Goal: Task Accomplishment & Management: Manage account settings

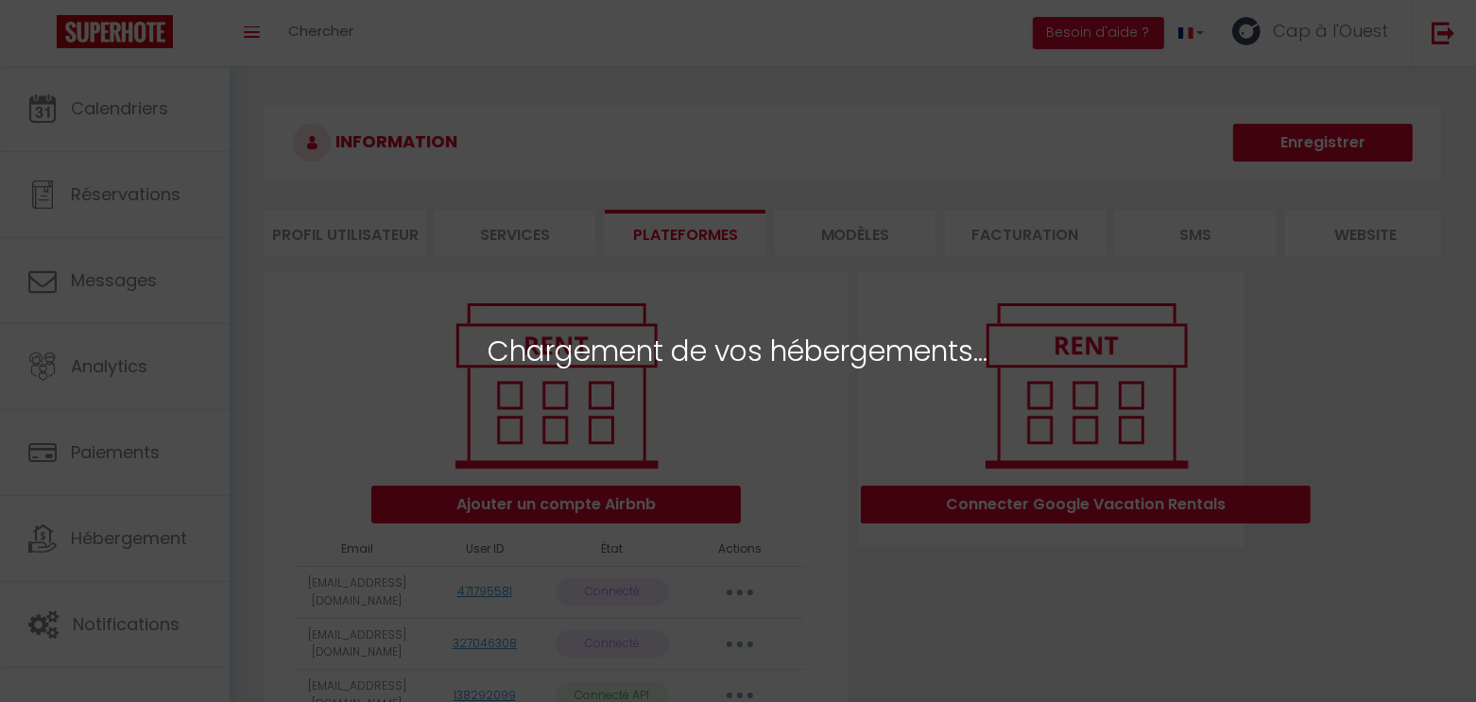
click at [914, 174] on div "Chargement de vos hébergements..." at bounding box center [738, 351] width 1476 height 702
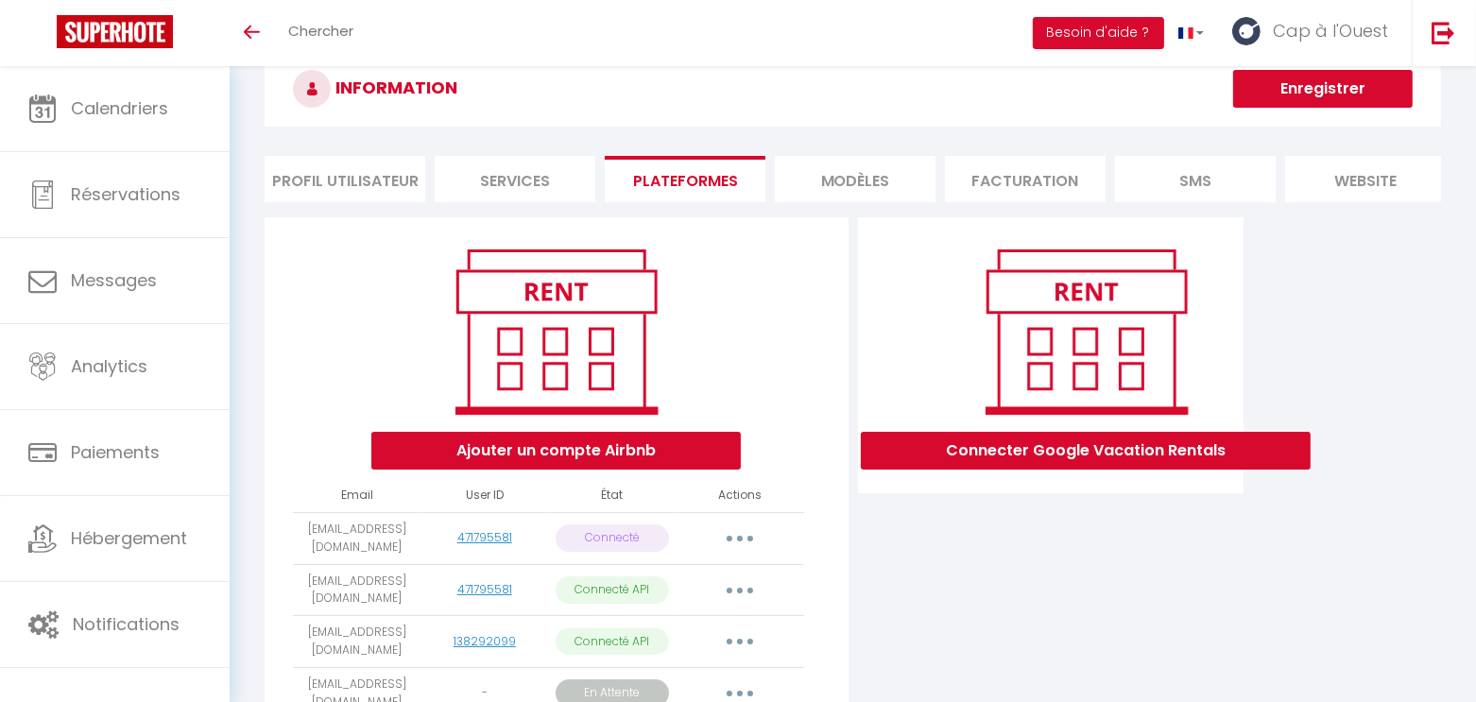
scroll to position [225, 0]
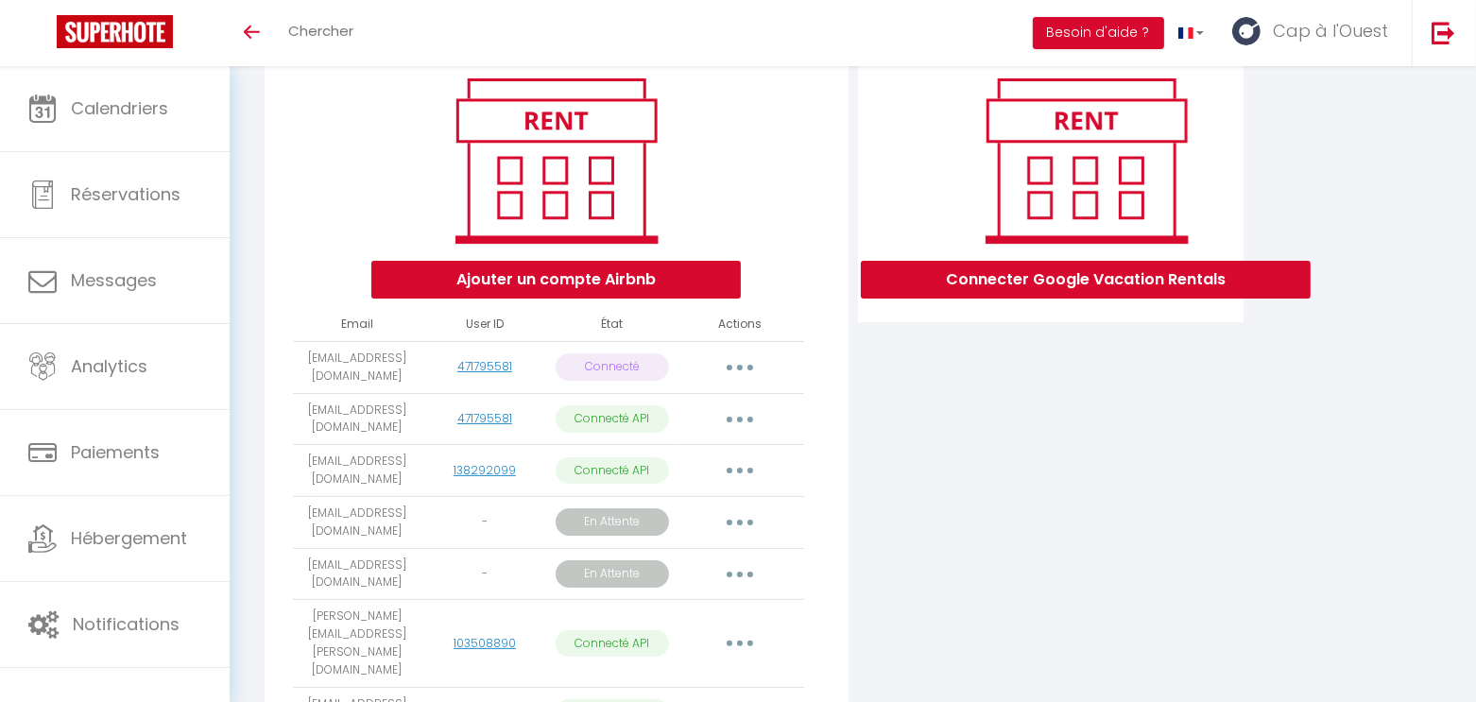
click at [741, 445] on td "Importer les appartements Supprimer Reconnecter le compte" at bounding box center [741, 419] width 128 height 52
click at [746, 435] on button "button" at bounding box center [740, 420] width 53 height 30
click at [967, 476] on div "Connecter Google Vacation Rentals" at bounding box center [1051, 495] width 395 height 898
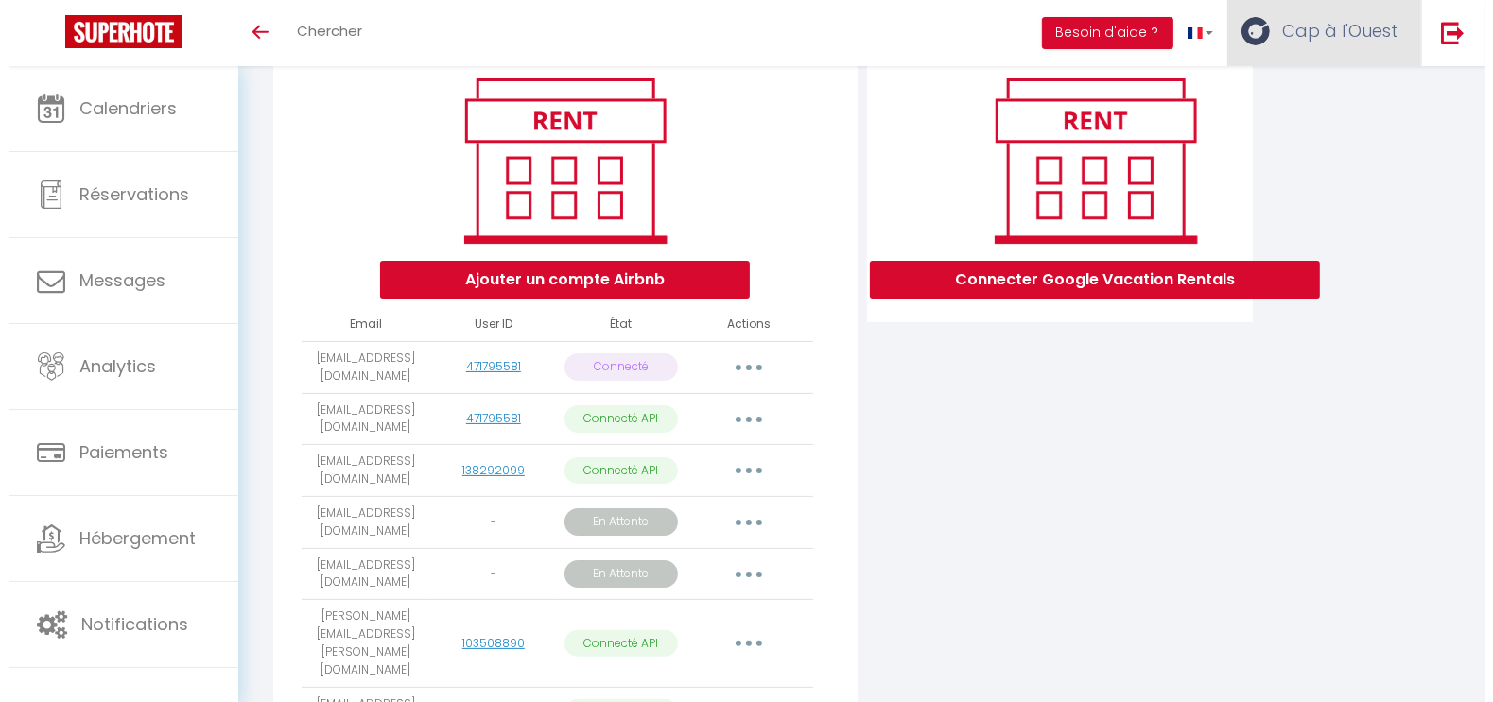
scroll to position [0, 0]
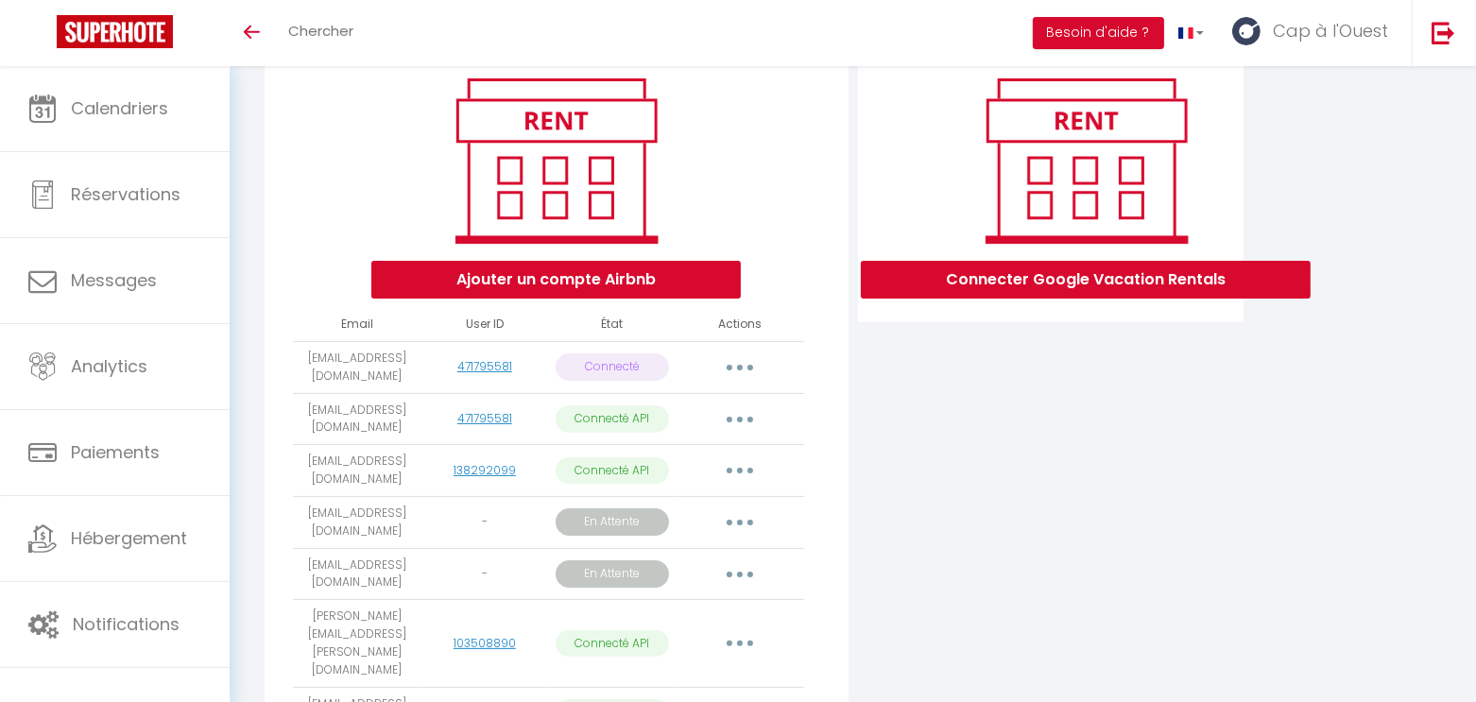
click at [738, 423] on icon "button" at bounding box center [740, 420] width 6 height 6
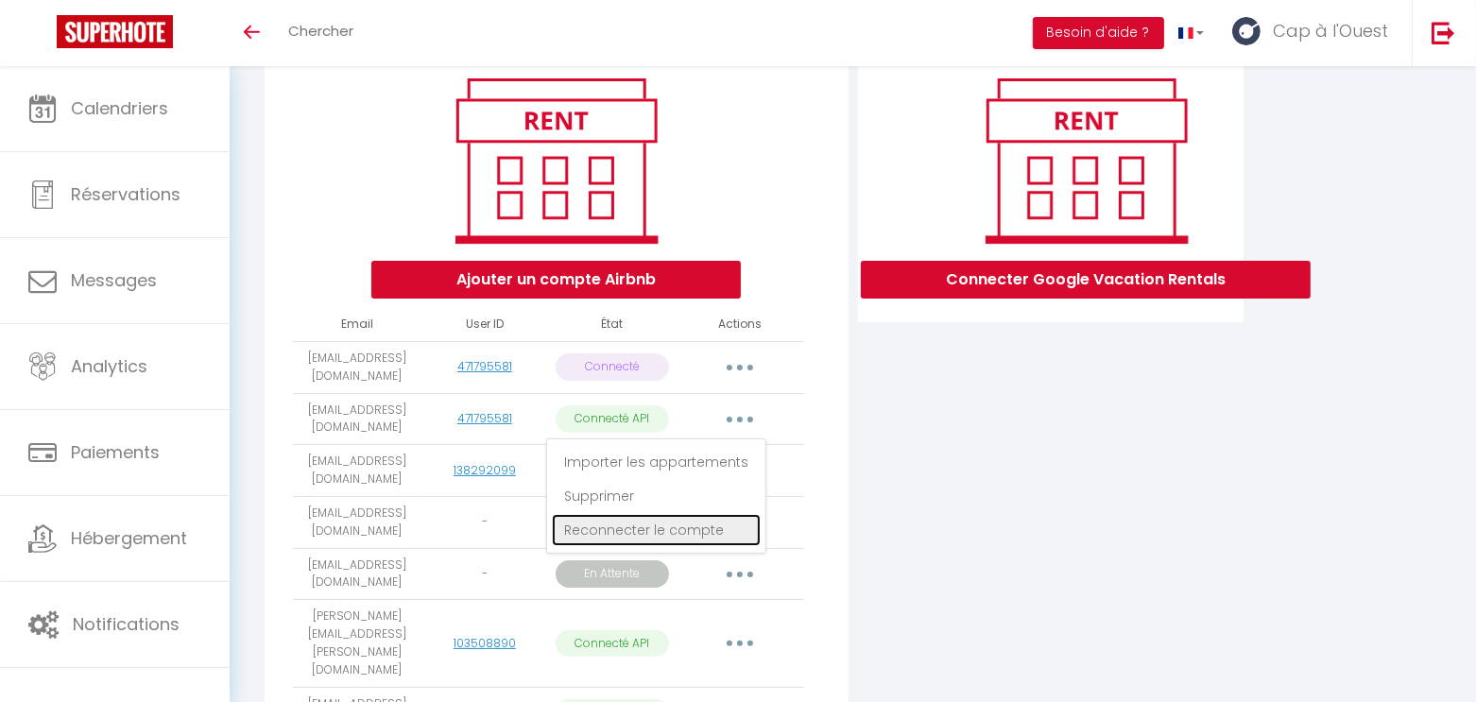
click at [671, 535] on link "Reconnecter le compte" at bounding box center [656, 530] width 209 height 32
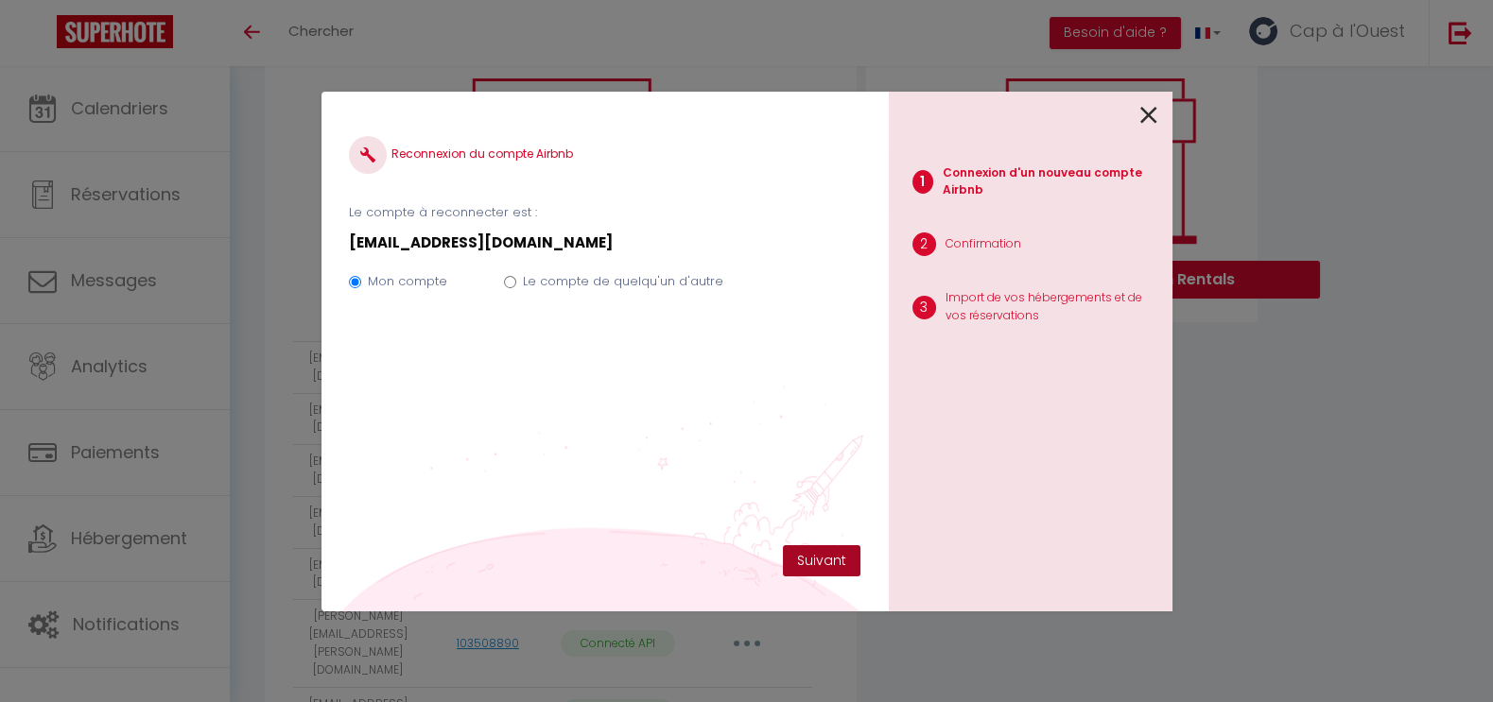
click at [806, 553] on button "Suivant" at bounding box center [822, 561] width 78 height 32
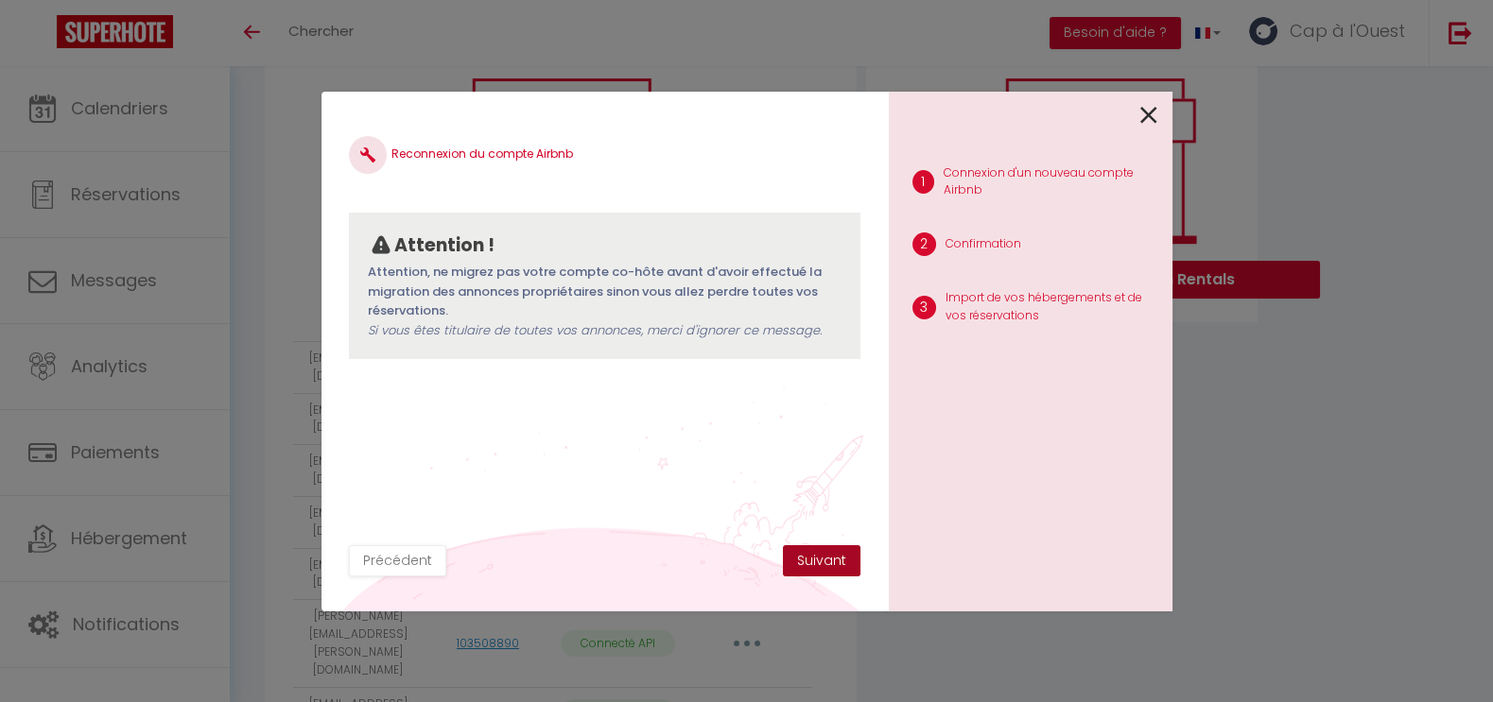
click at [817, 549] on button "Suivant" at bounding box center [822, 561] width 78 height 32
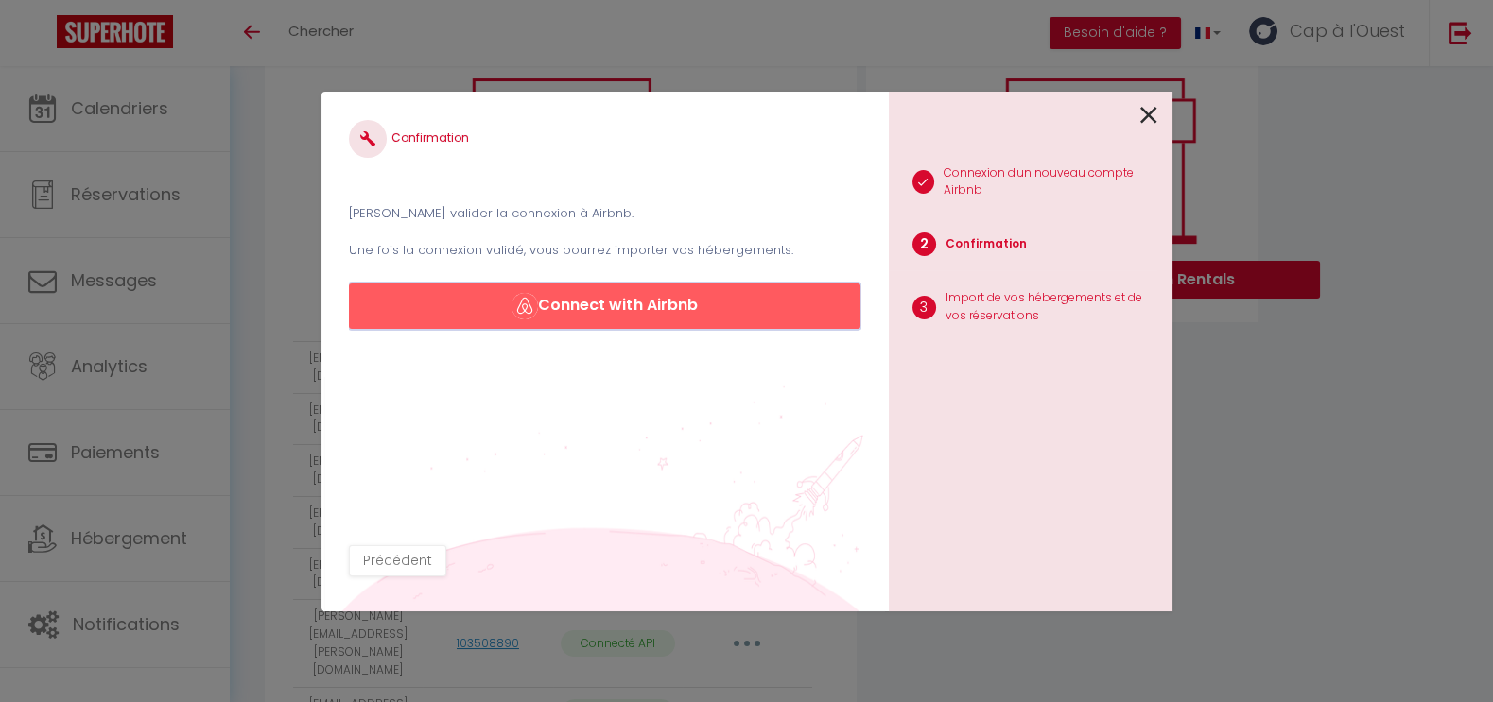
click at [596, 290] on button "Connect with Airbnb" at bounding box center [604, 306] width 510 height 45
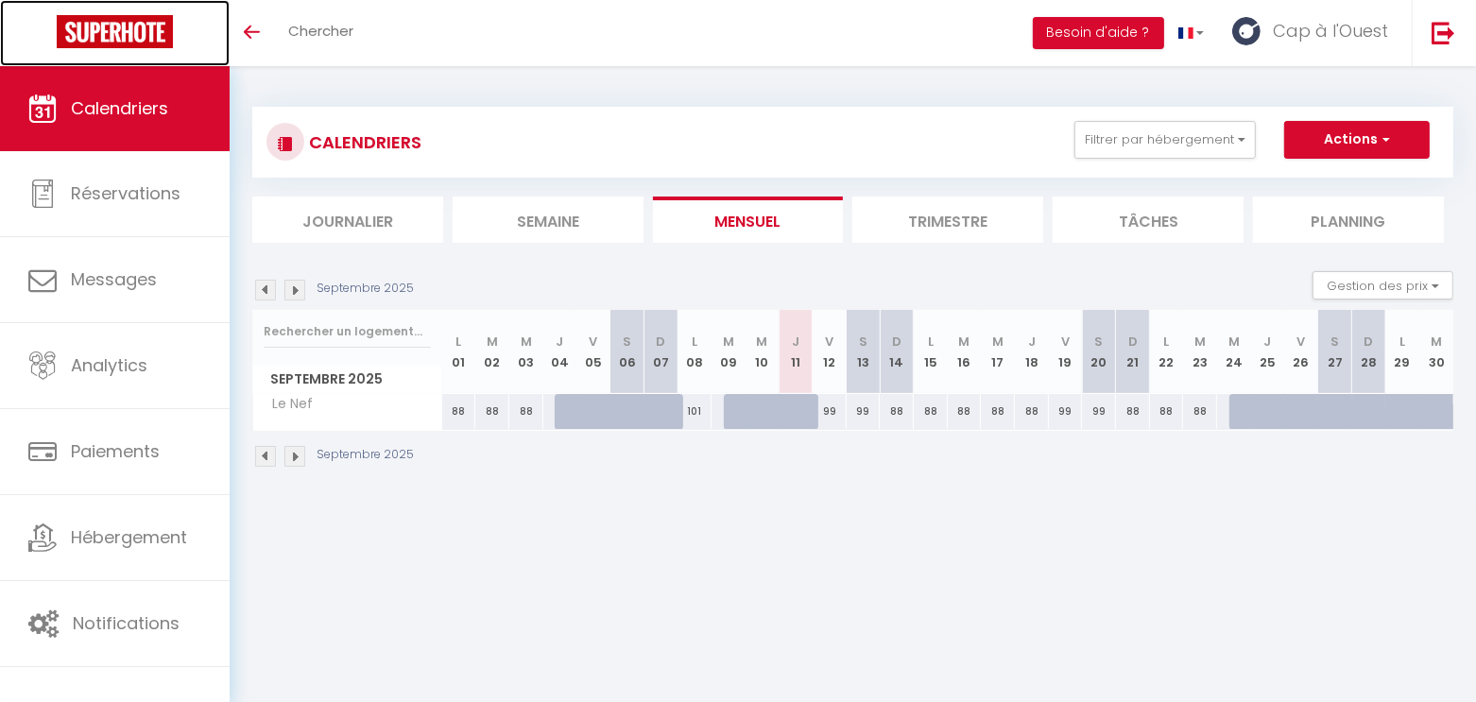
click at [95, 41] on img at bounding box center [115, 31] width 116 height 33
click at [103, 31] on img at bounding box center [115, 31] width 116 height 33
click at [142, 32] on img at bounding box center [115, 31] width 116 height 33
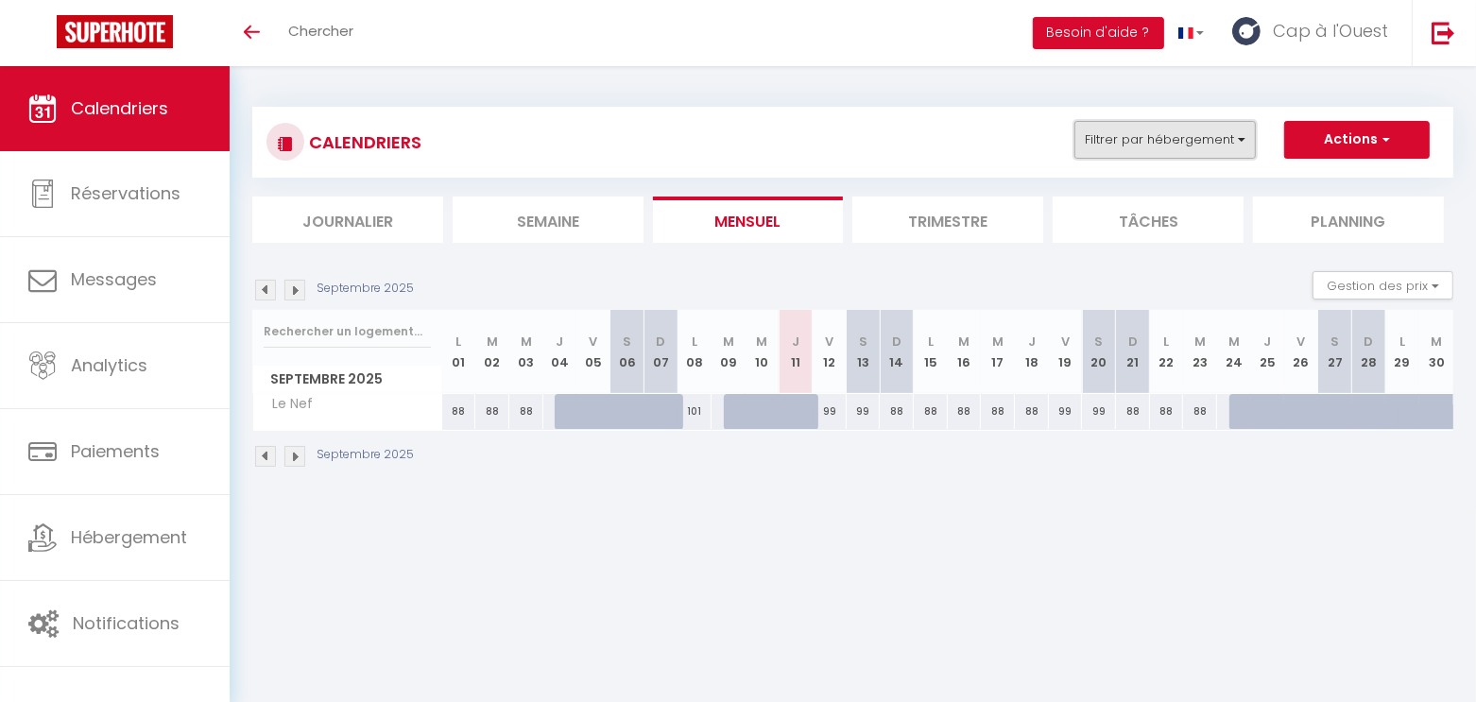
click at [1177, 150] on button "Filtrer par hébergement" at bounding box center [1165, 140] width 181 height 38
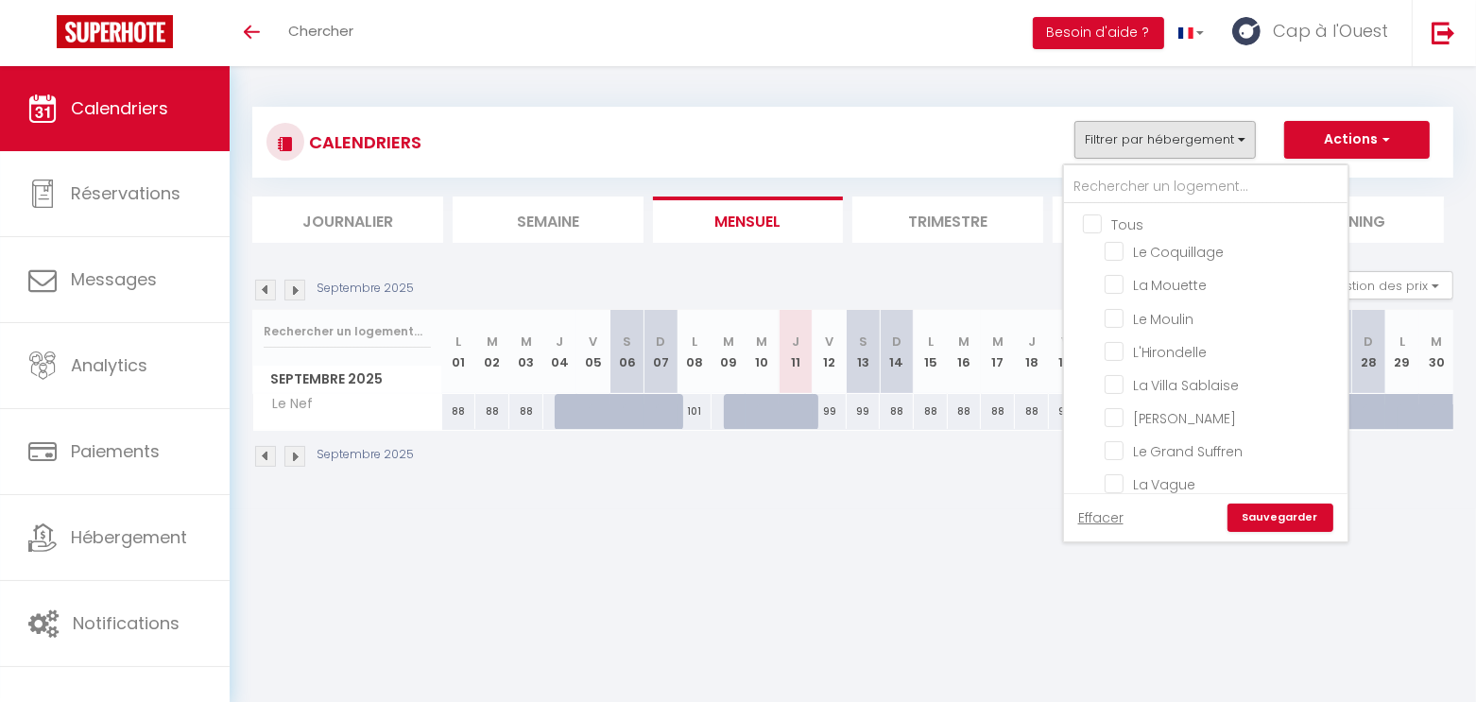
click at [1131, 223] on input "Tous" at bounding box center [1225, 223] width 284 height 19
checkbox input "true"
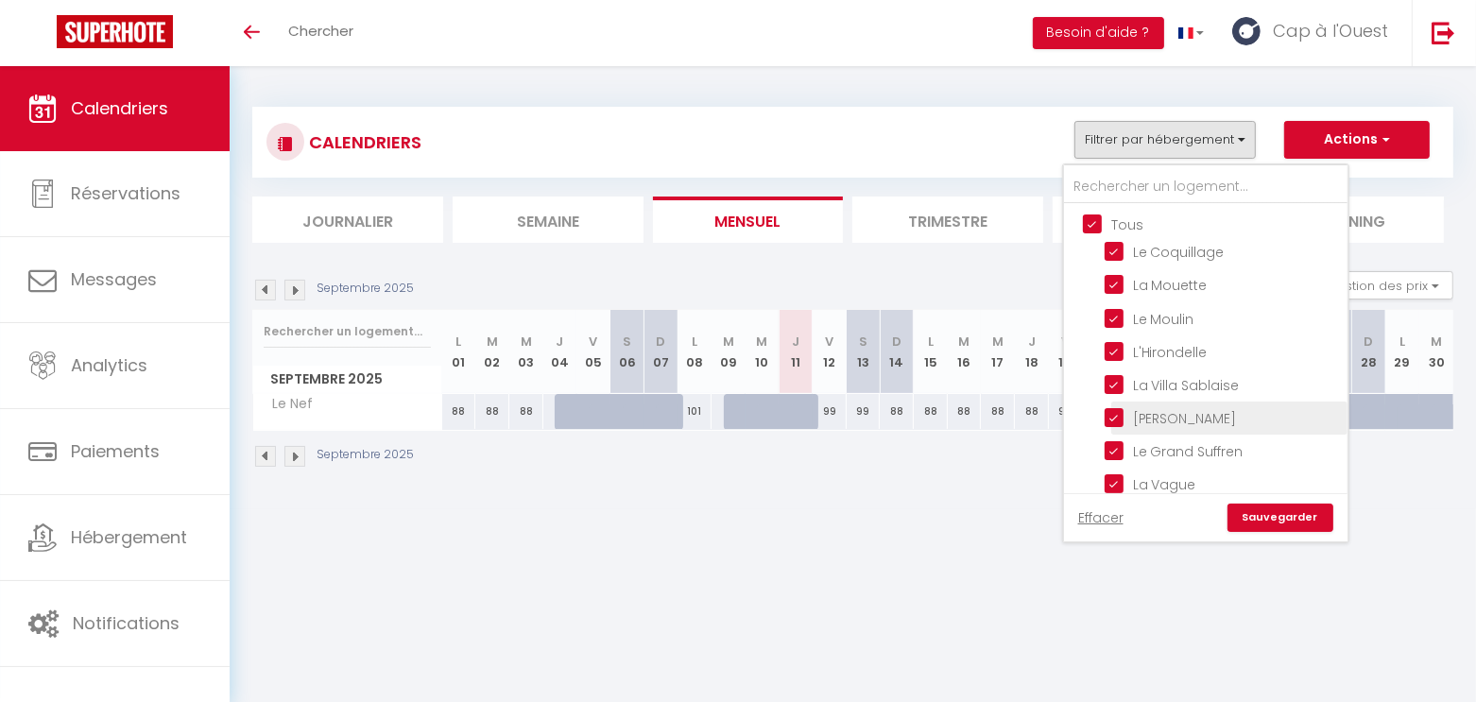
checkbox input "true"
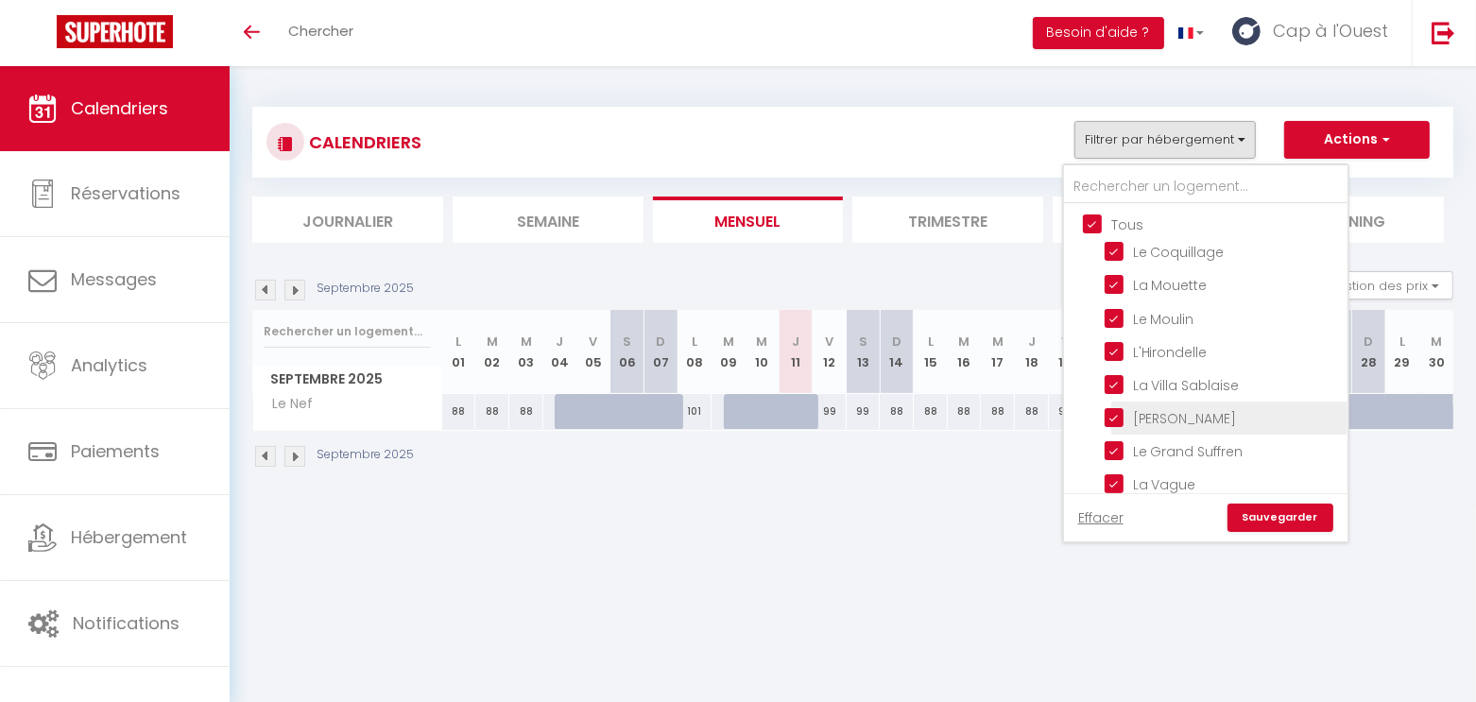
checkbox input "true"
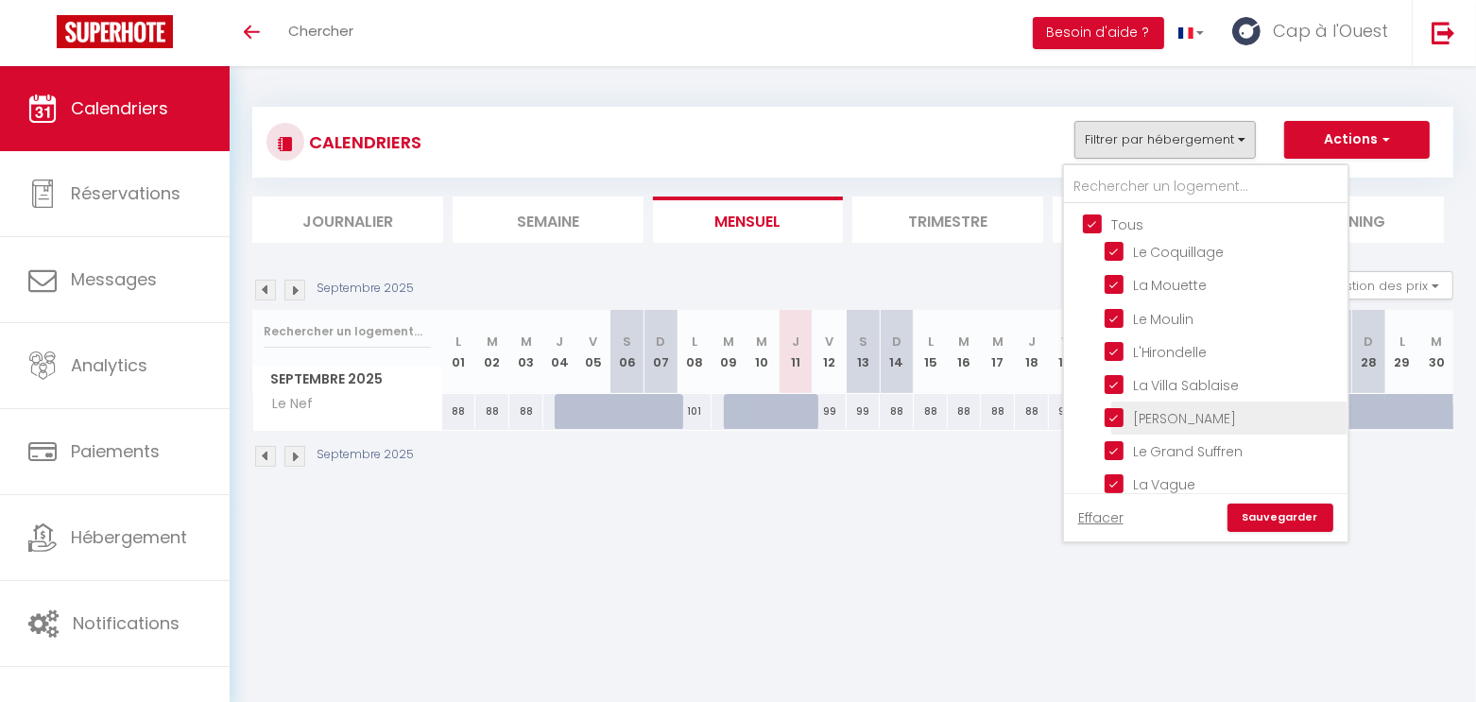
checkbox input "true"
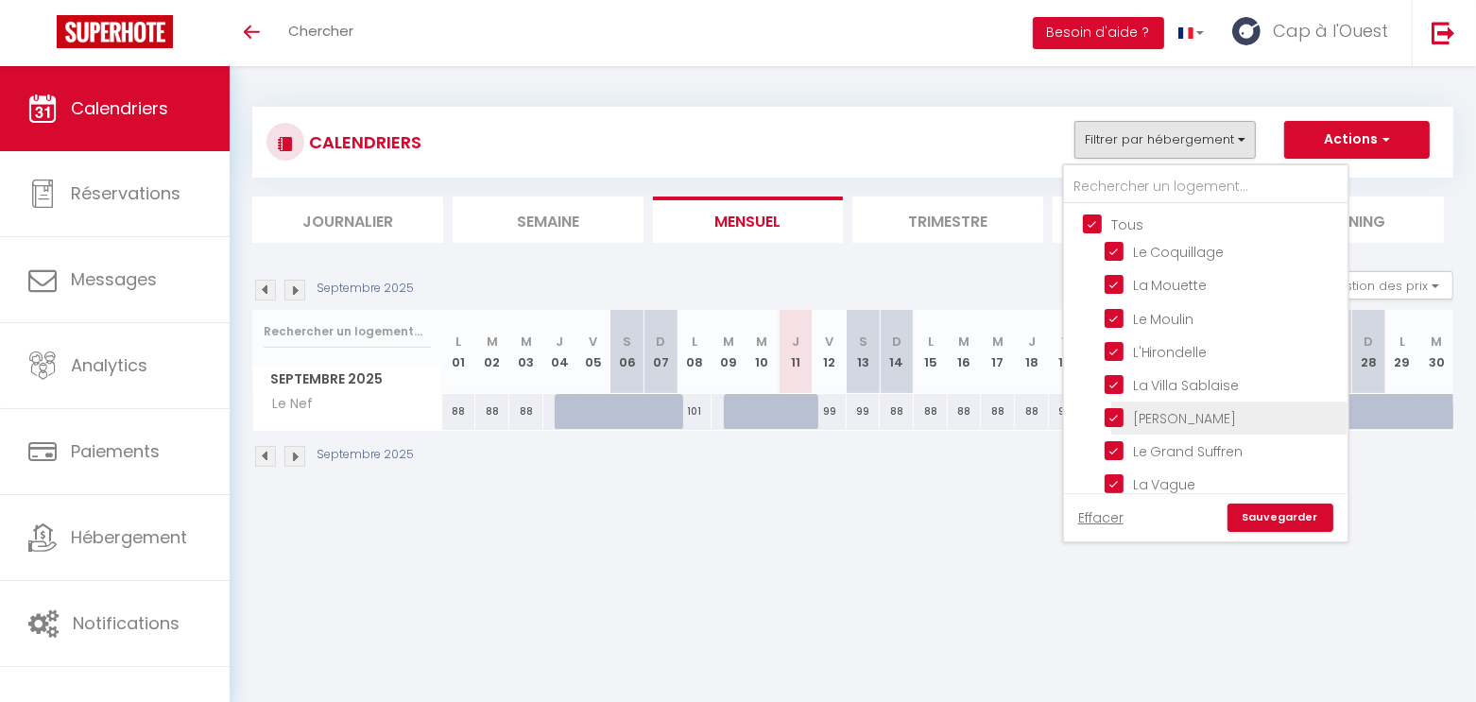
checkbox input "true"
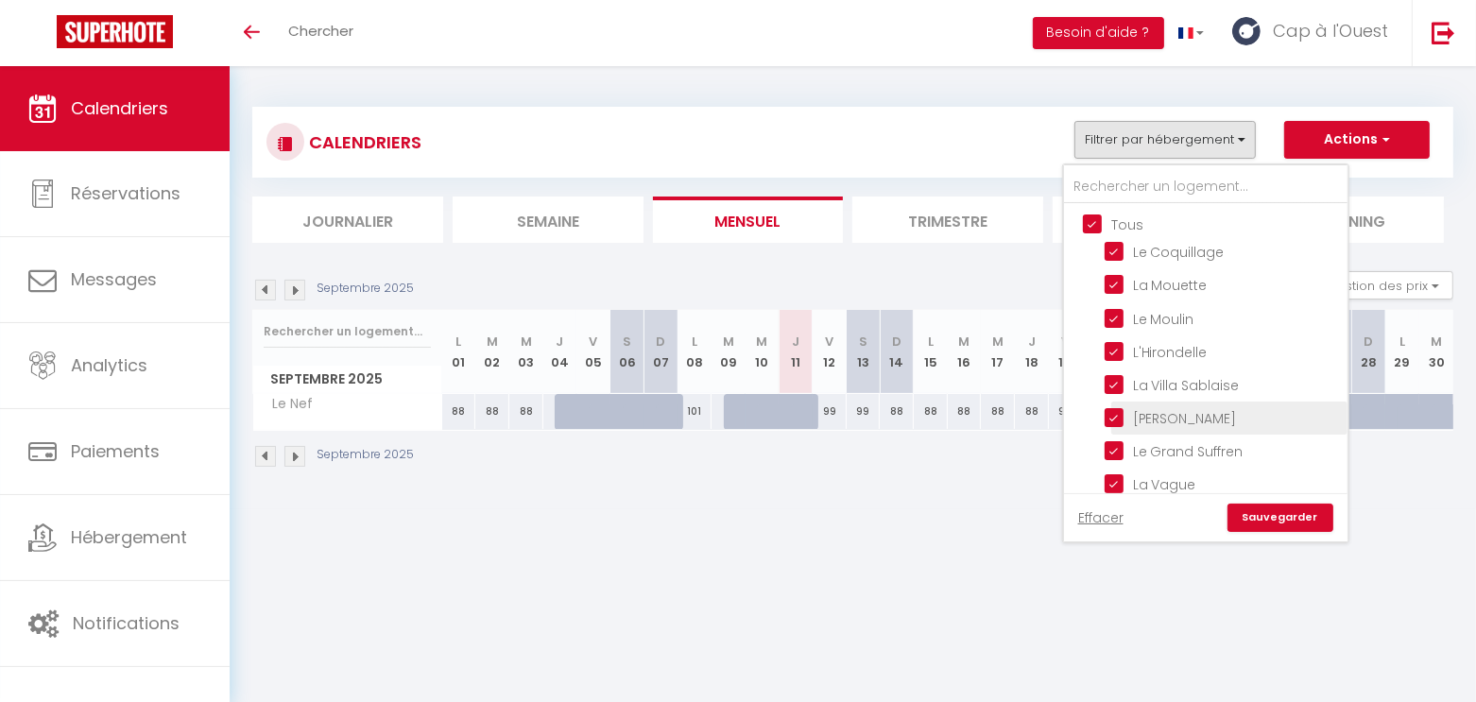
checkbox input "true"
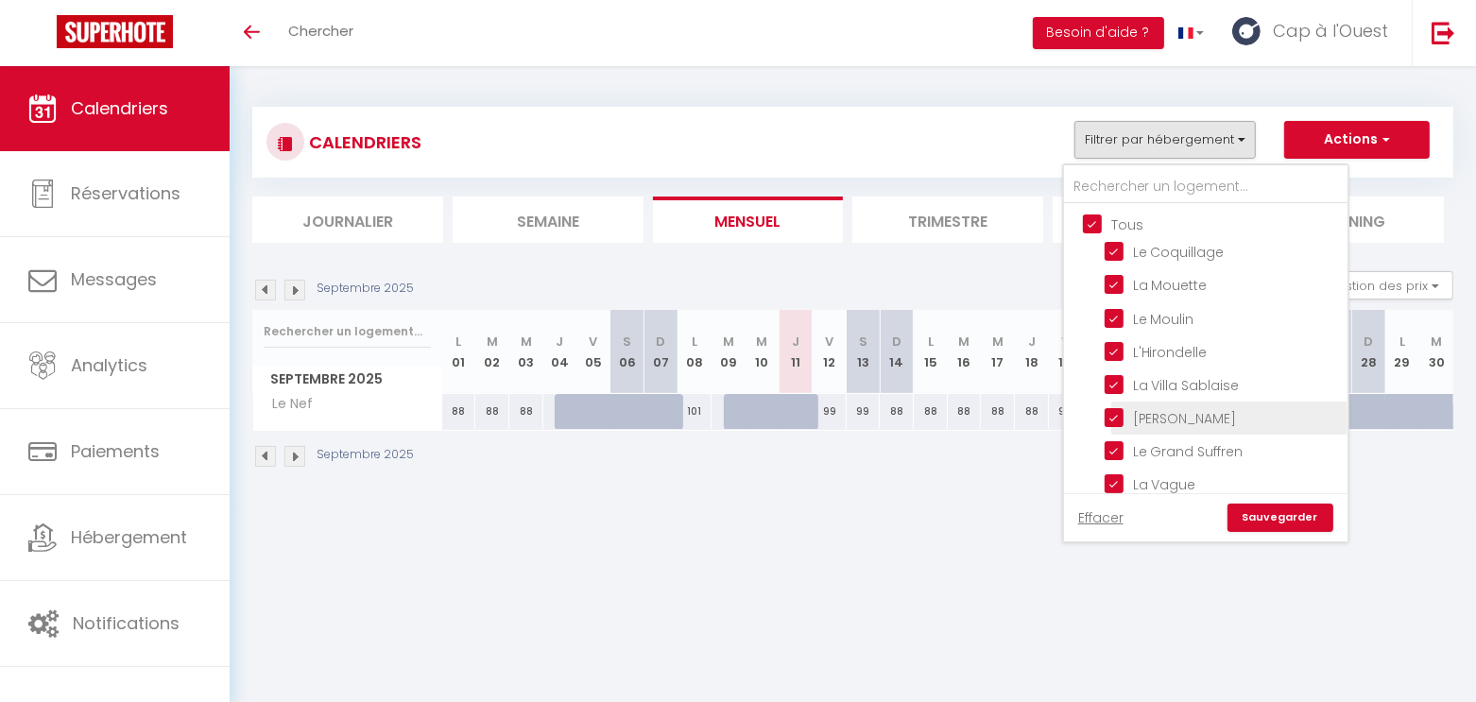
checkbox input "true"
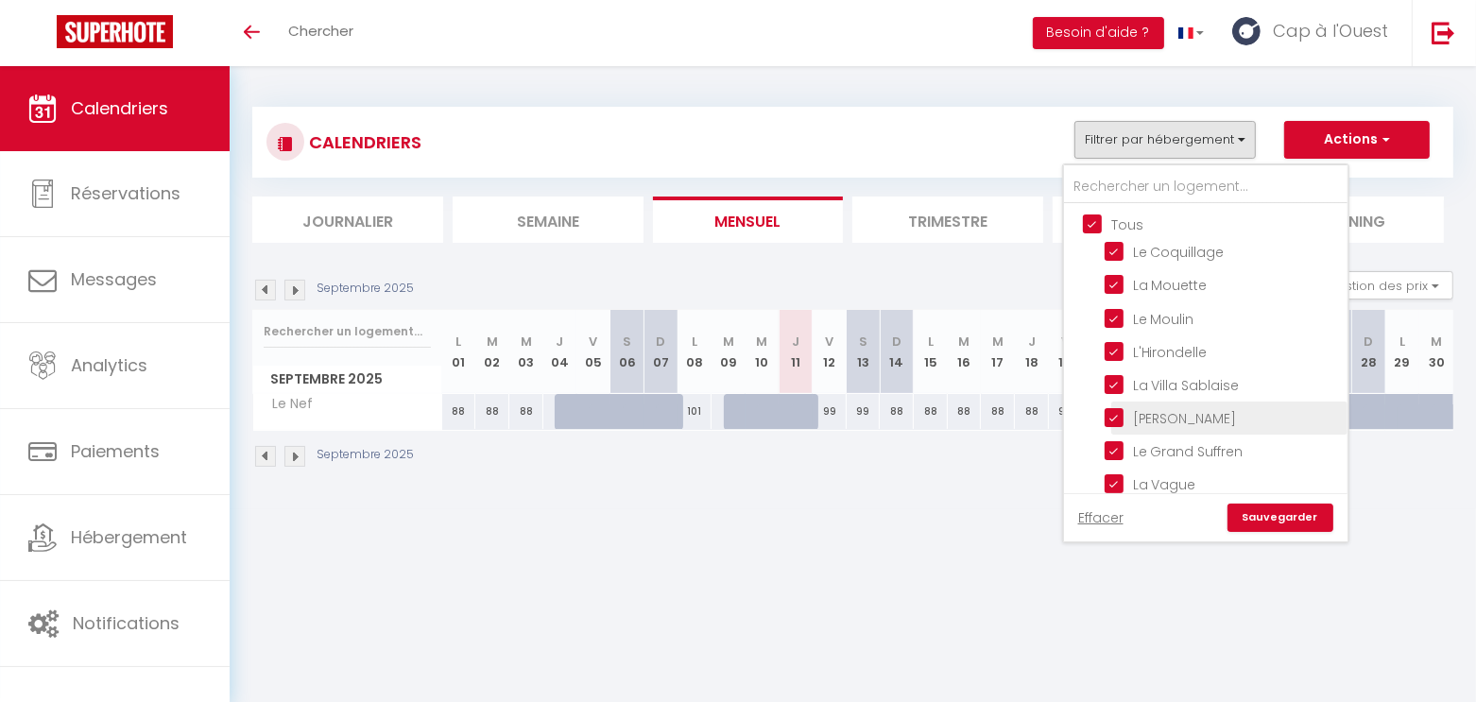
checkbox input "true"
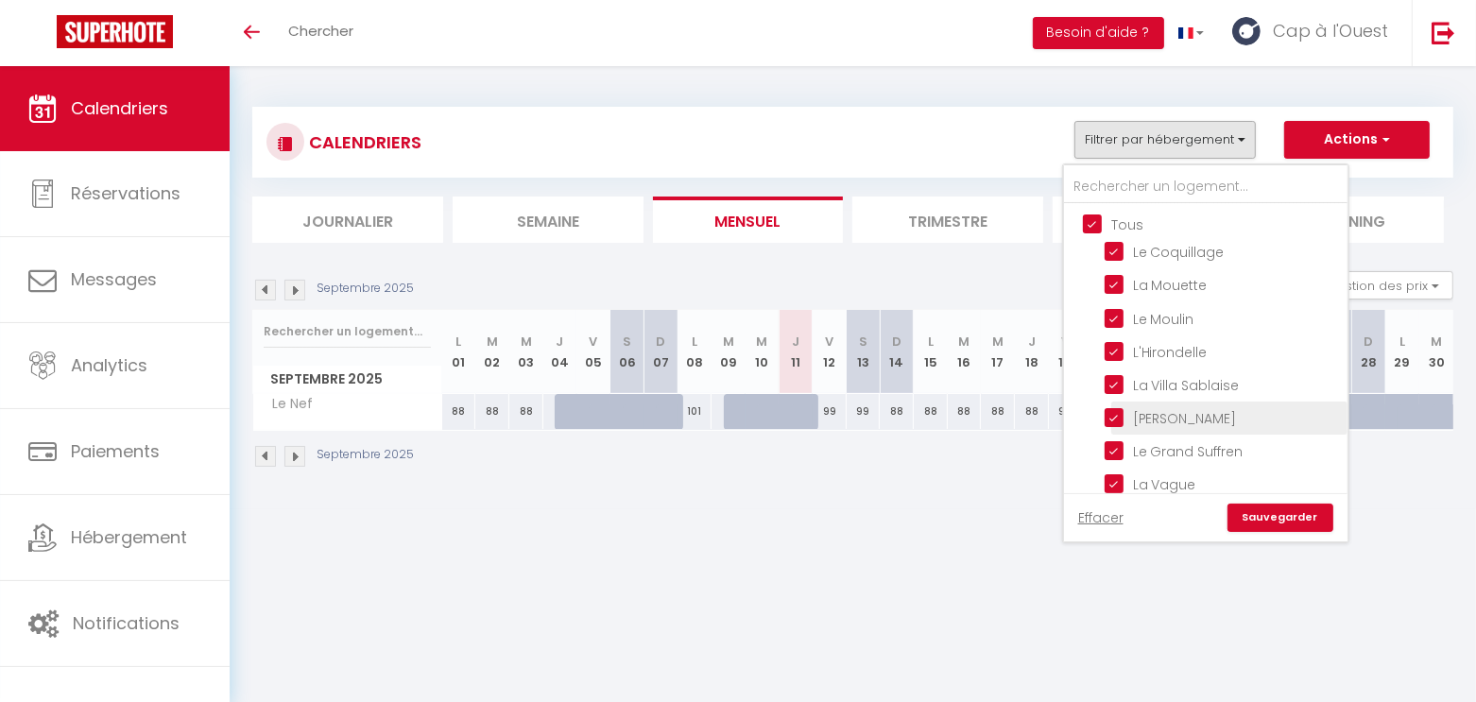
checkbox input "true"
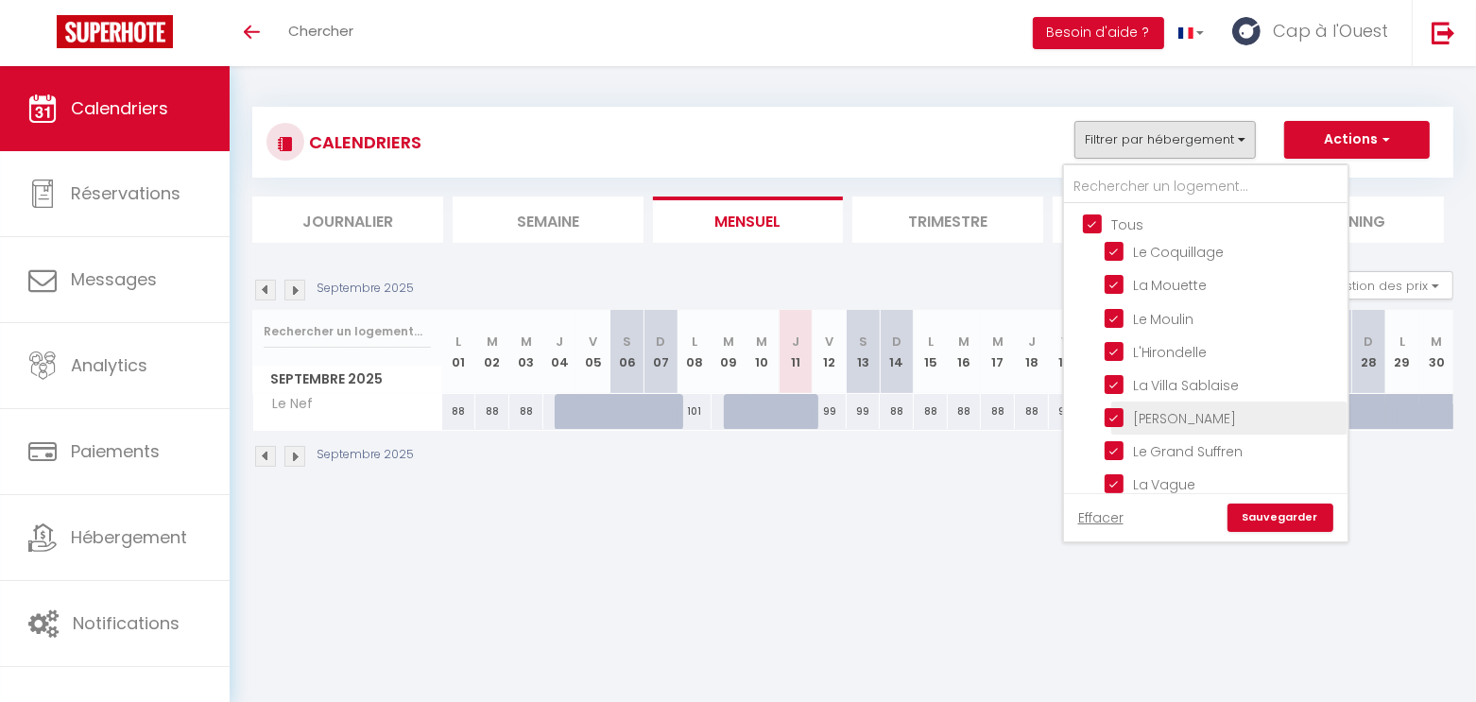
checkbox input "true"
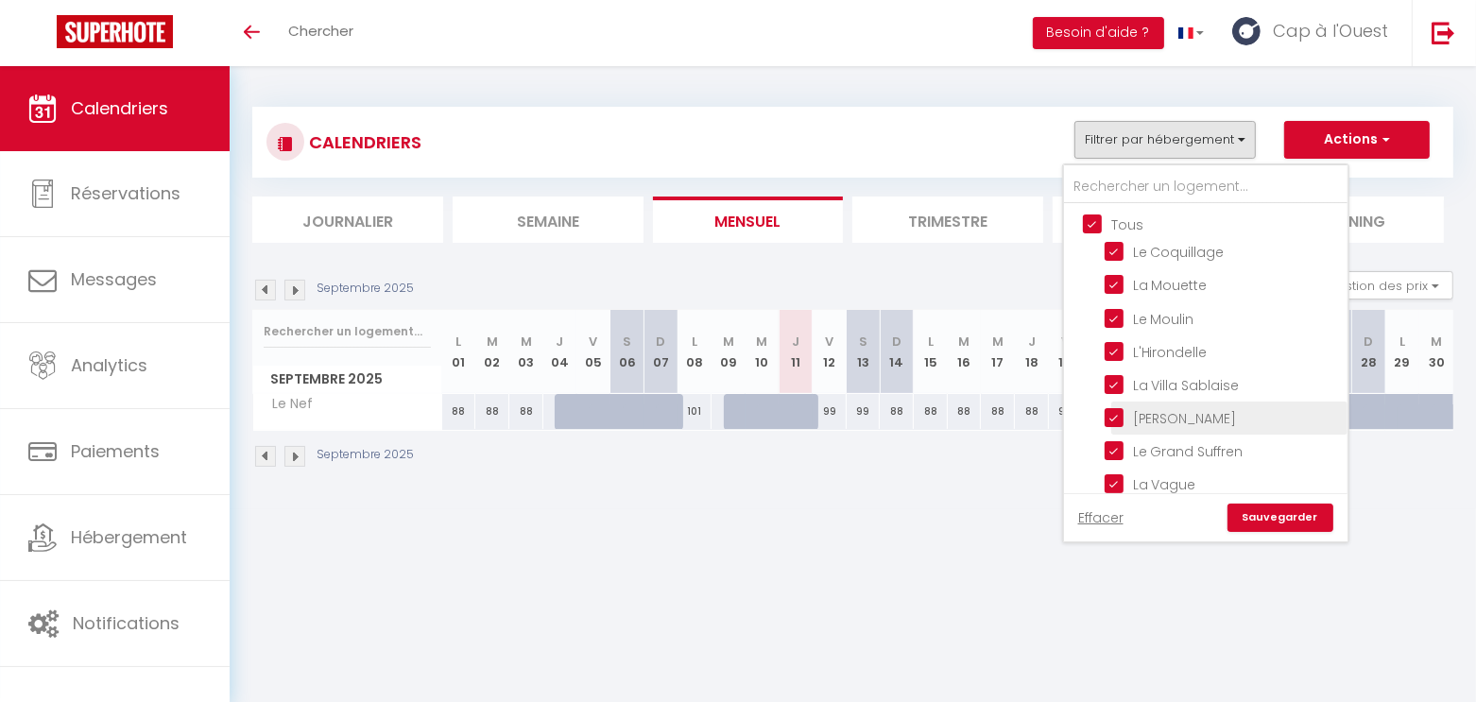
checkbox input "true"
click at [1291, 522] on link "Sauvegarder" at bounding box center [1281, 518] width 106 height 28
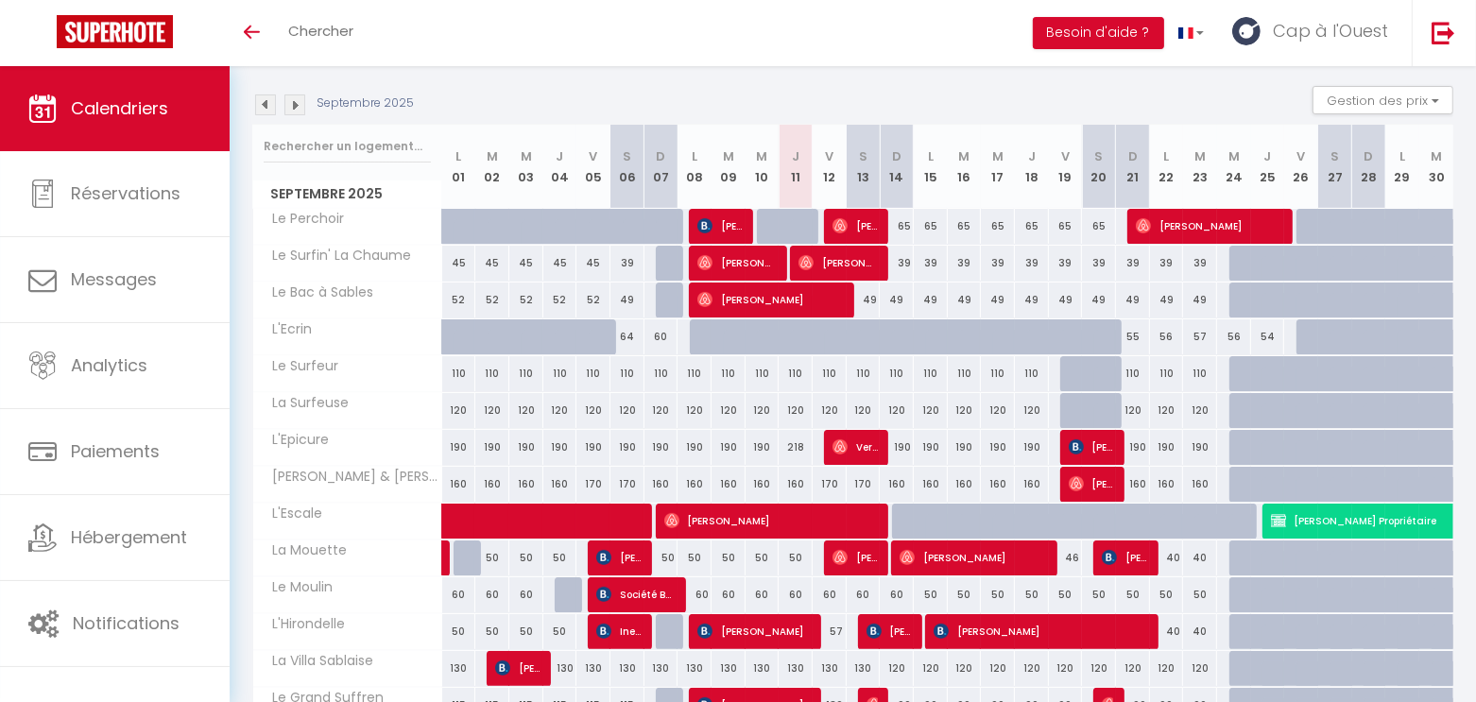
scroll to position [542, 0]
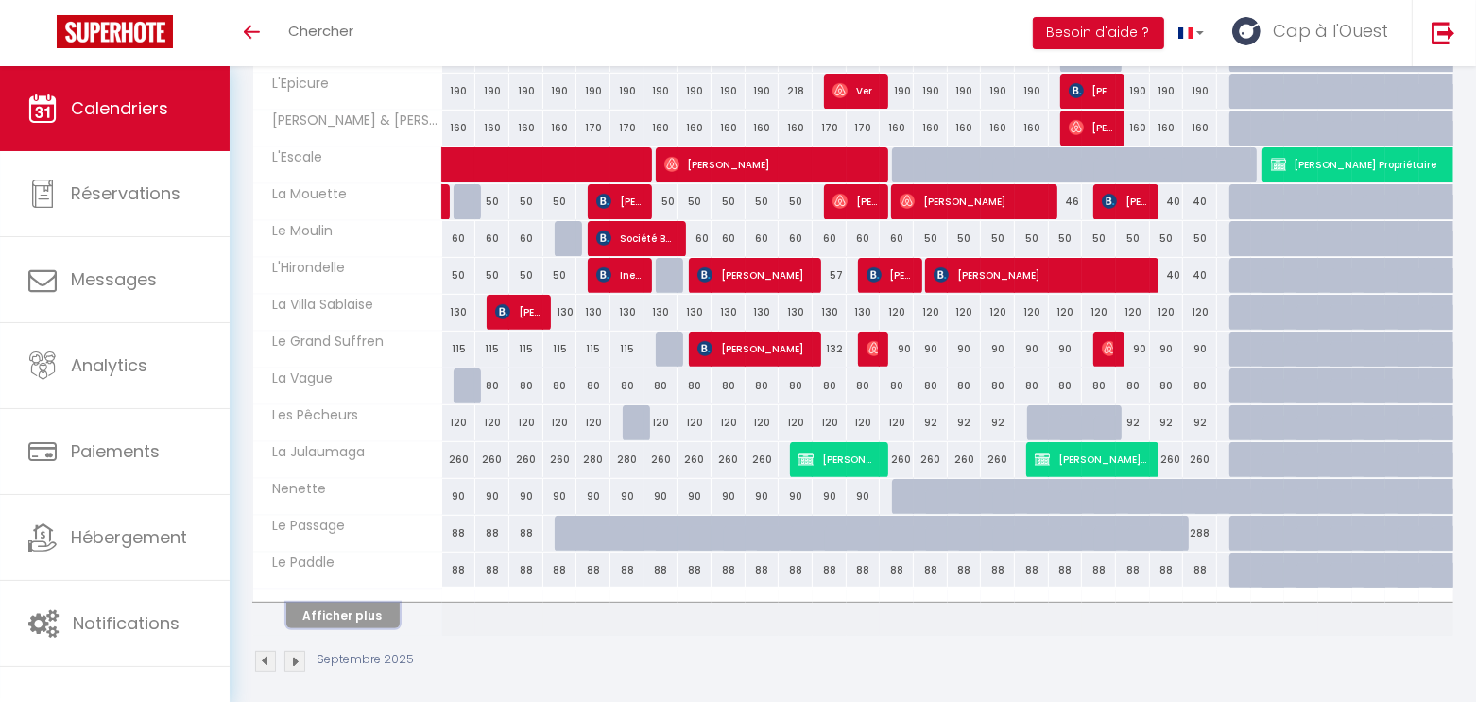
click at [358, 613] on button "Afficher plus" at bounding box center [342, 616] width 113 height 26
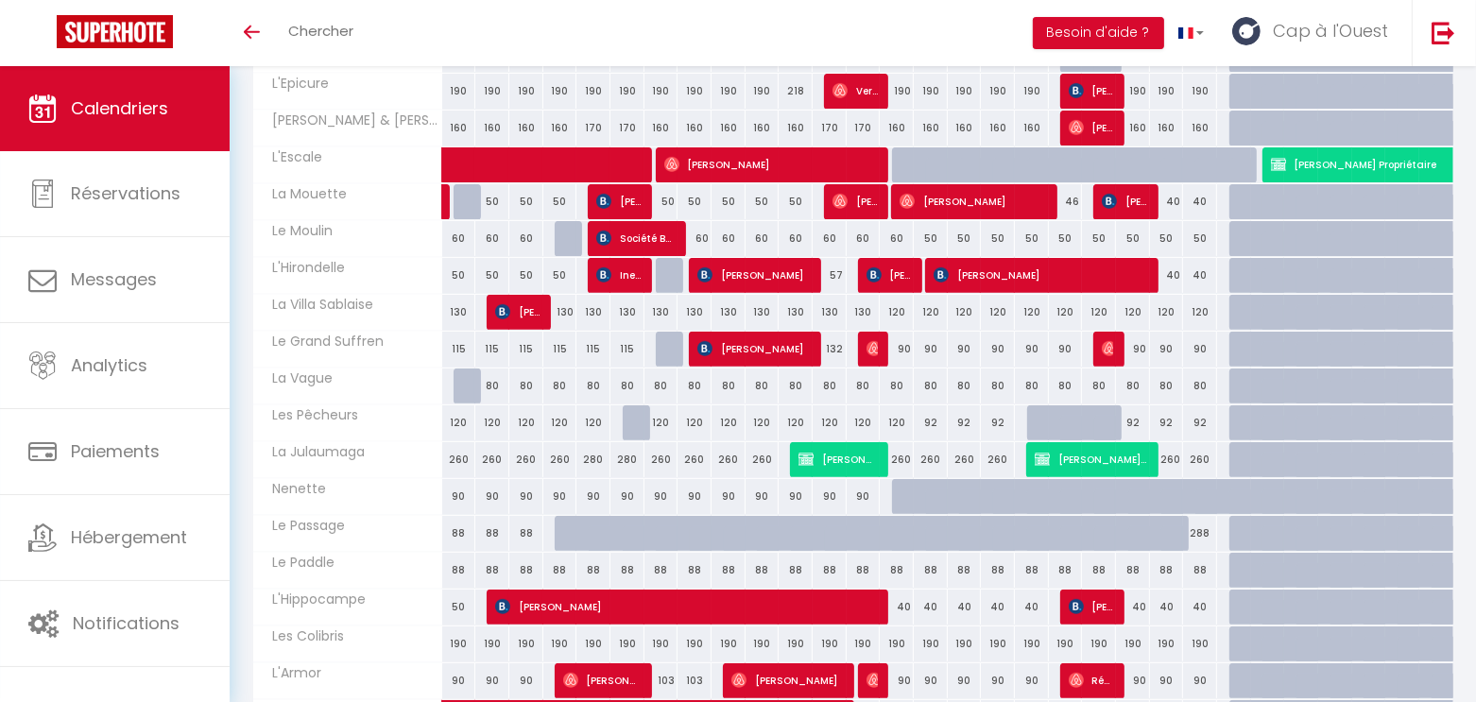
scroll to position [1270, 0]
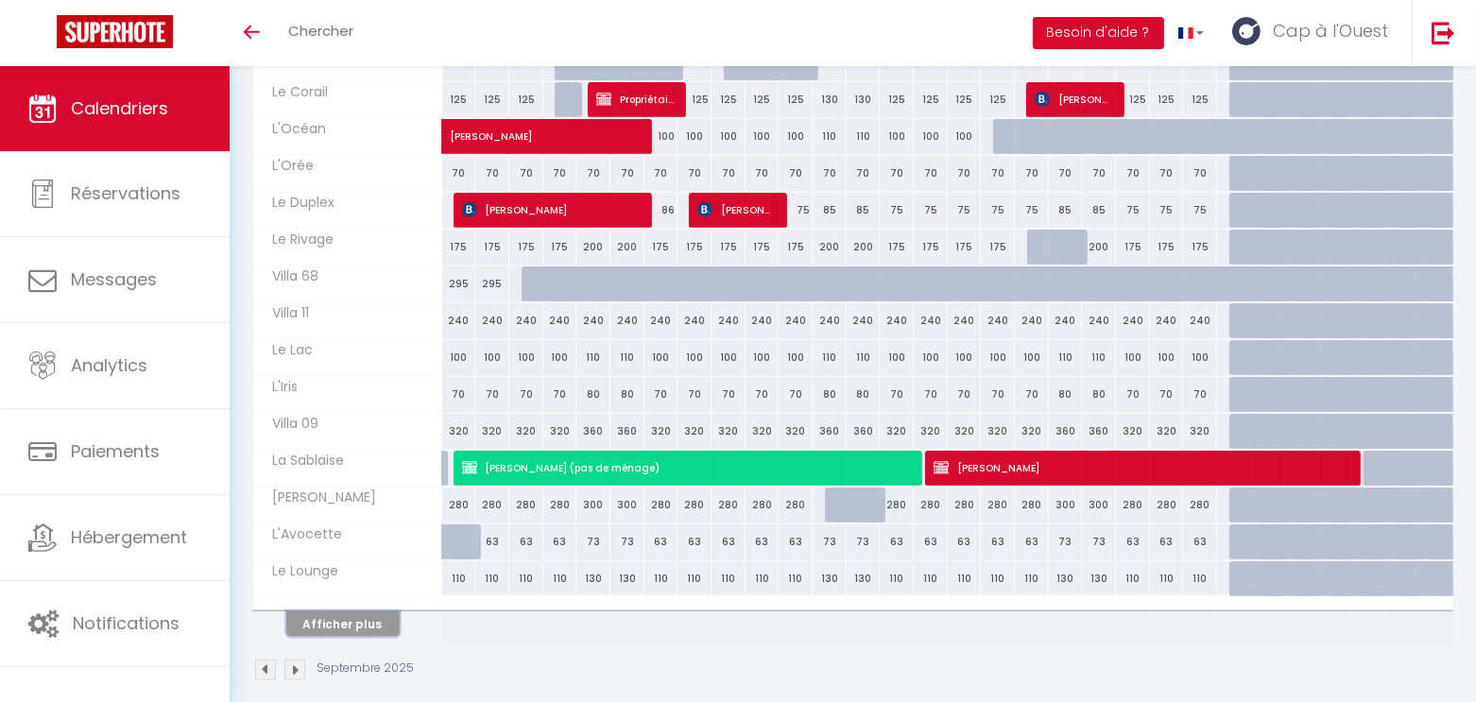
click at [366, 612] on button "Afficher plus" at bounding box center [342, 625] width 113 height 26
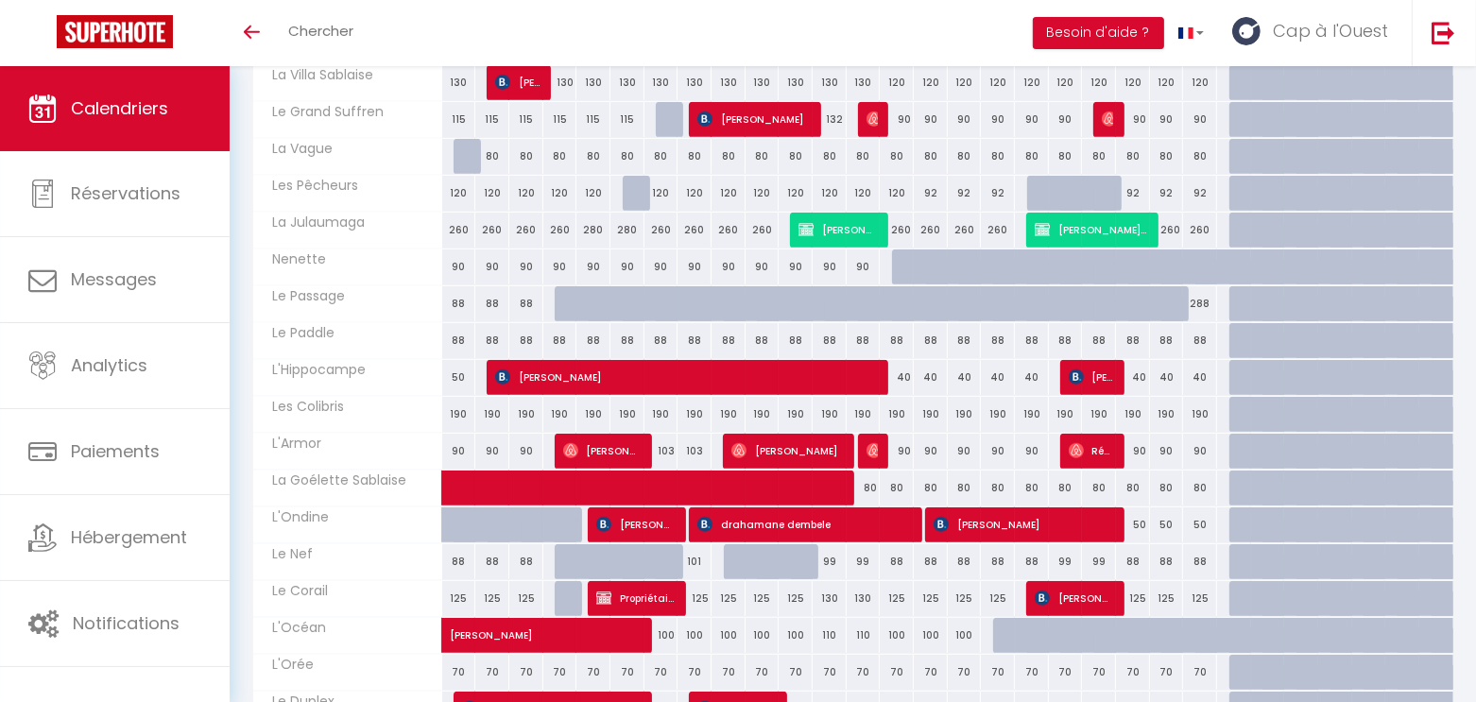
scroll to position [0, 0]
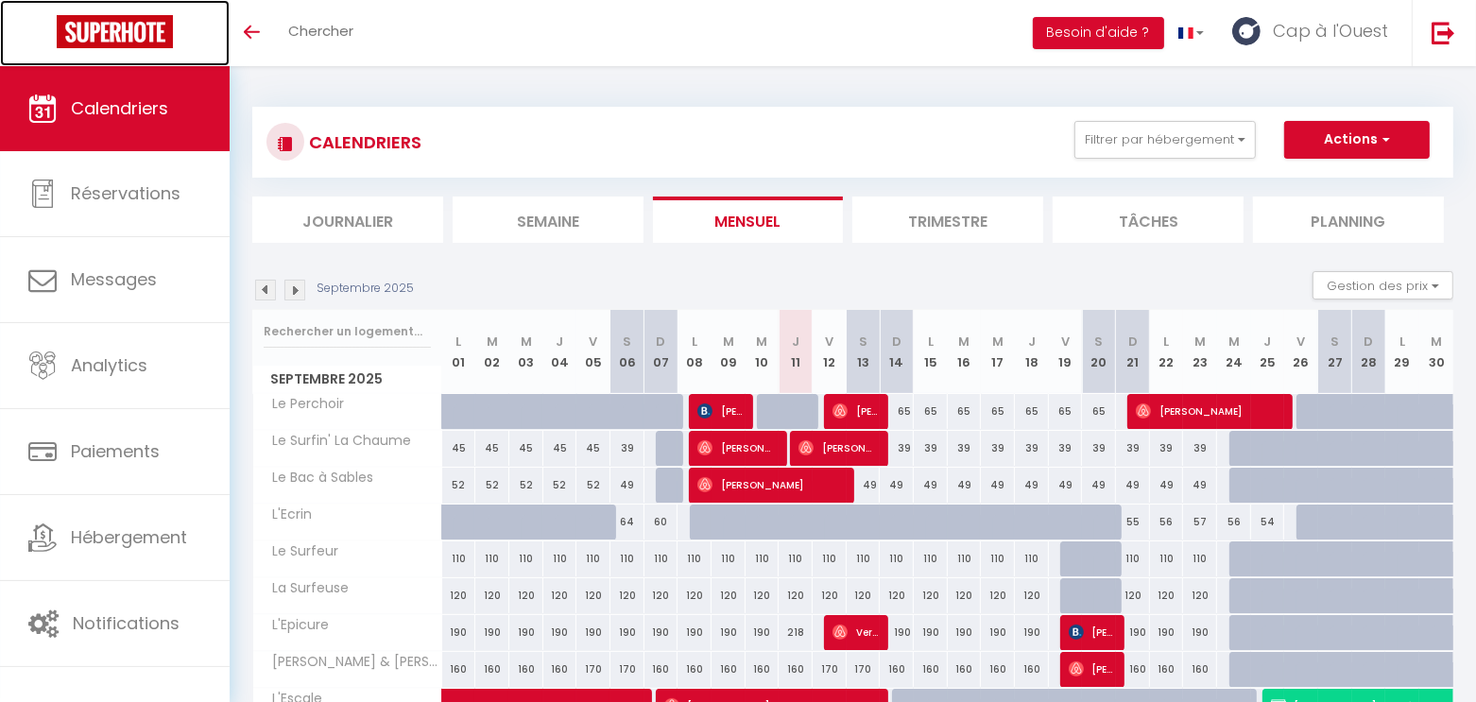
click at [129, 22] on img at bounding box center [115, 31] width 116 height 33
click at [1129, 30] on button "Besoin d'aide ?" at bounding box center [1098, 33] width 131 height 32
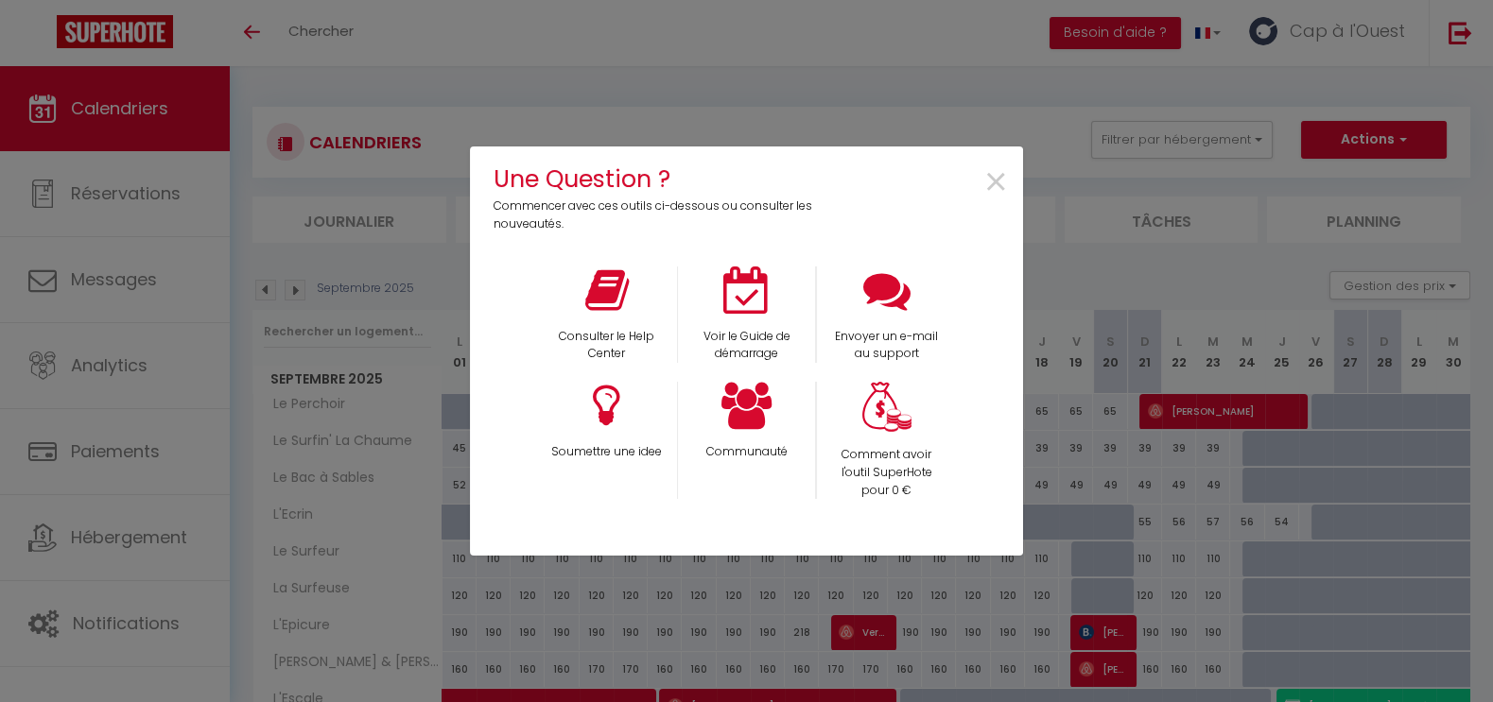
click at [847, 129] on div "Une Question ? Commencer avec ces outils ci-dessous ou consulter les nouveautés…" at bounding box center [746, 351] width 553 height 702
click at [997, 183] on span "×" at bounding box center [996, 183] width 26 height 60
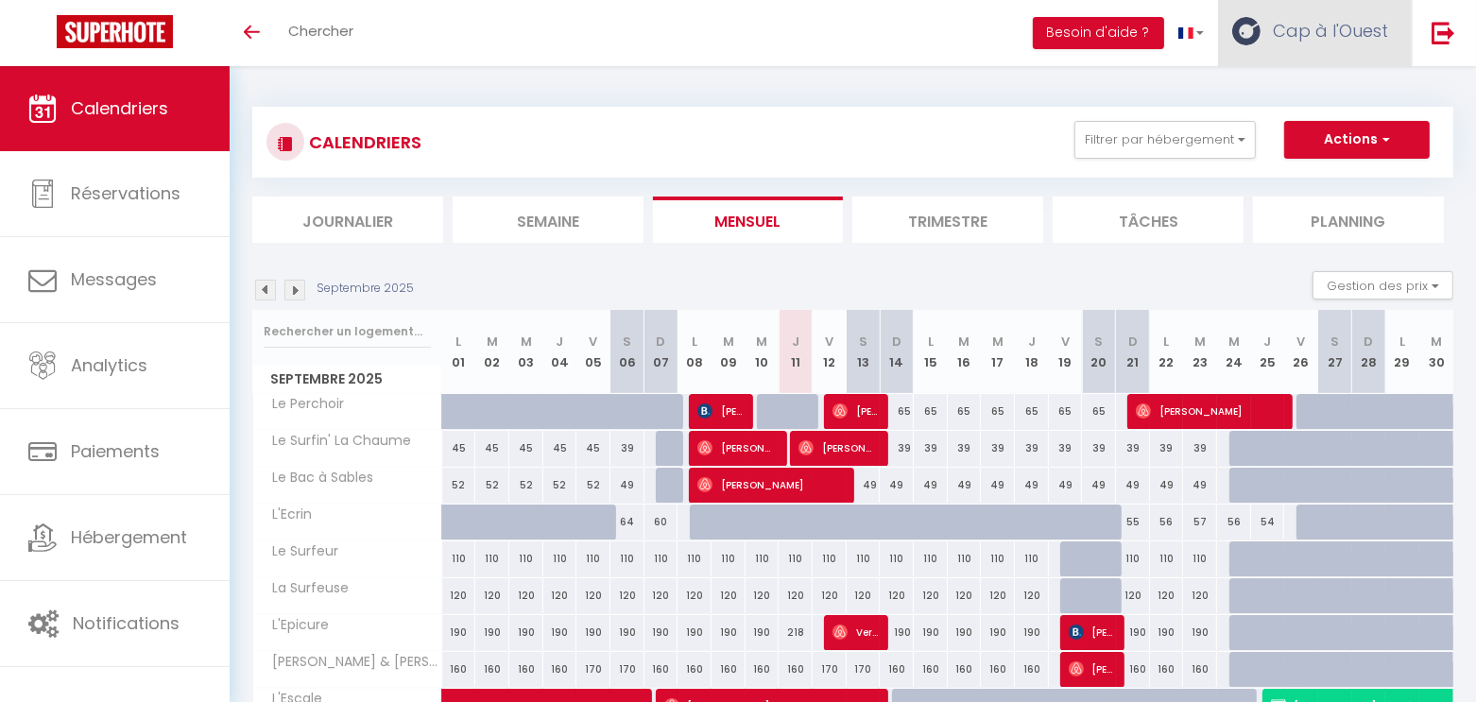
click at [1299, 48] on link "Cap à l'Ouest" at bounding box center [1315, 33] width 194 height 66
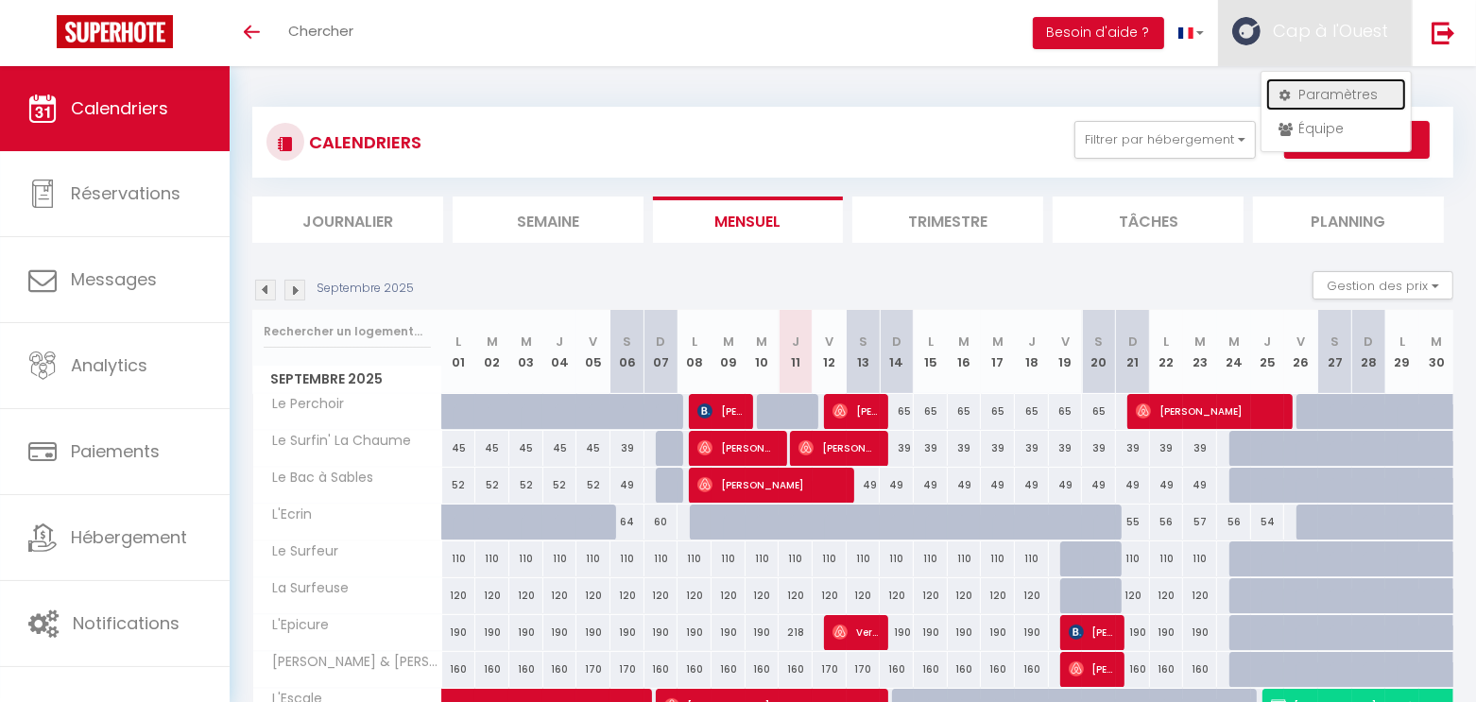
click at [1319, 99] on link "Paramètres" at bounding box center [1337, 94] width 140 height 32
select select "fr"
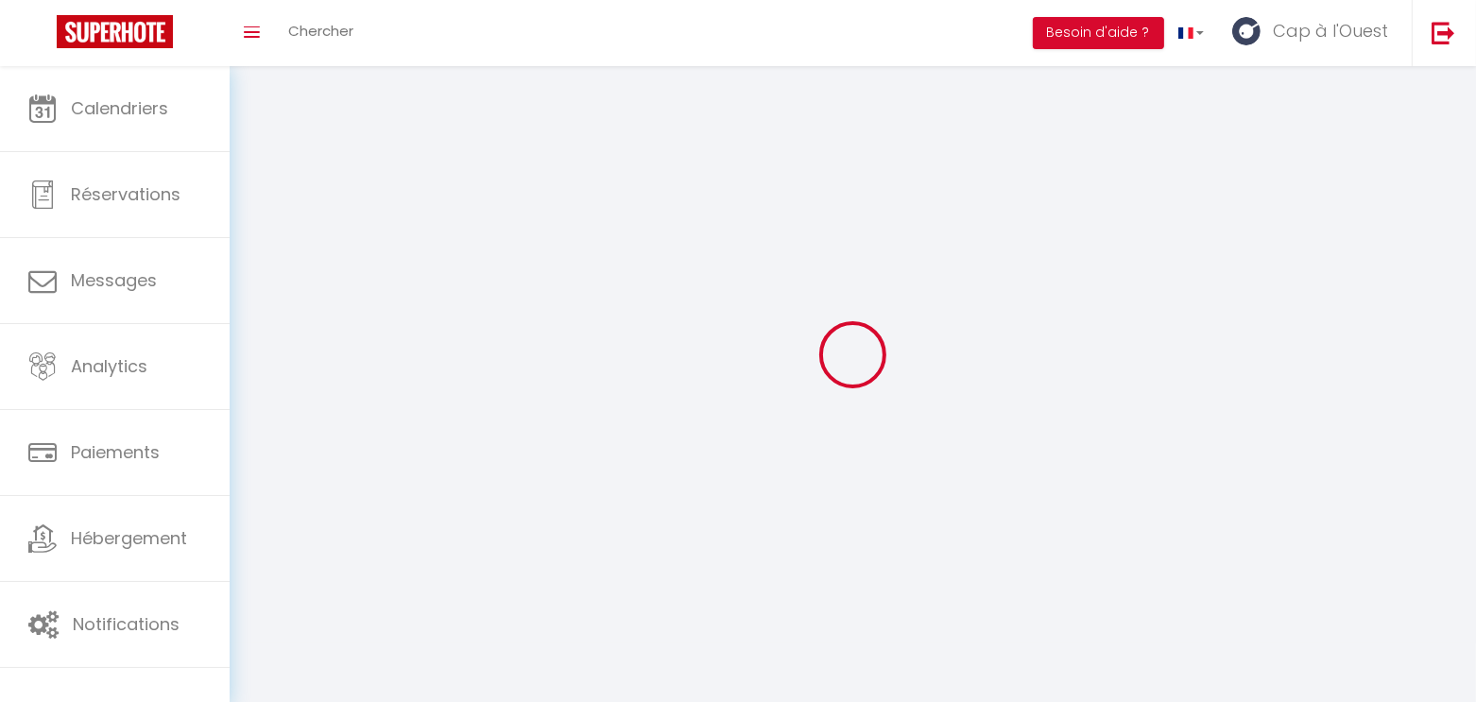
type input "Cap à l'Ouest"
type input "Conciergerie"
type input "0662723620"
type input "6 Impasse des Géraniums"
type input "85100"
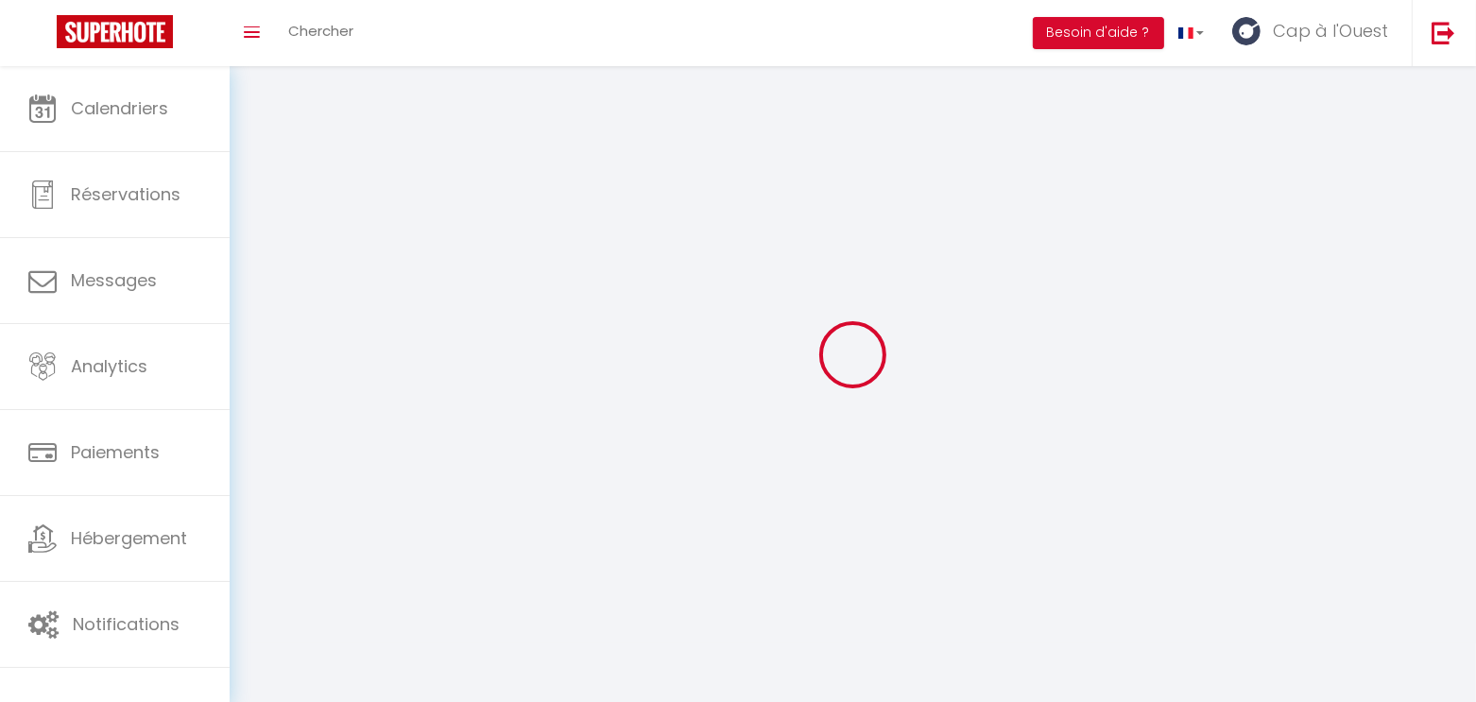
type input "Les Sables d'Olonne"
type input "xL9Q0eQkaNrlx1cE6aFM50Xi4"
type input "W76zGdaxtCtxM4QbU5KWu6pov"
type input "[URL][DOMAIN_NAME]"
select select "28"
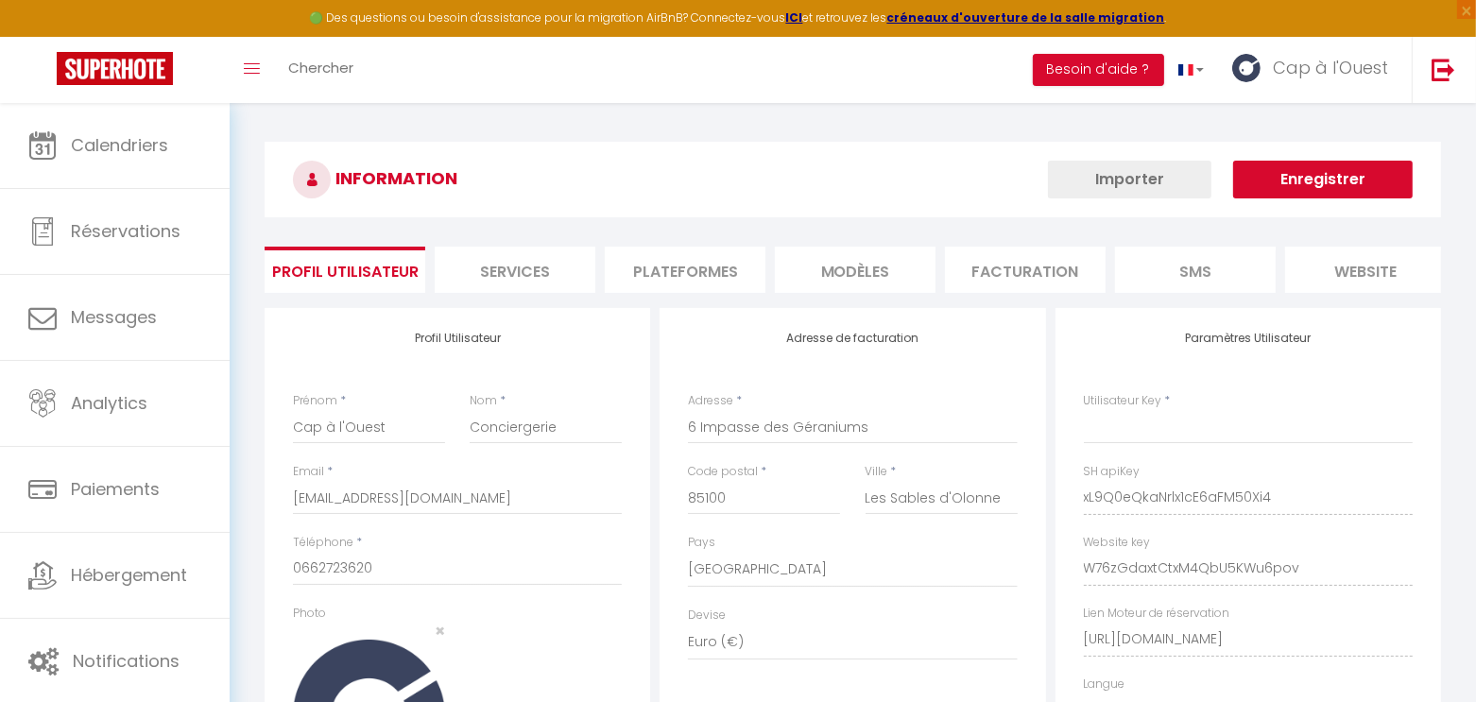
type input "xL9Q0eQkaNrlx1cE6aFM50Xi4"
type input "W76zGdaxtCtxM4QbU5KWu6pov"
type input "[URL][DOMAIN_NAME]"
select select "fr"
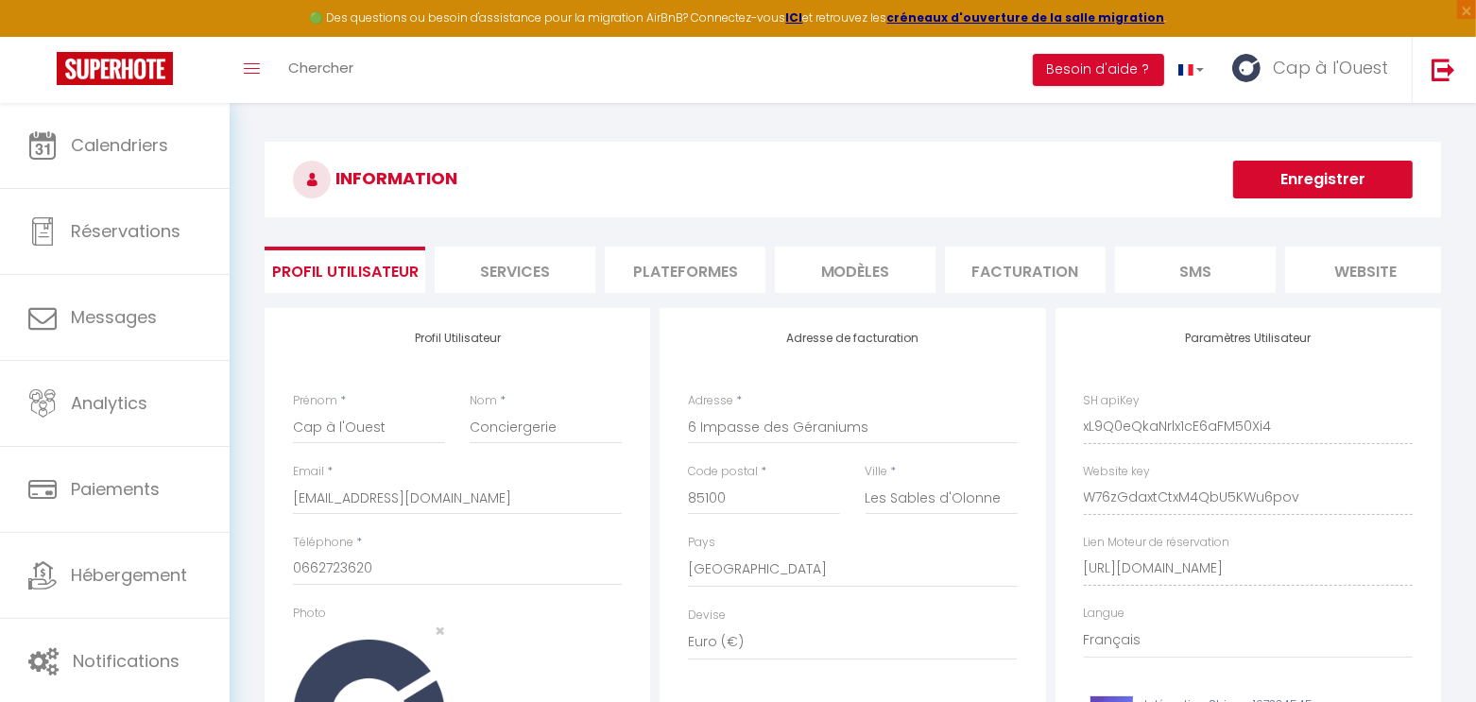
click at [704, 271] on li "Plateformes" at bounding box center [685, 270] width 161 height 46
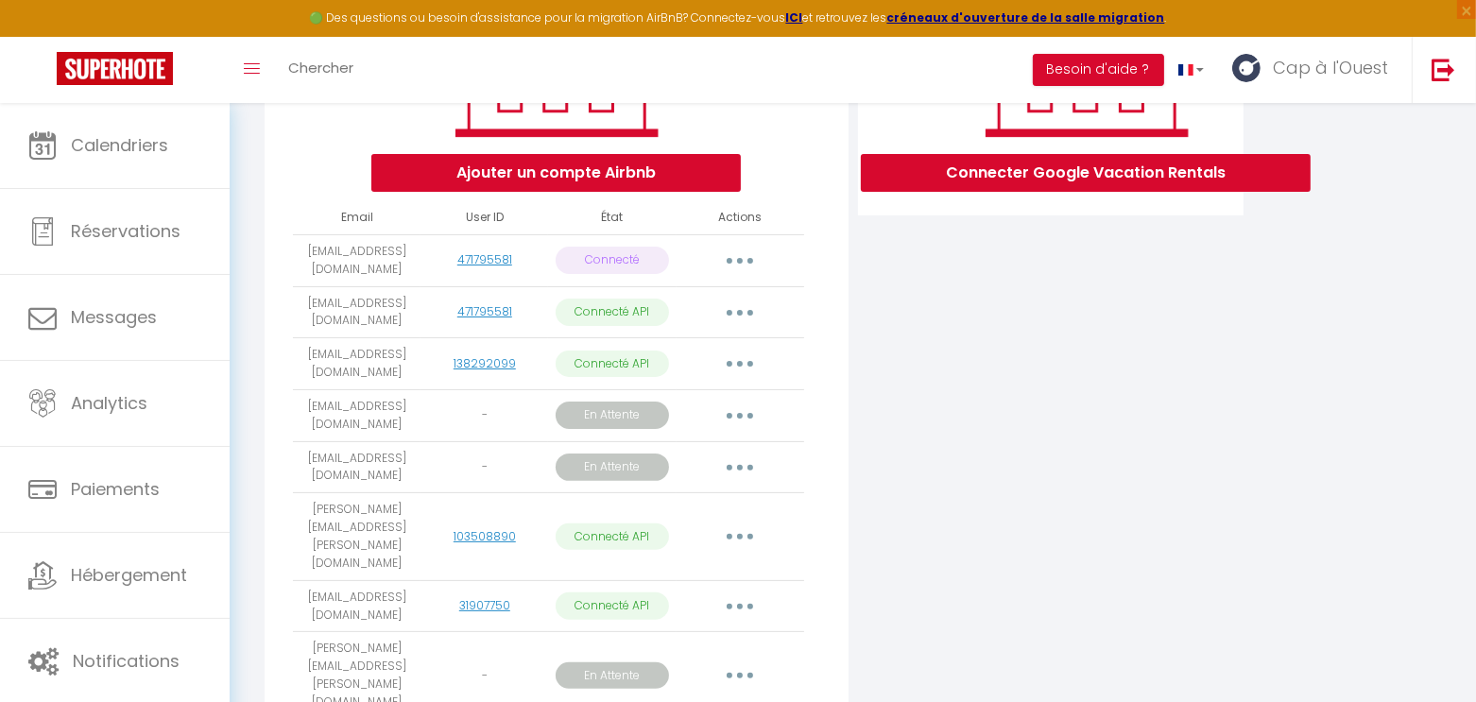
scroll to position [496, 0]
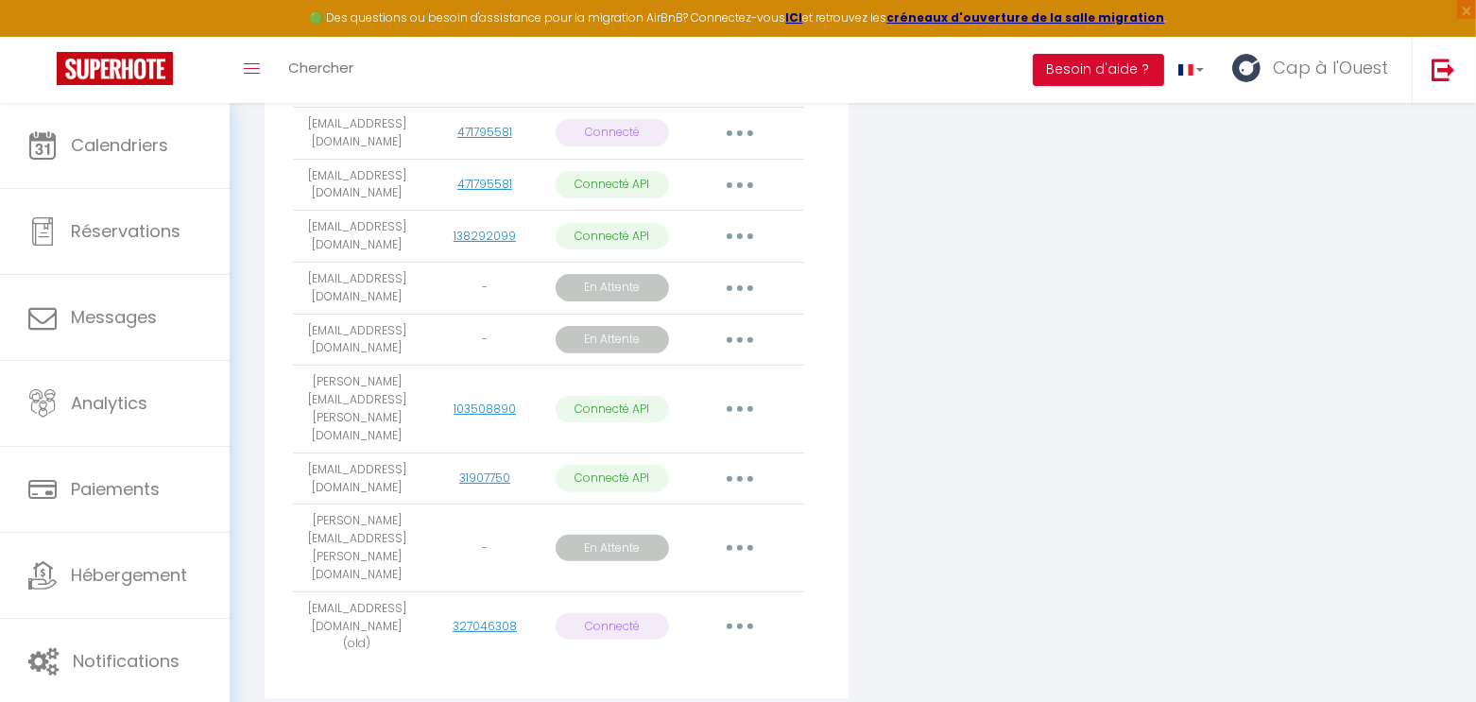
click at [737, 191] on button "button" at bounding box center [740, 185] width 53 height 30
click at [1015, 254] on div "Connecter Google Vacation Rentals" at bounding box center [1051, 261] width 395 height 898
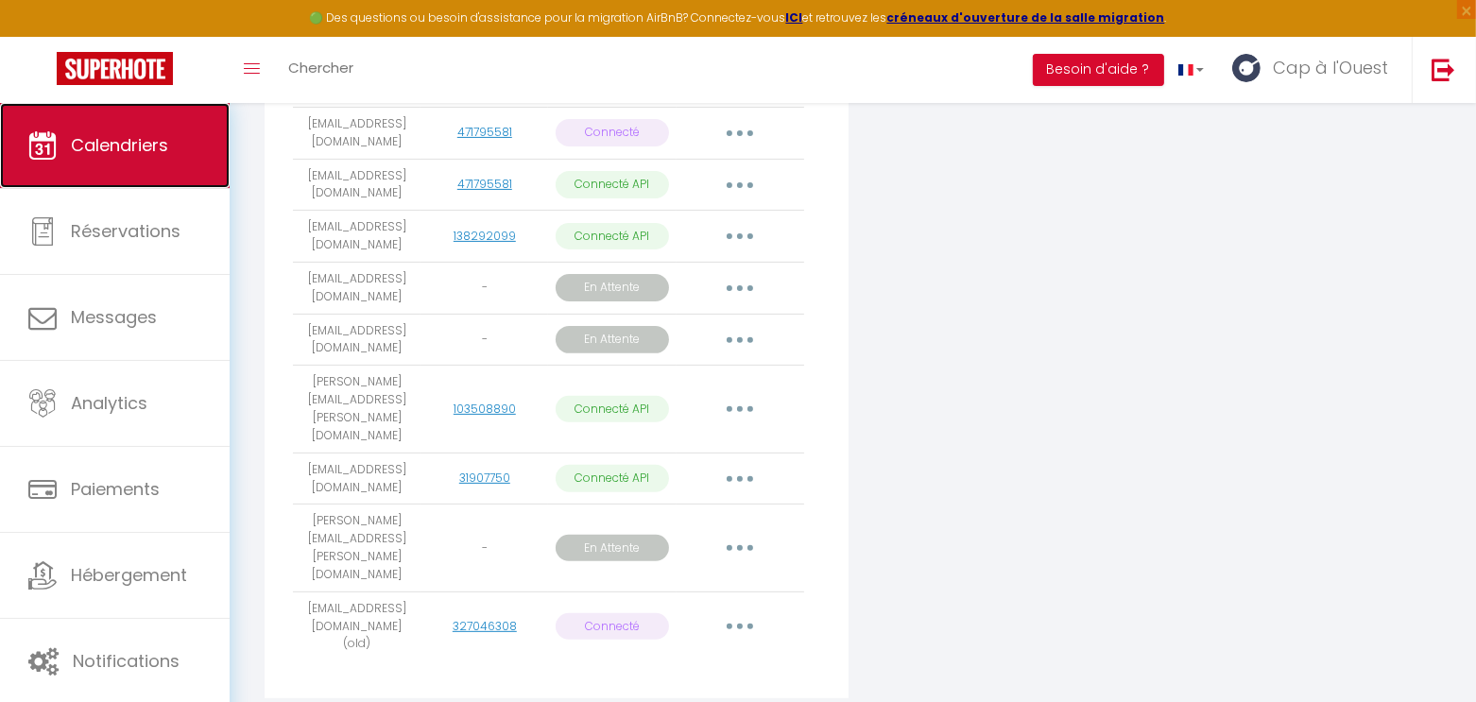
click at [168, 131] on link "Calendriers" at bounding box center [115, 145] width 230 height 85
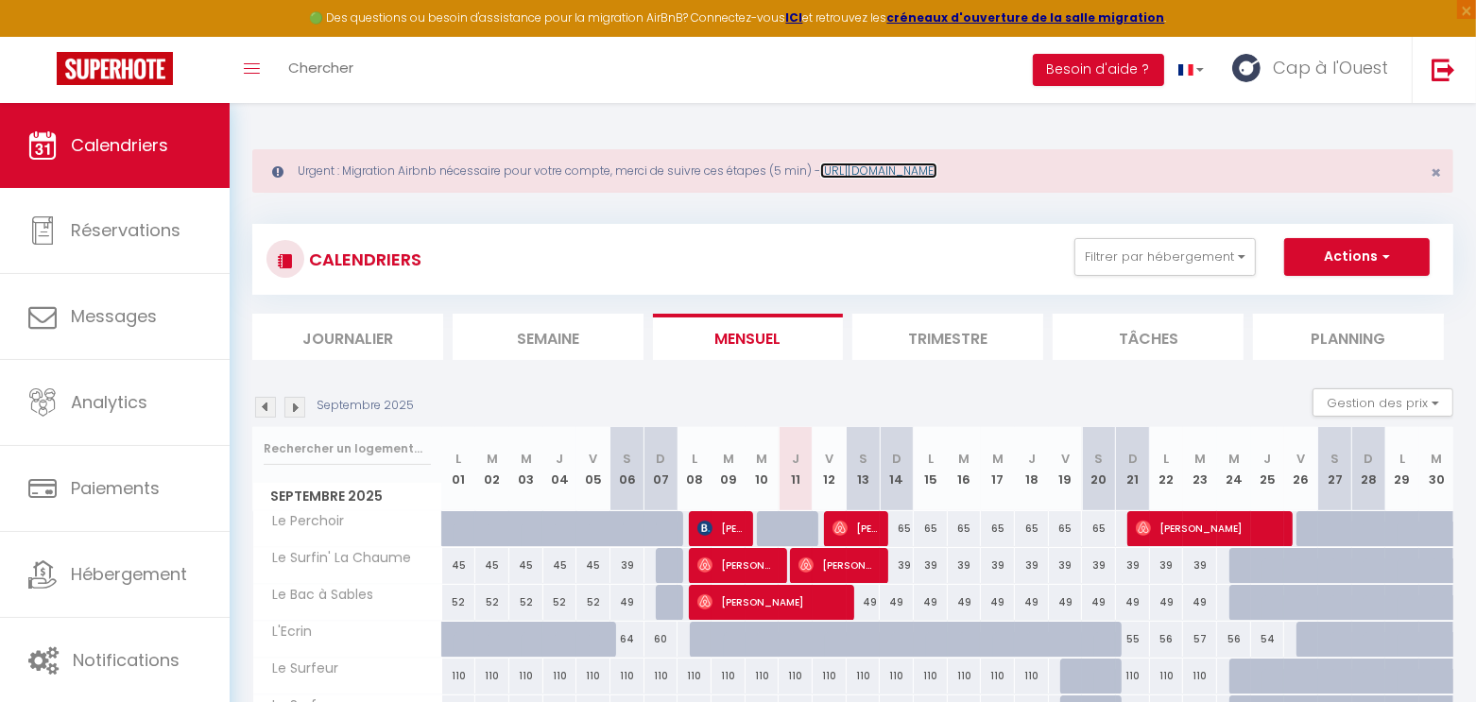
click at [898, 168] on link "[URL][DOMAIN_NAME]" at bounding box center [878, 171] width 117 height 16
click at [1162, 255] on button "Filtrer par hébergement" at bounding box center [1165, 257] width 181 height 38
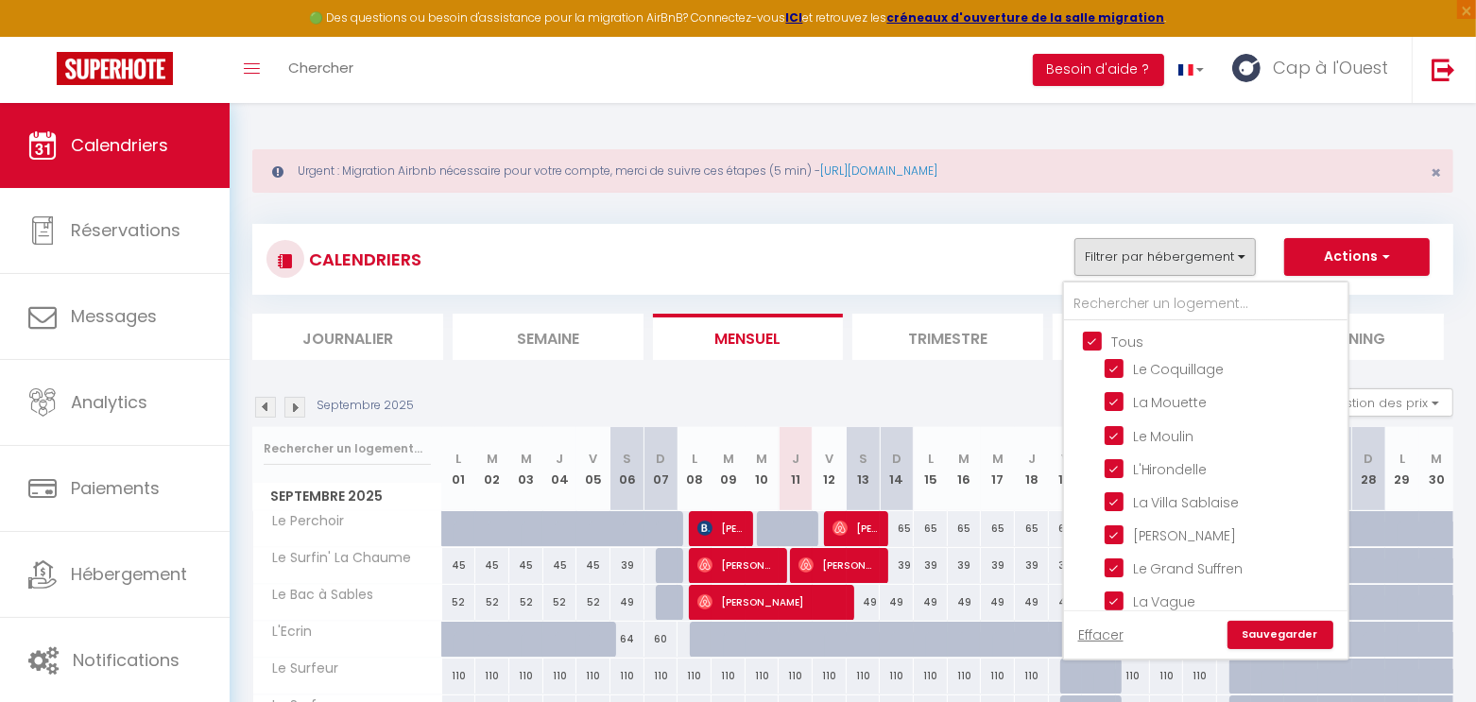
click at [1109, 336] on input "Tous" at bounding box center [1225, 340] width 284 height 19
checkbox input "false"
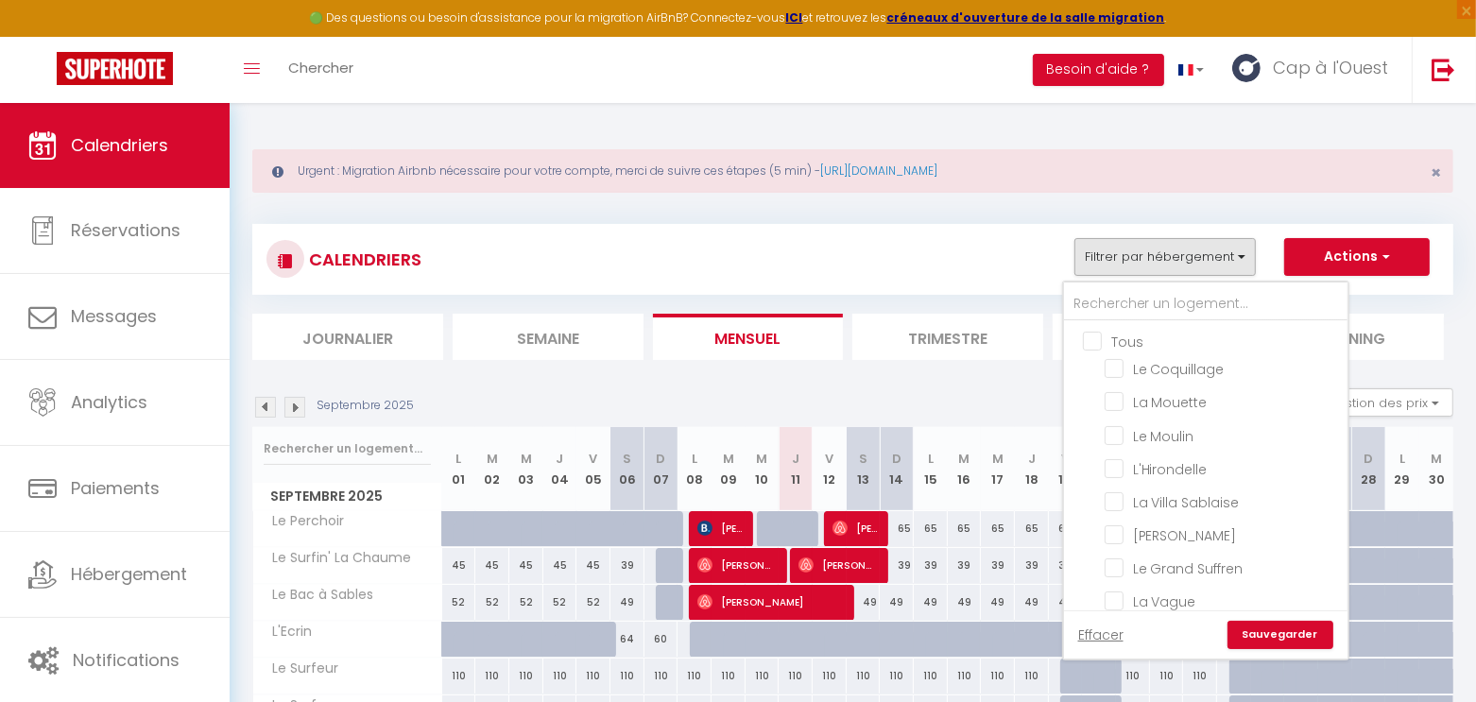
checkbox input "false"
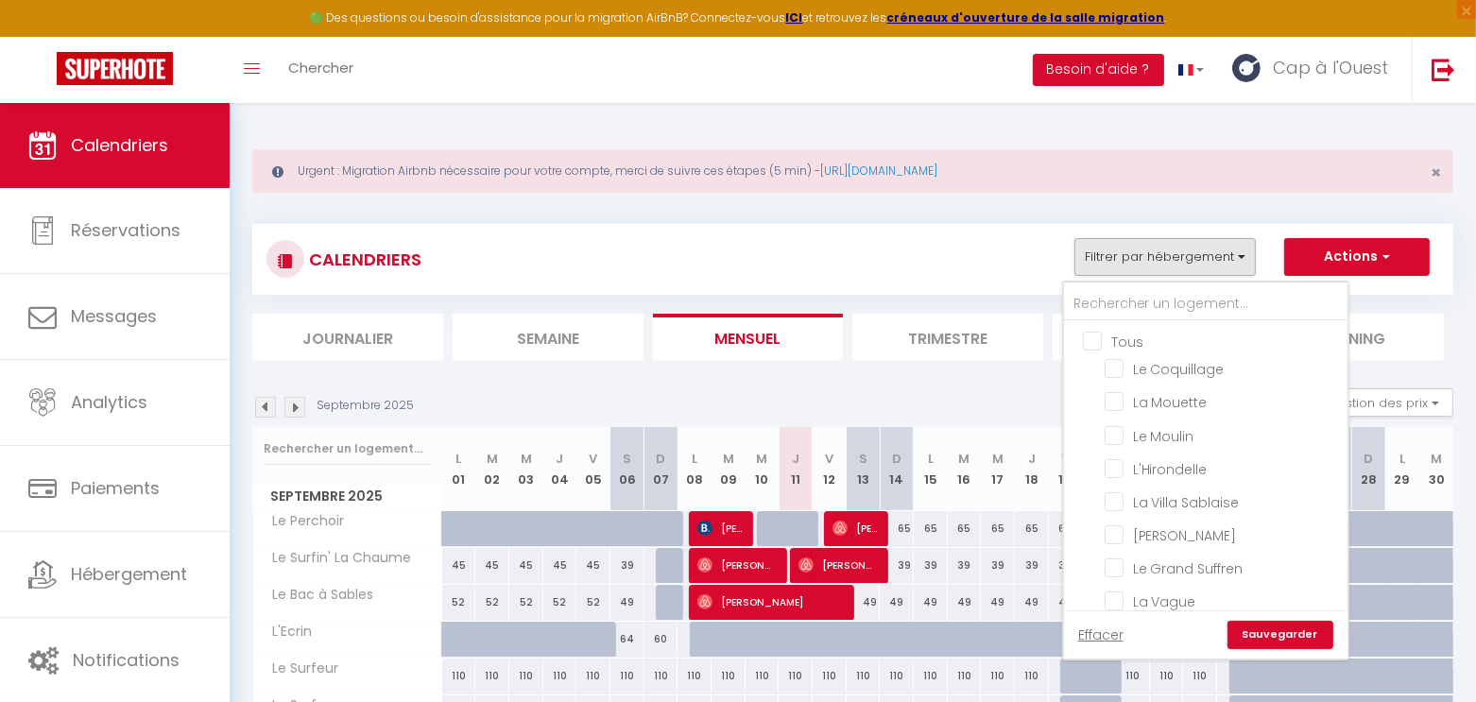
checkbox input "false"
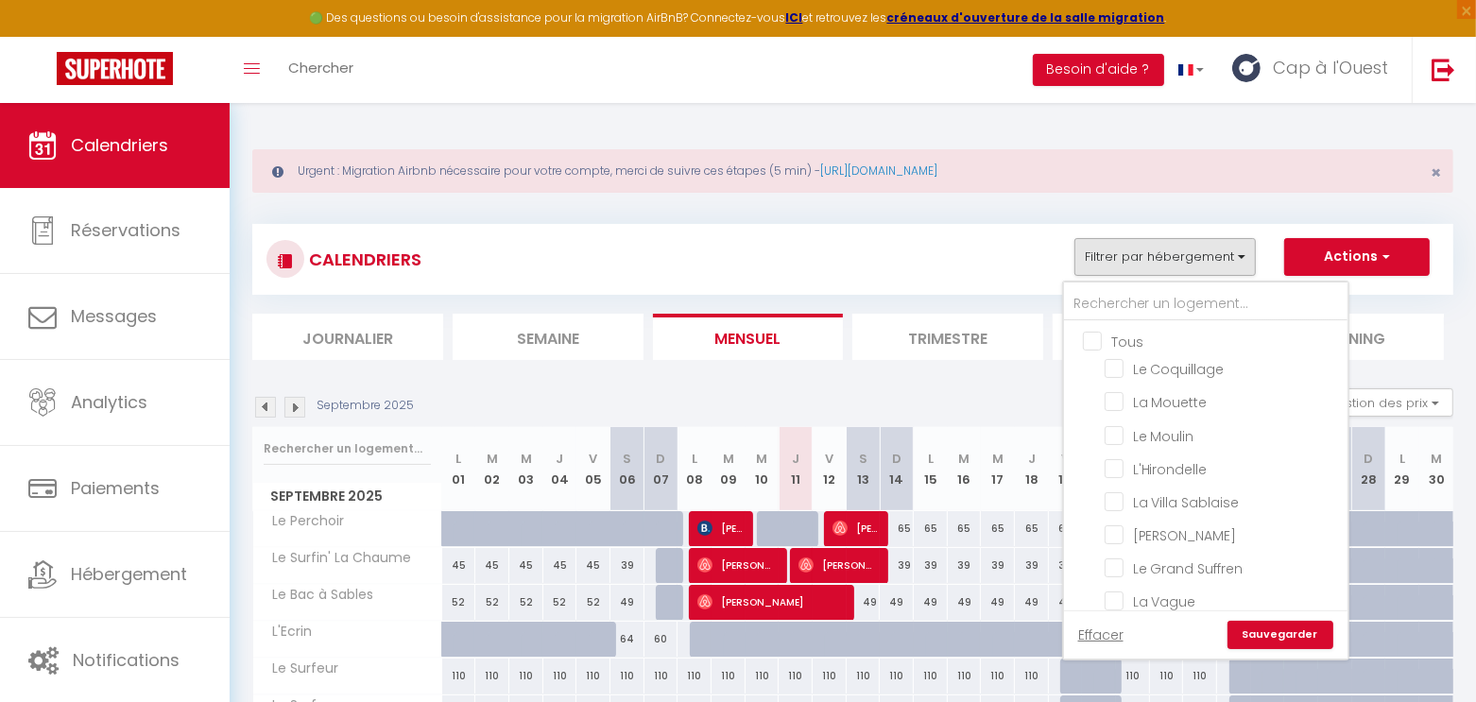
checkbox input "false"
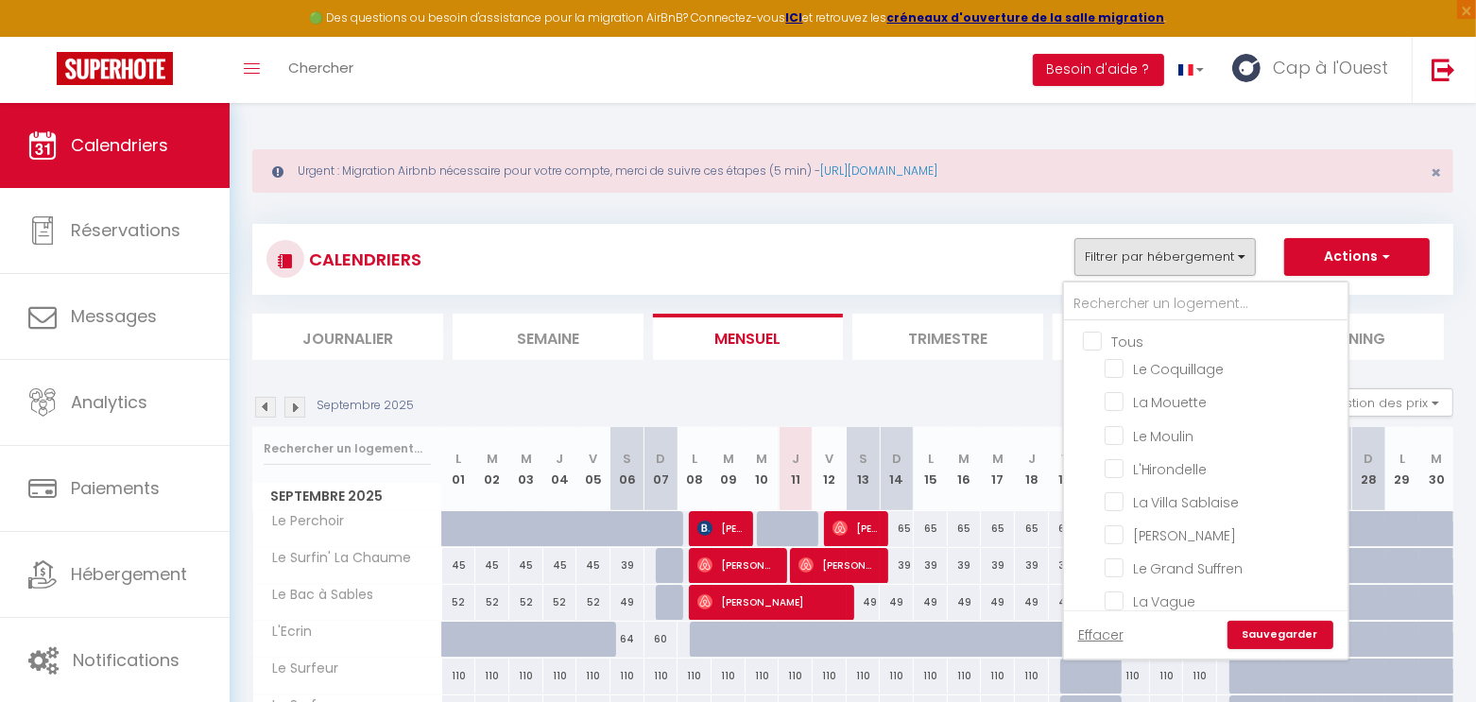
checkbox input "false"
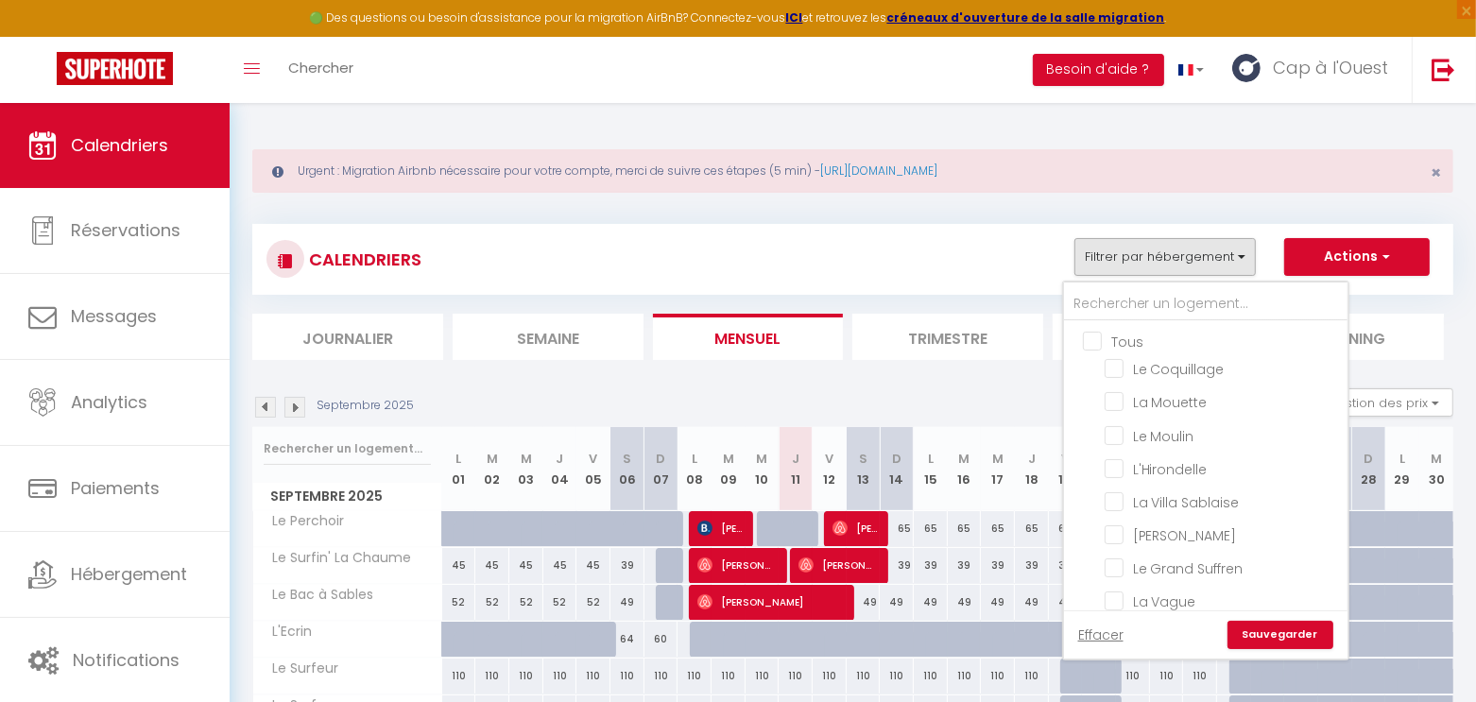
checkbox input "false"
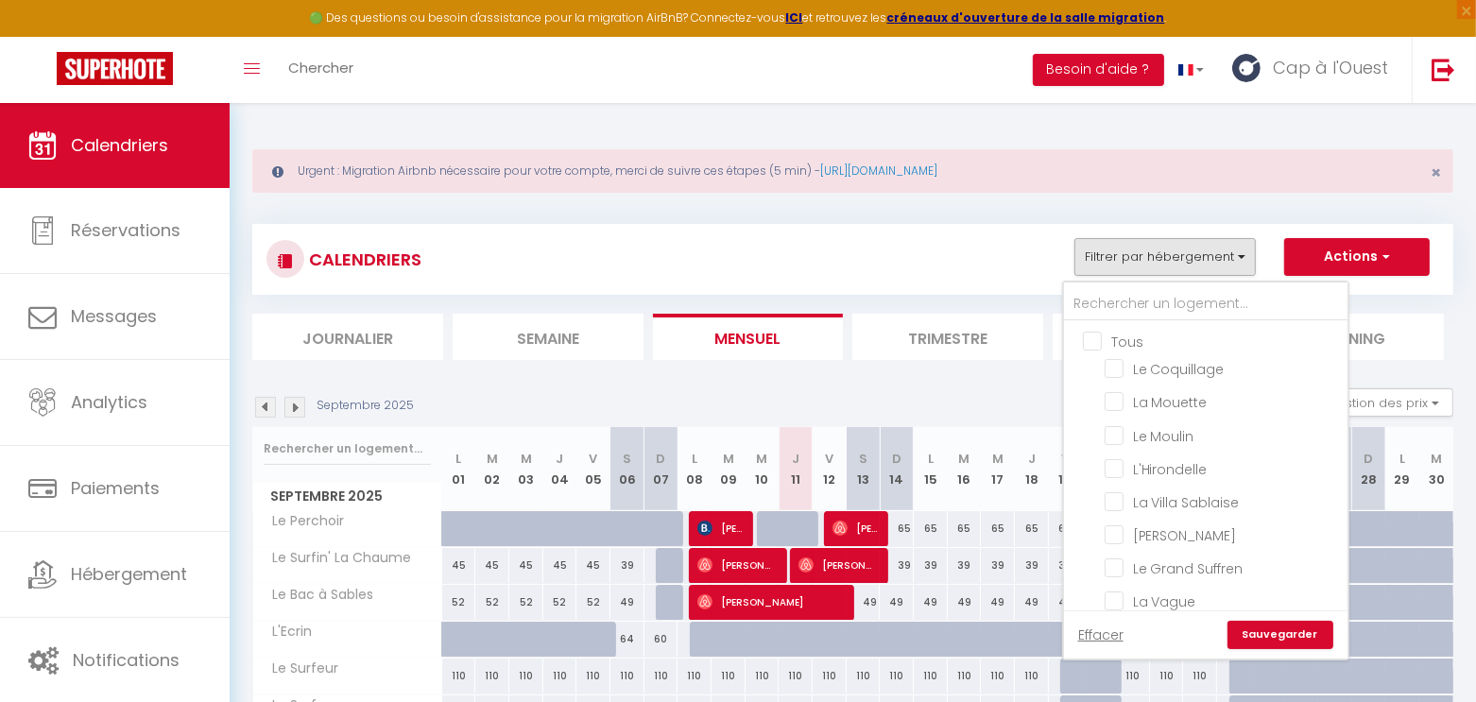
checkbox input "false"
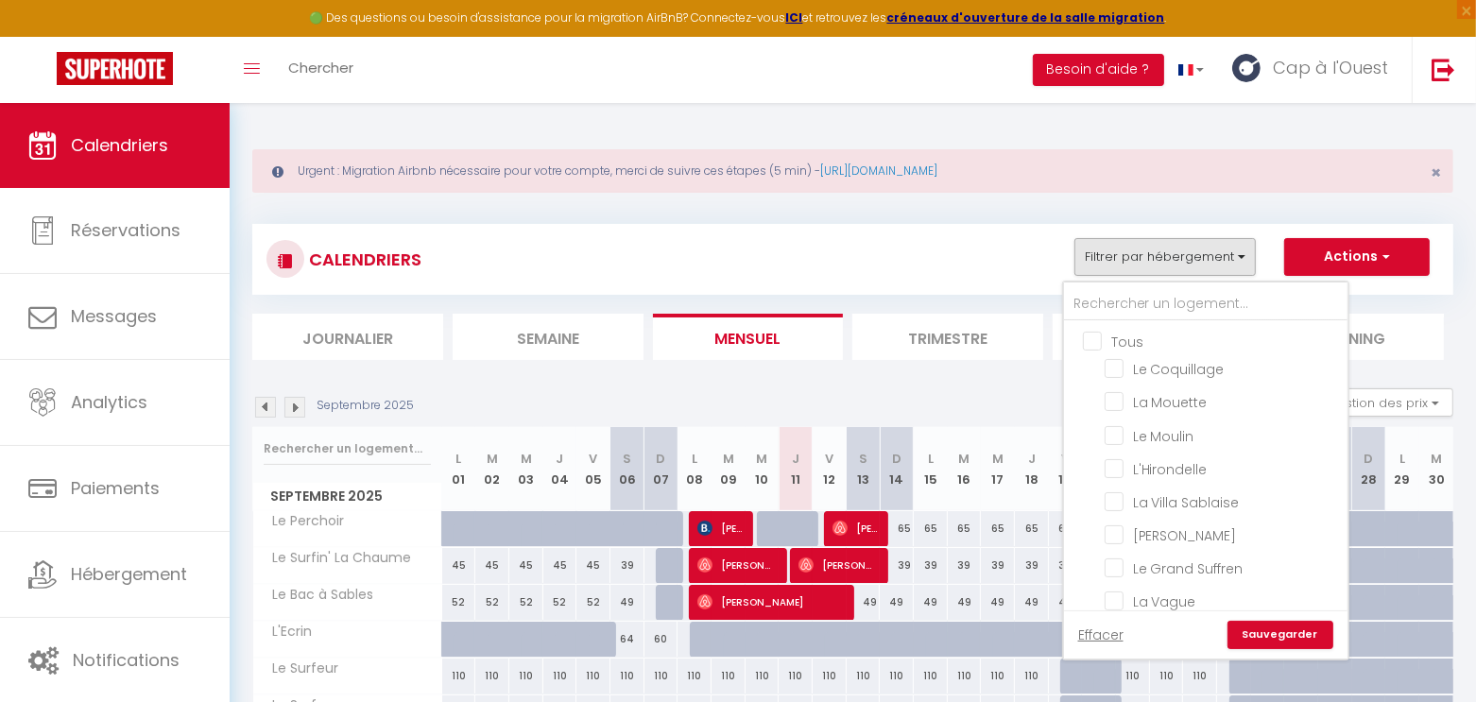
checkbox input "false"
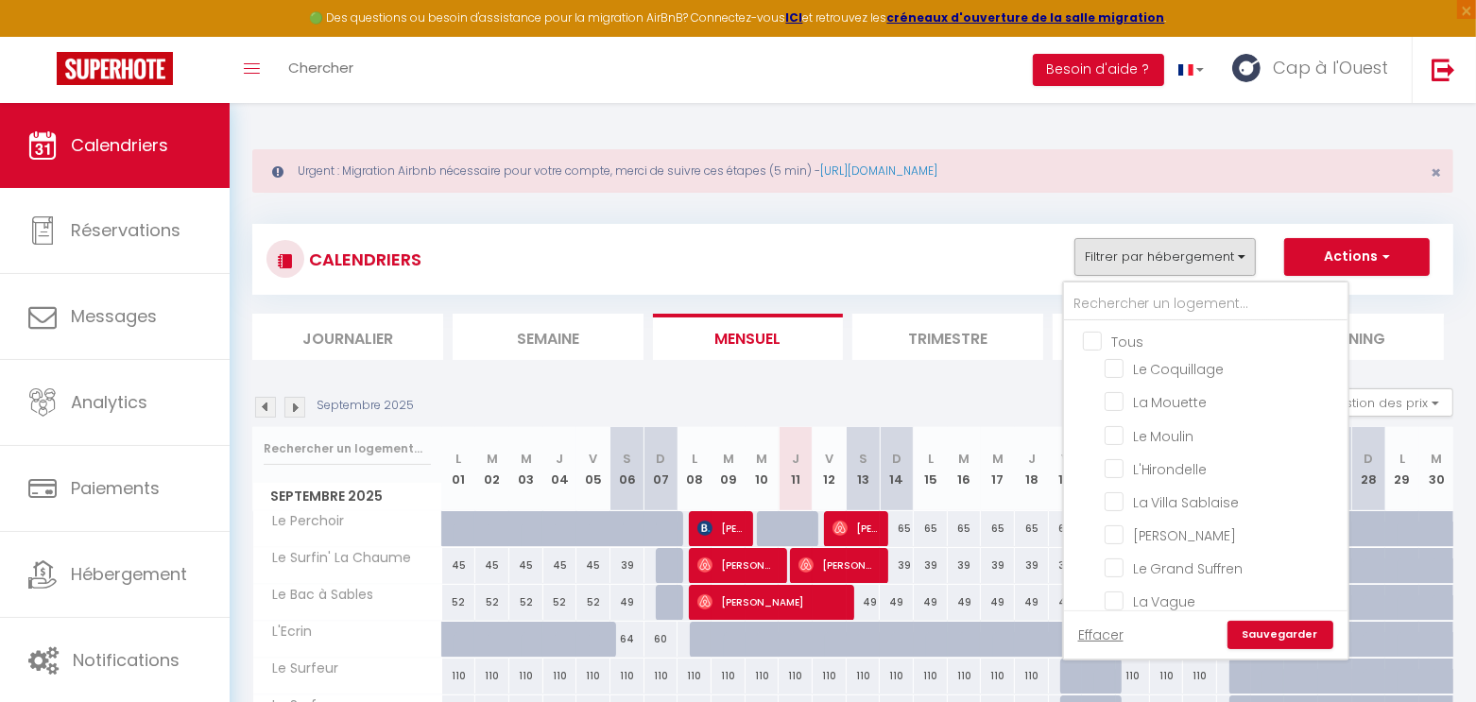
checkbox input "false"
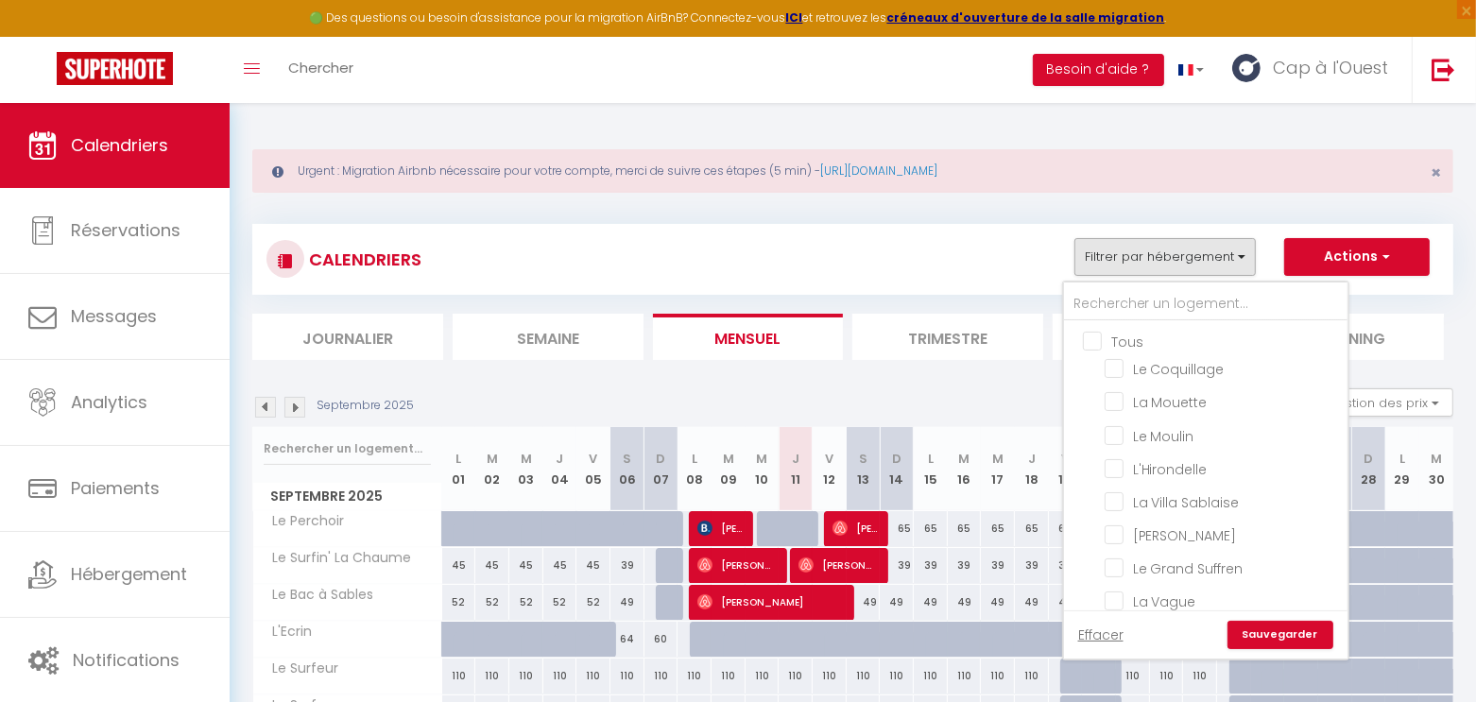
checkbox input "false"
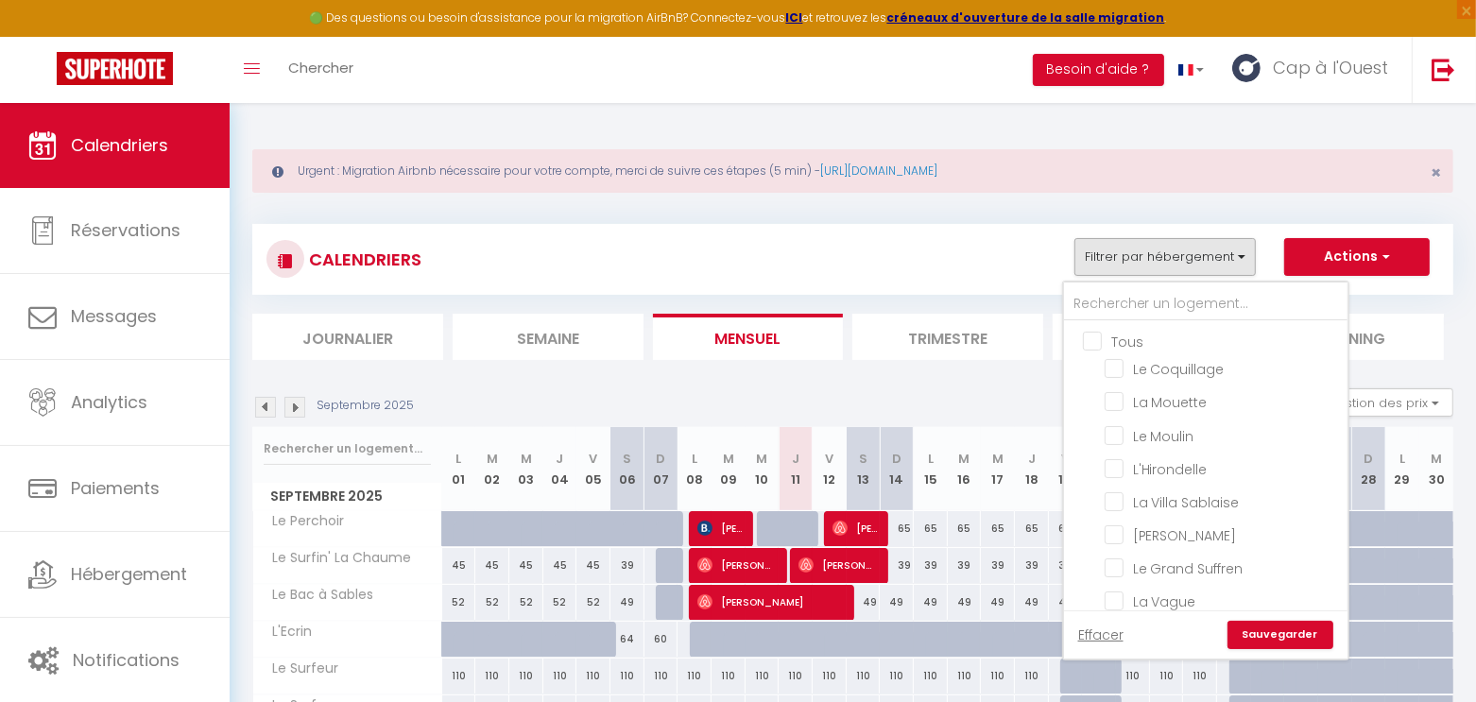
checkbox input "false"
click at [1116, 300] on input "text" at bounding box center [1206, 304] width 284 height 34
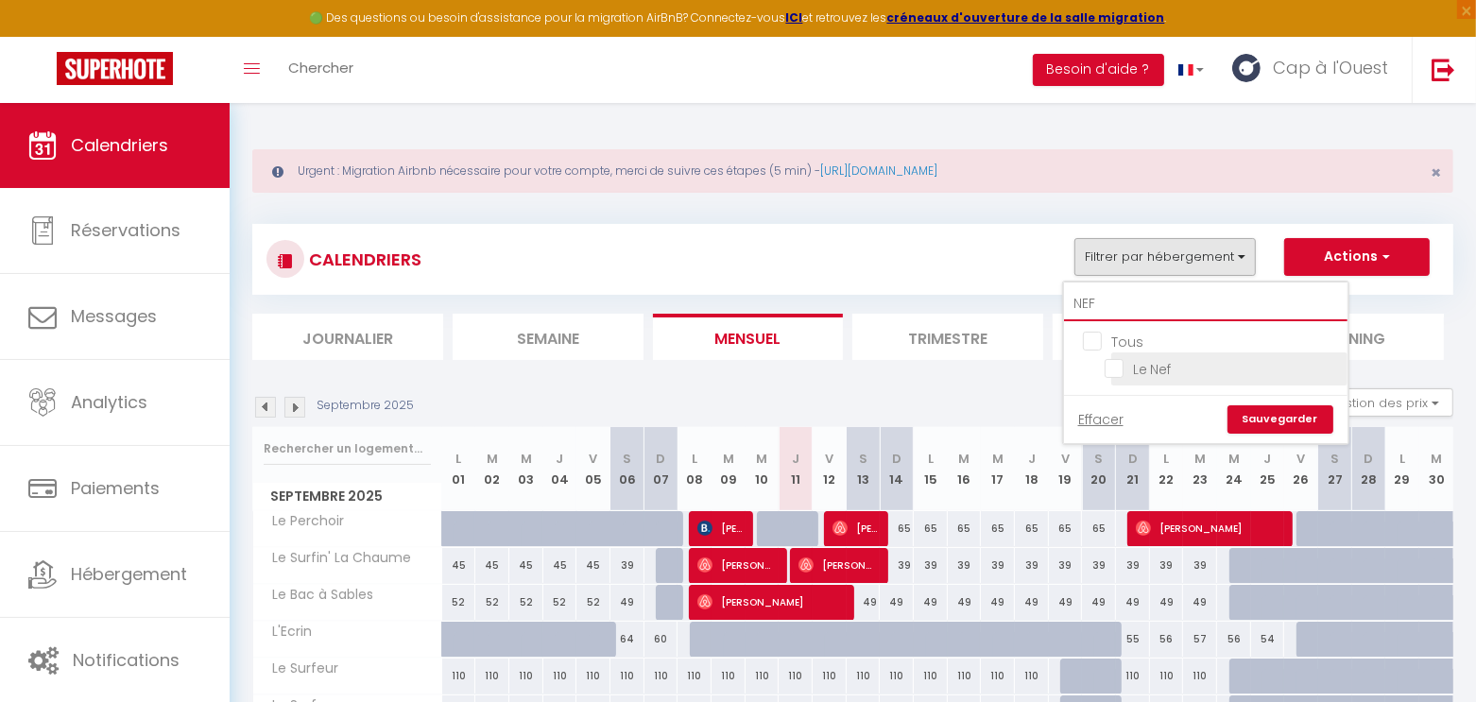
type input "NEF"
click at [1113, 370] on input "Le Nef" at bounding box center [1223, 367] width 236 height 19
checkbox input "true"
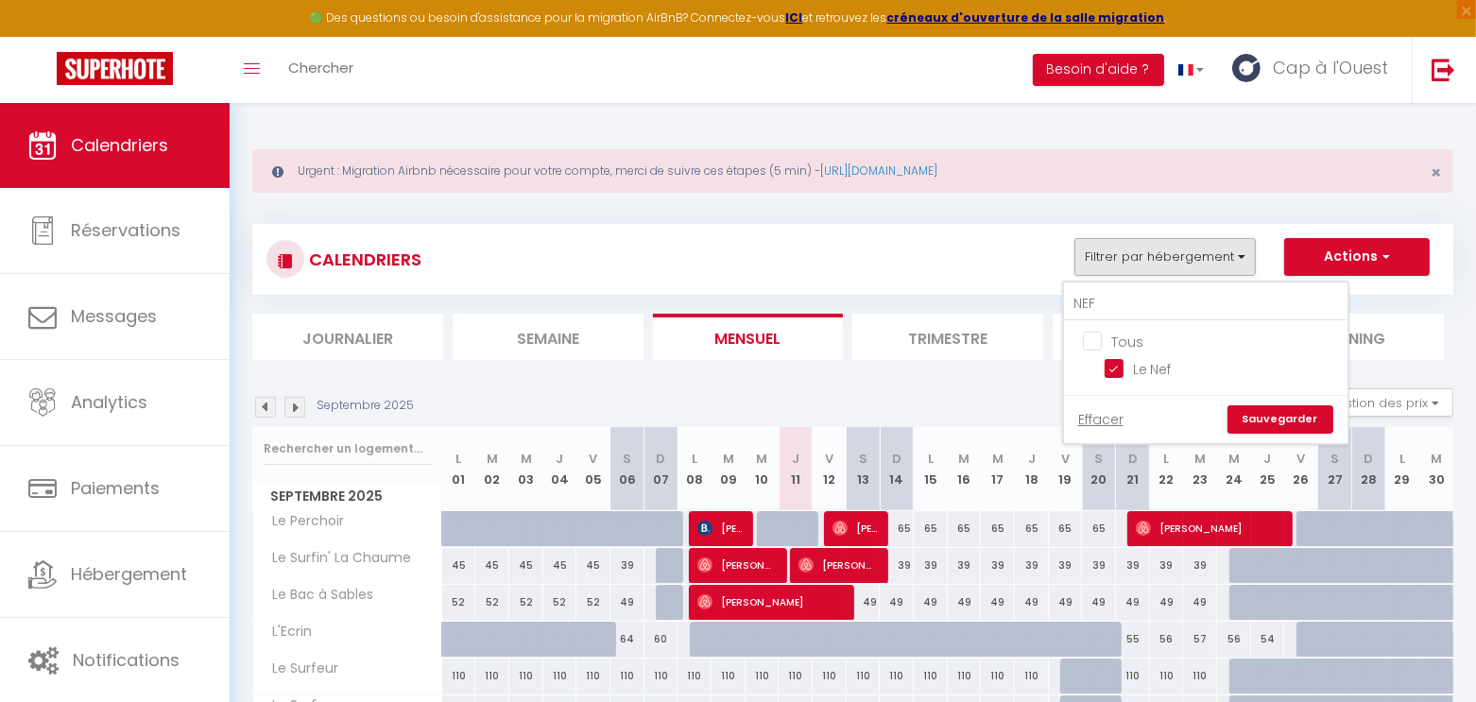
click at [1288, 408] on link "Sauvegarder" at bounding box center [1281, 420] width 106 height 28
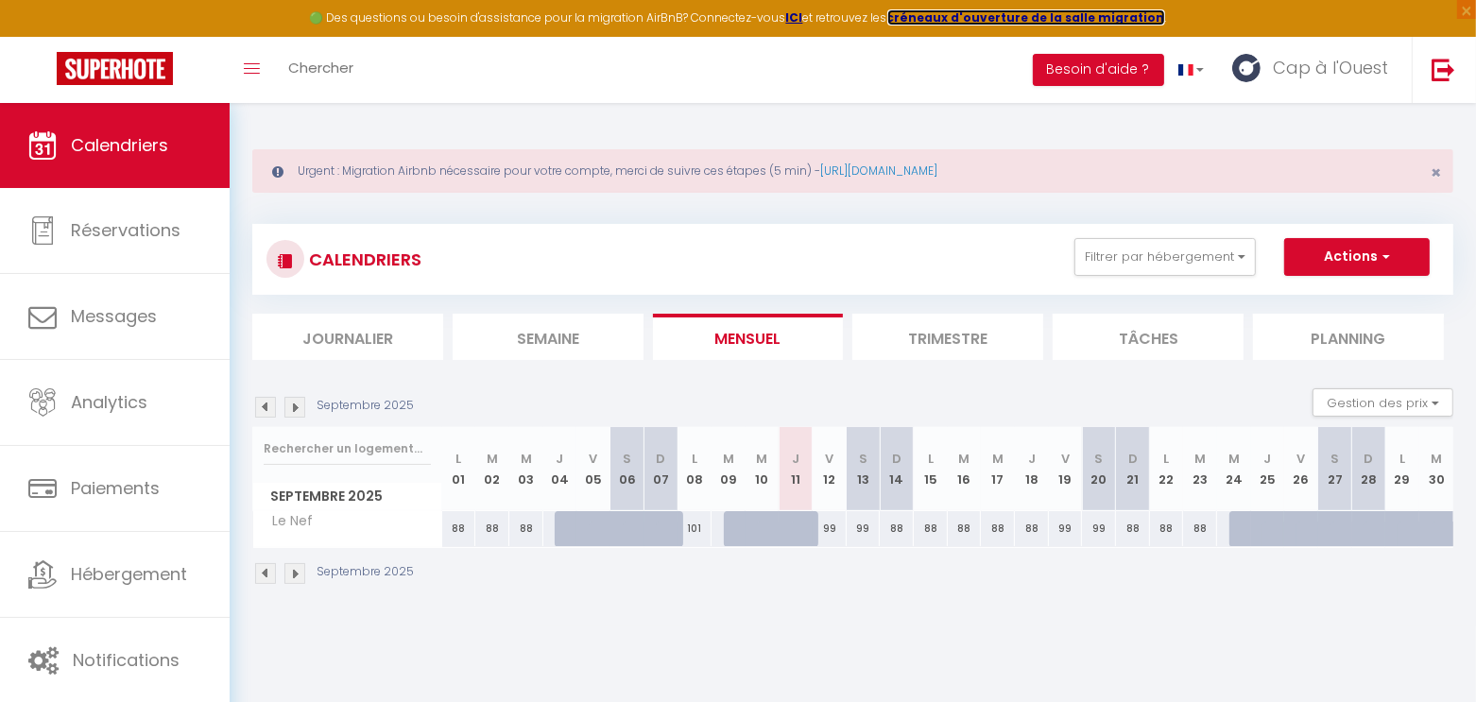
click at [1029, 19] on strong "créneaux d'ouverture de la salle migration" at bounding box center [1027, 17] width 278 height 16
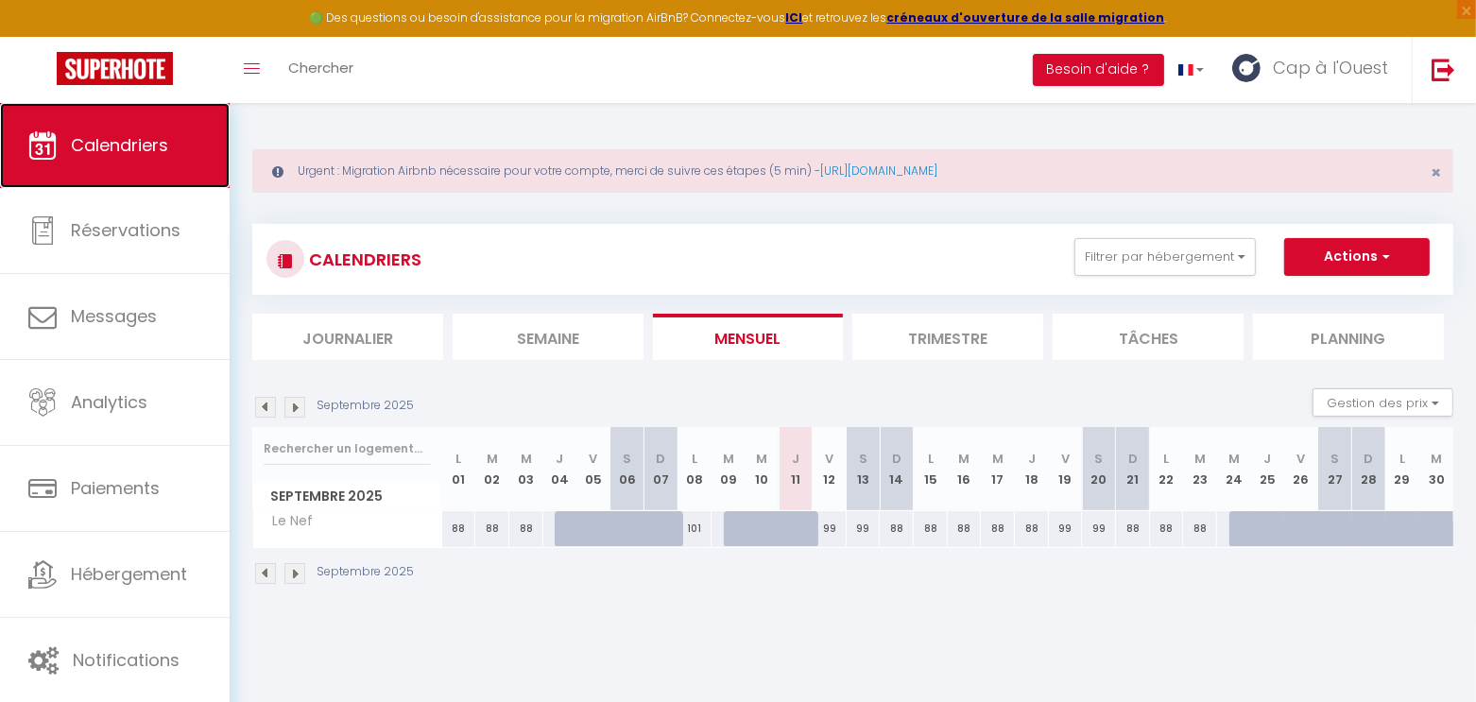
click at [165, 150] on span "Calendriers" at bounding box center [119, 145] width 97 height 24
click at [1391, 265] on button "Actions" at bounding box center [1358, 257] width 146 height 38
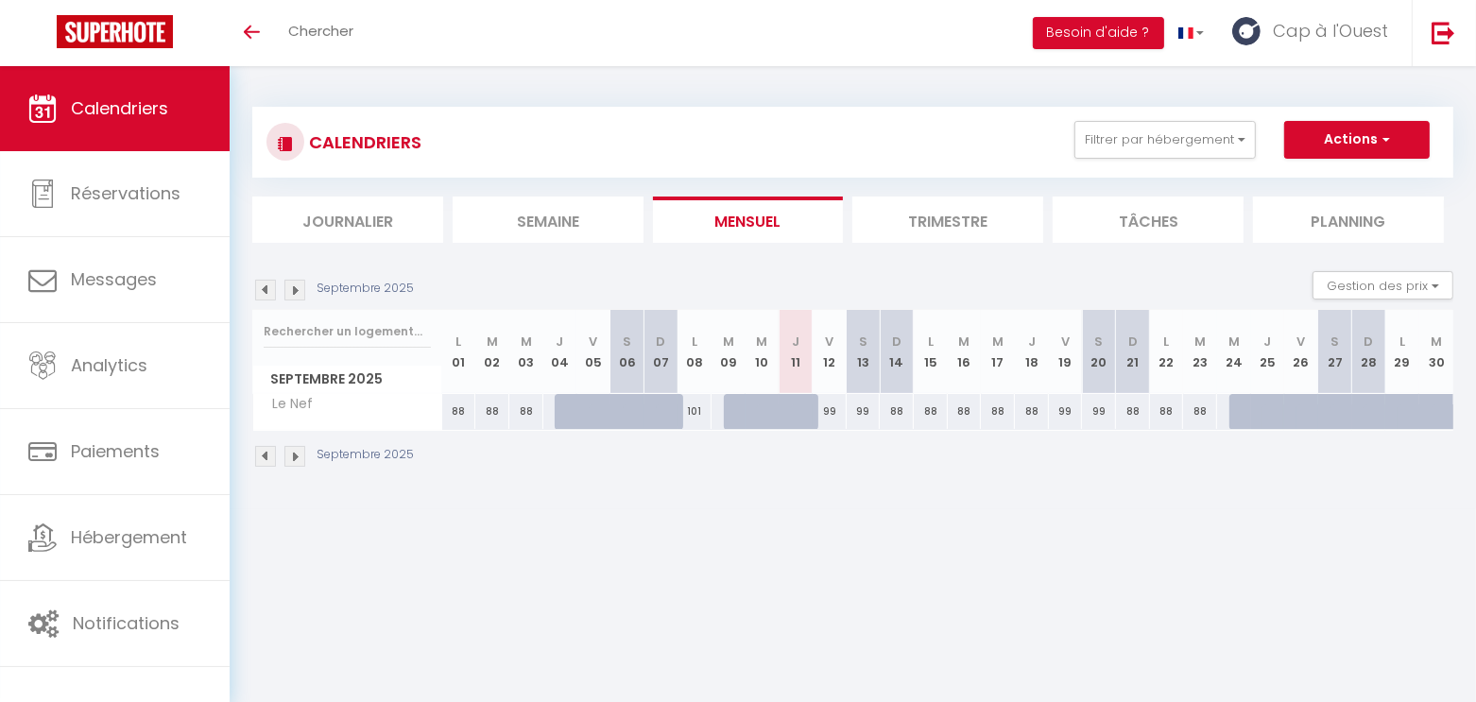
click at [184, 112] on link "Calendriers" at bounding box center [115, 108] width 230 height 85
click at [1054, 29] on button "Besoin d'aide ?" at bounding box center [1098, 33] width 131 height 32
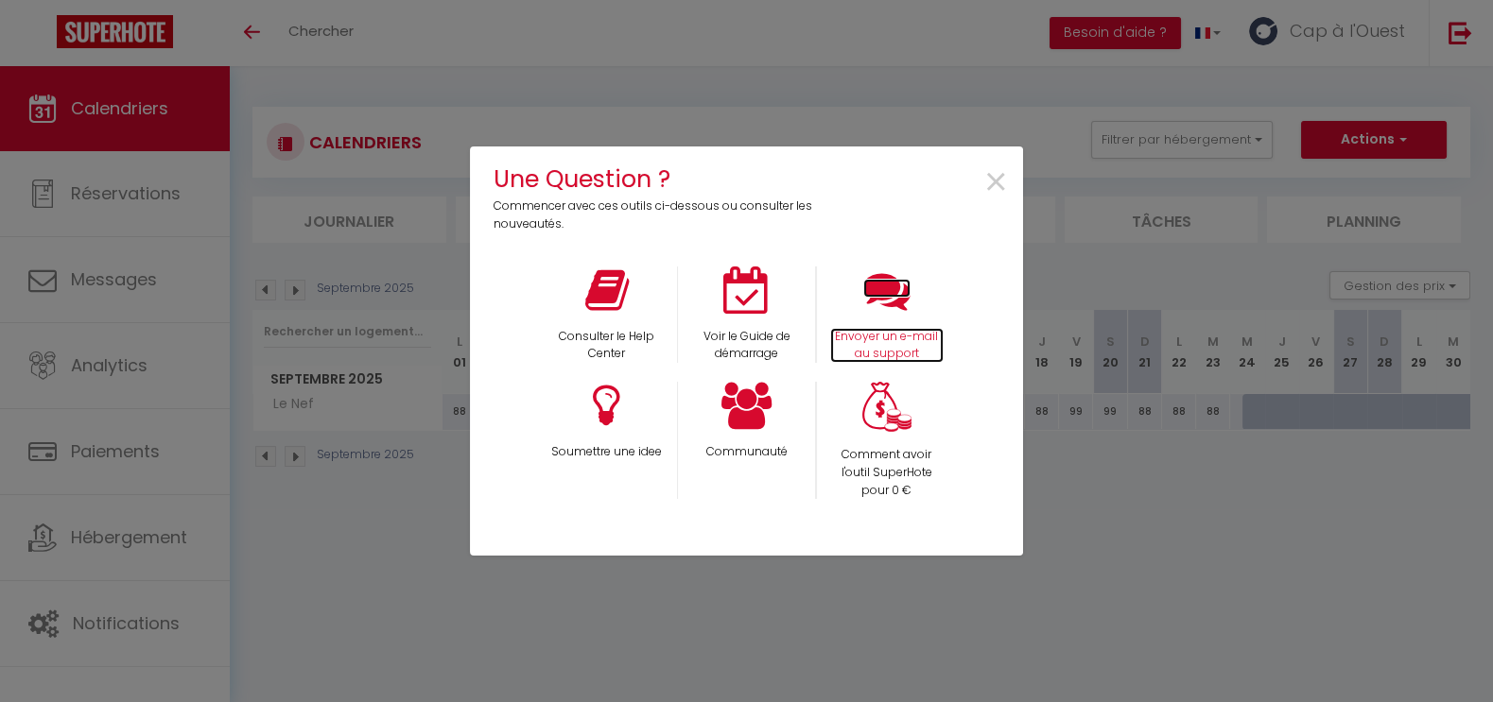
click at [897, 284] on icon at bounding box center [886, 290] width 47 height 47
click at [999, 197] on span "×" at bounding box center [996, 183] width 26 height 60
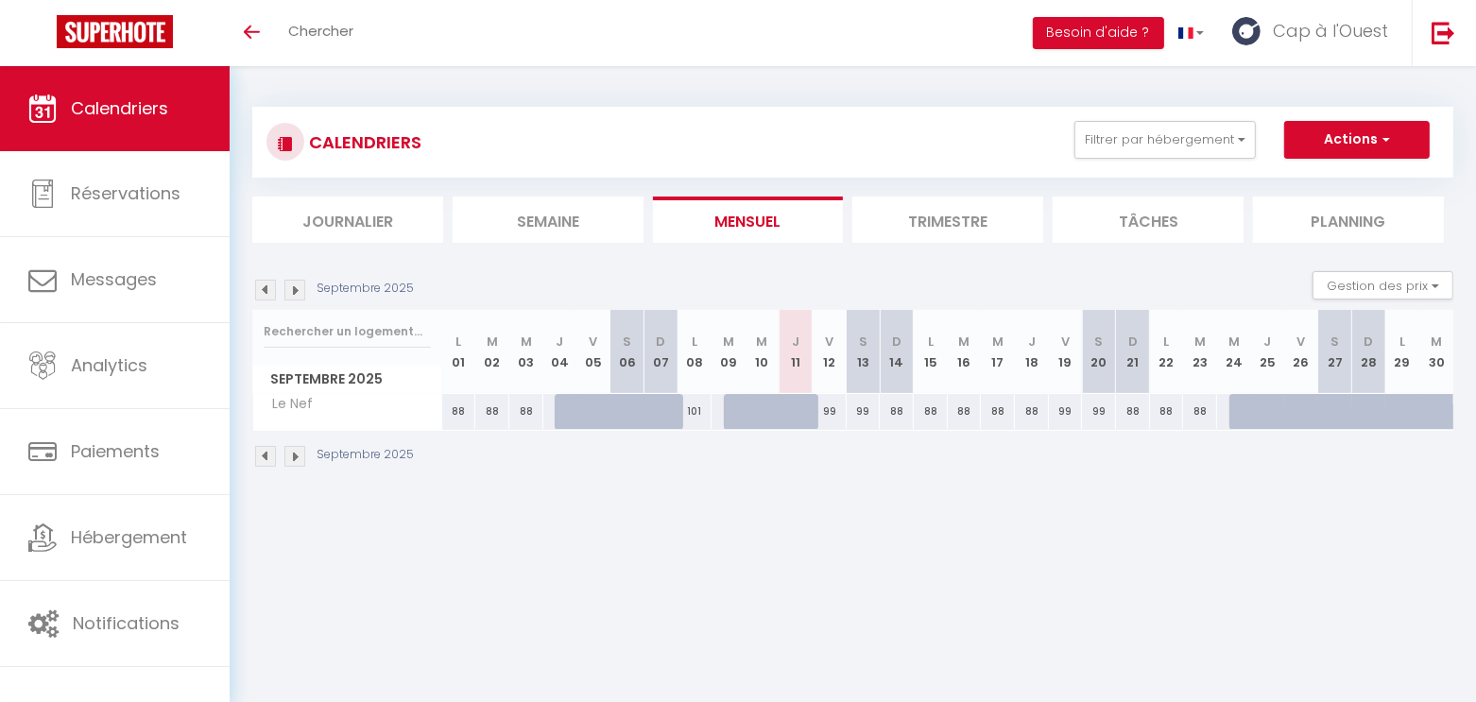
click at [144, 135] on link "Calendriers" at bounding box center [115, 108] width 230 height 85
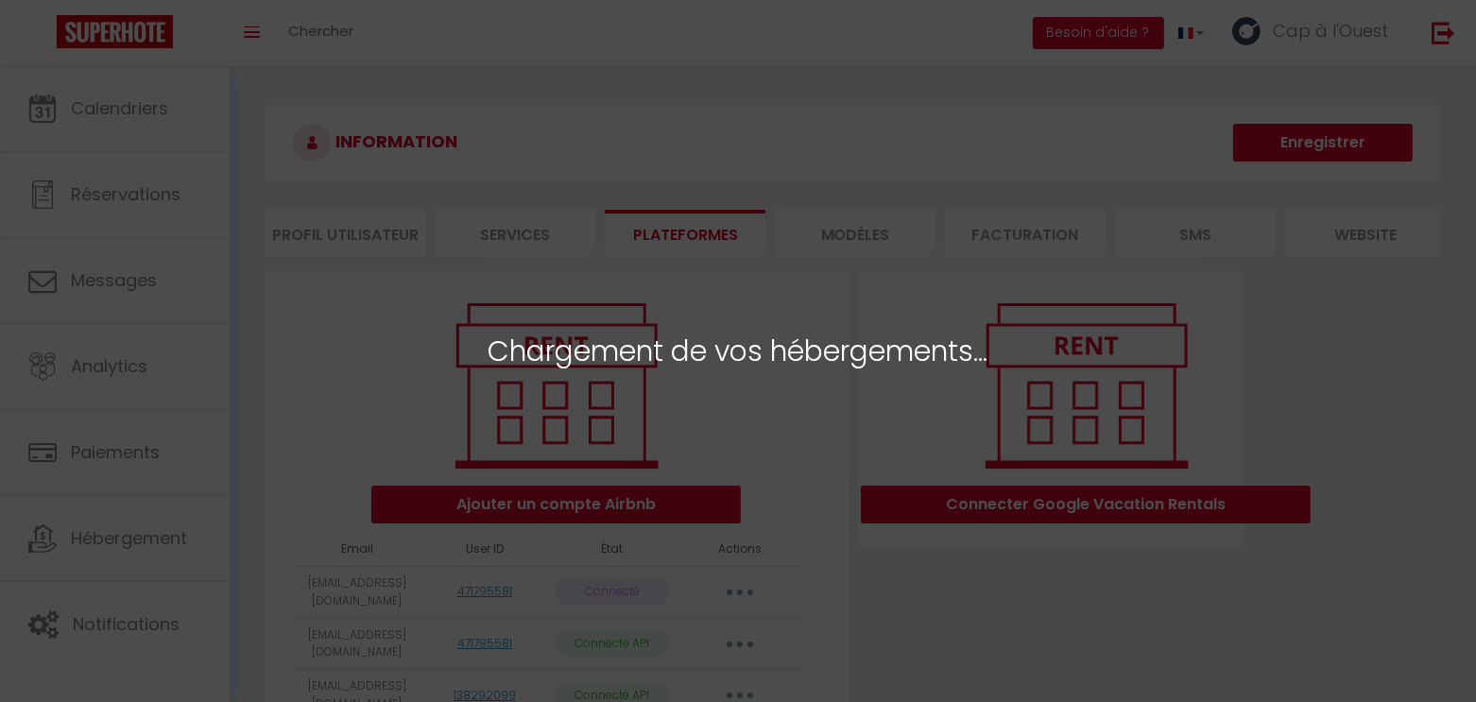
click at [662, 434] on div "Chargement de vos hébergements..." at bounding box center [738, 351] width 1476 height 702
click at [827, 160] on div "Chargement de vos hébergements..." at bounding box center [738, 351] width 1476 height 702
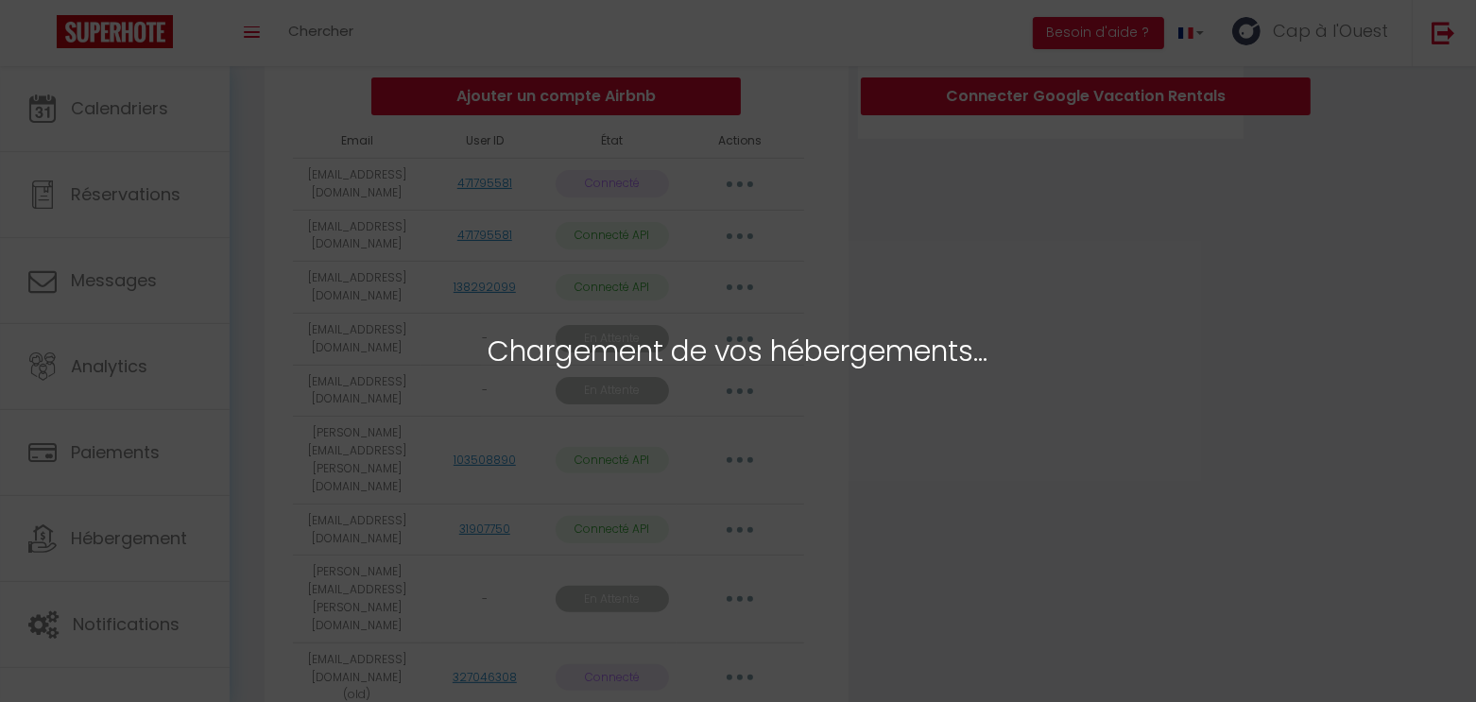
scroll to position [459, 0]
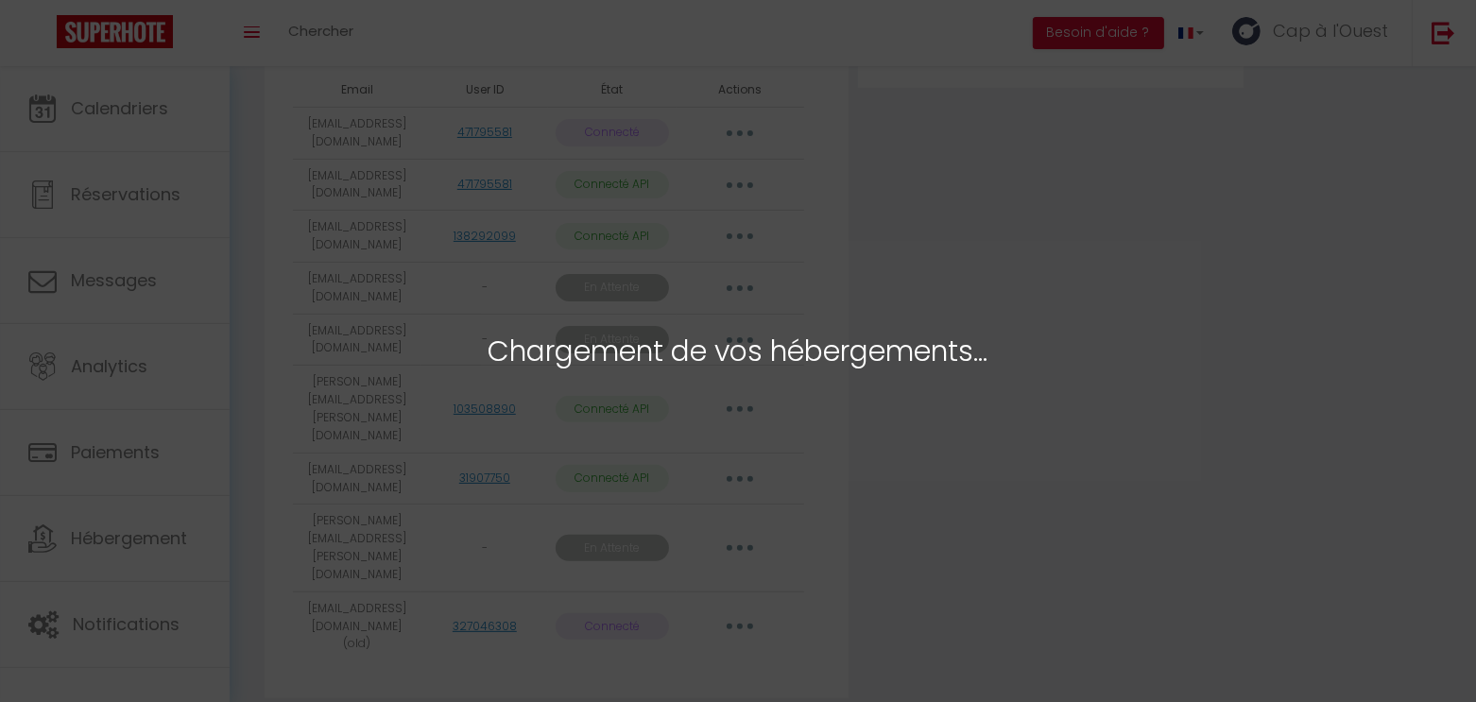
click at [1269, 133] on div "Chargement de vos hébergements..." at bounding box center [738, 351] width 1476 height 702
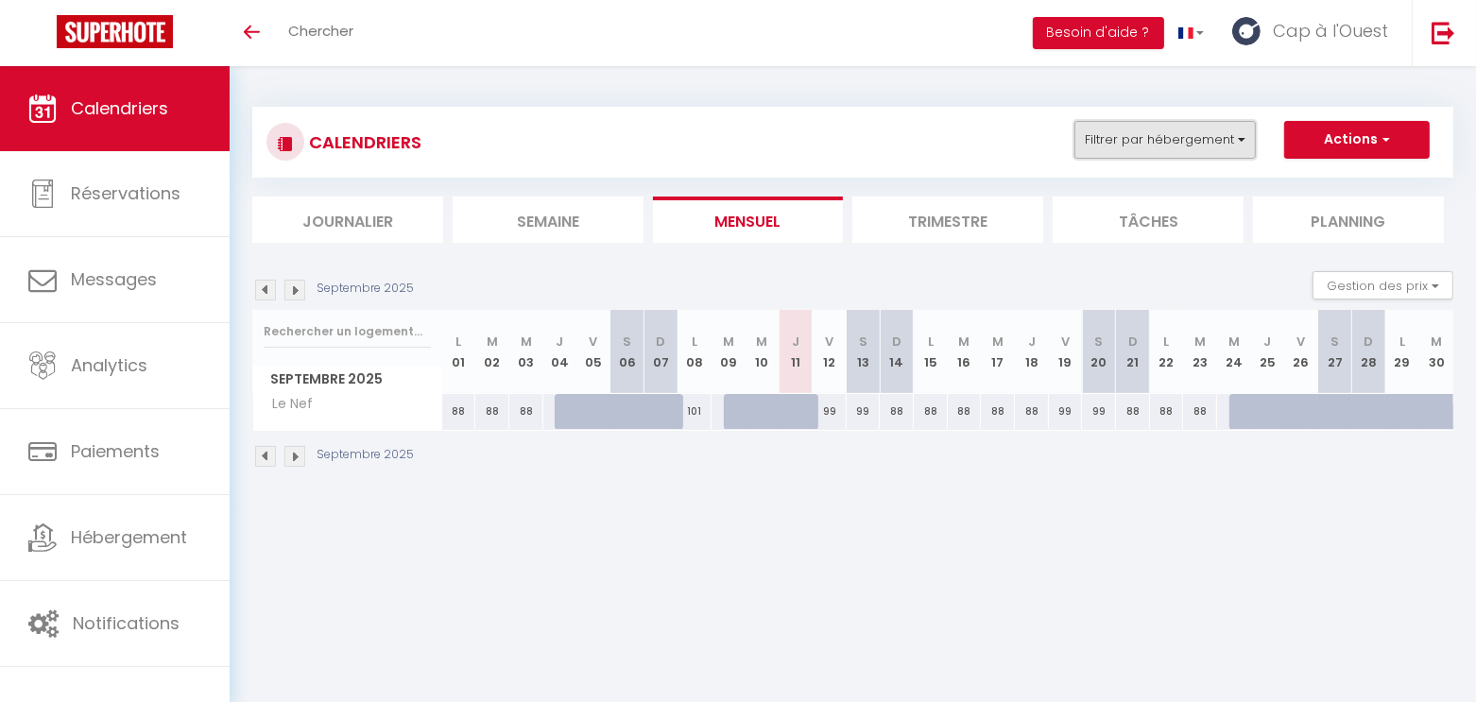
click at [1150, 145] on button "Filtrer par hébergement" at bounding box center [1165, 140] width 181 height 38
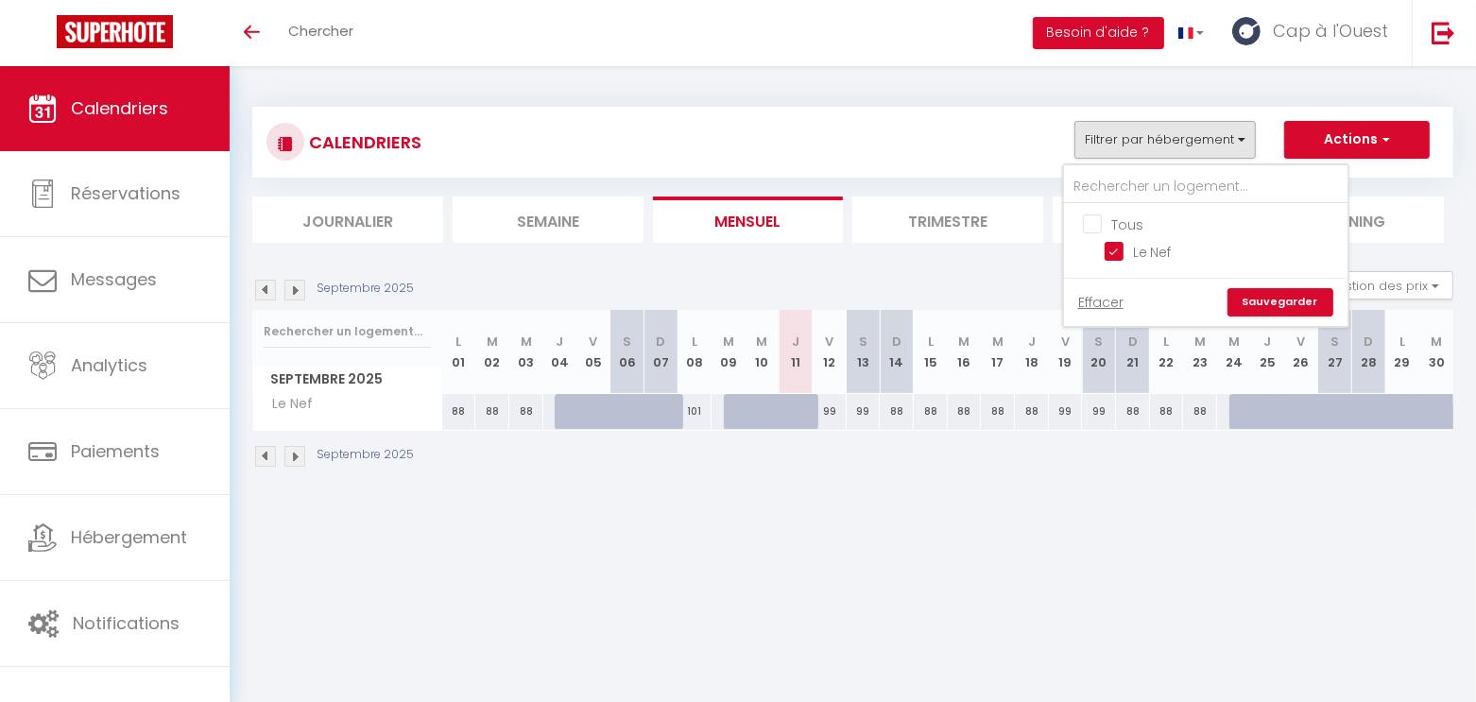
click at [1135, 219] on input "Tous" at bounding box center [1225, 223] width 284 height 19
checkbox input "false"
click at [1125, 604] on body "🟢 Des questions ou besoin d'assistance pour la migration AirBnB? Connectez-vous…" at bounding box center [738, 417] width 1476 height 702
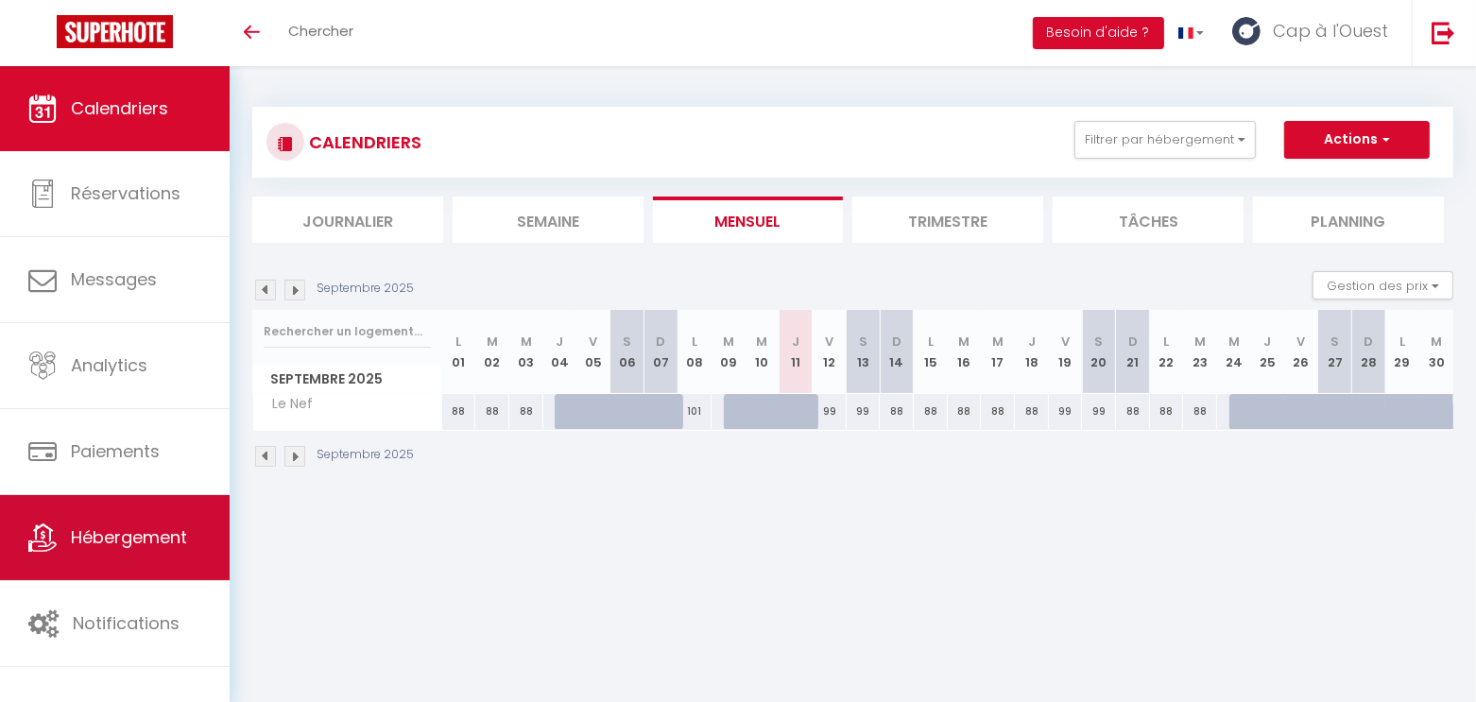
click at [133, 546] on span "Hébergement" at bounding box center [129, 538] width 116 height 24
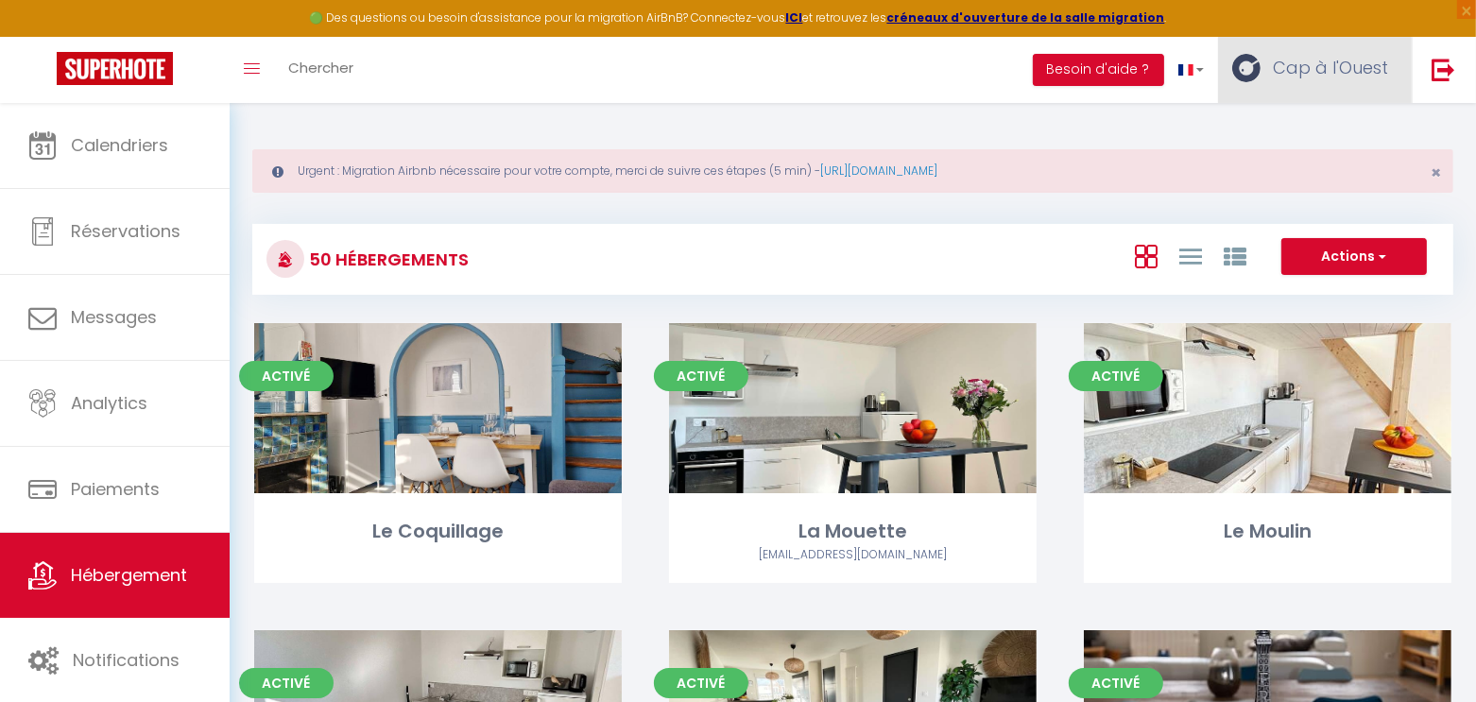
click at [1293, 57] on span "Cap à l'Ouest" at bounding box center [1330, 68] width 115 height 24
click at [1289, 127] on icon at bounding box center [1285, 132] width 13 height 13
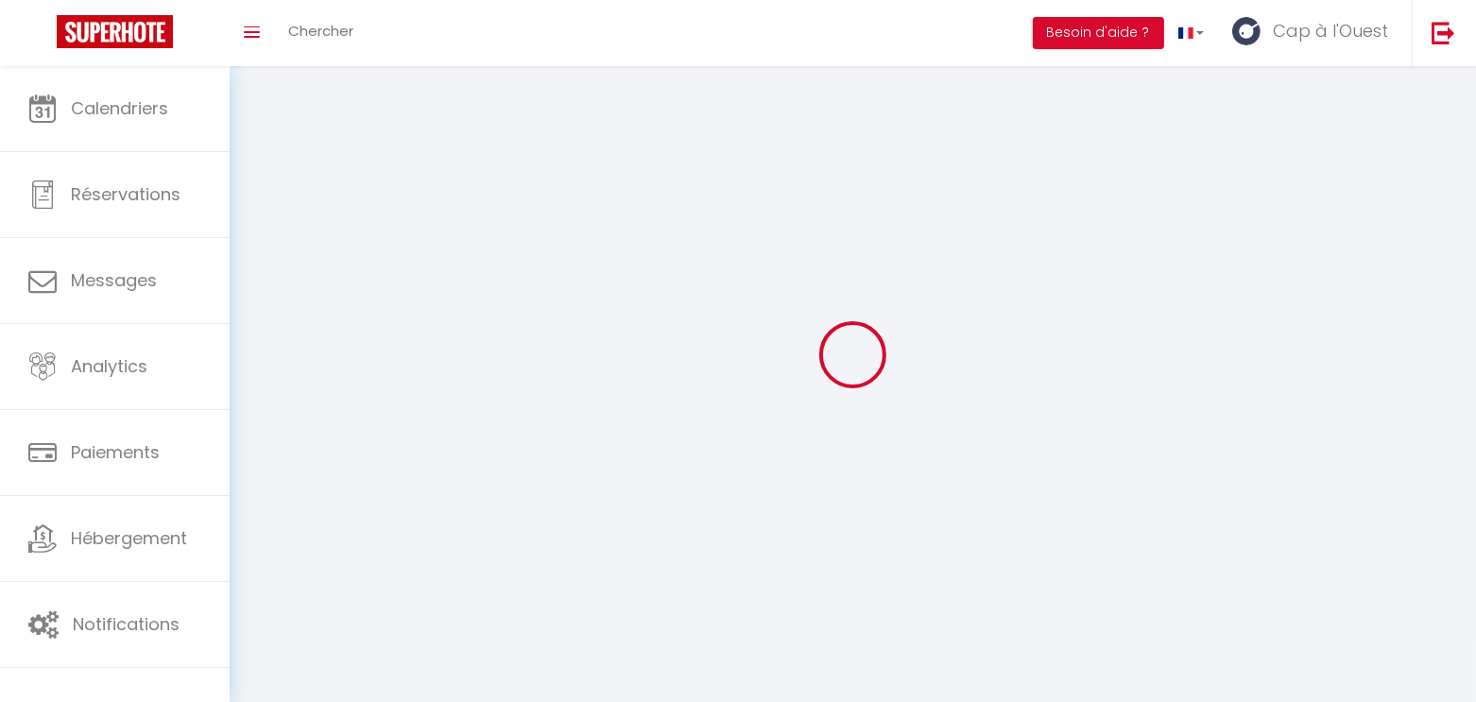
type input "Cap à l'Ouest"
type input "Conciergerie"
type input "0662723620"
type input "6 Impasse des Géraniums"
type input "85100"
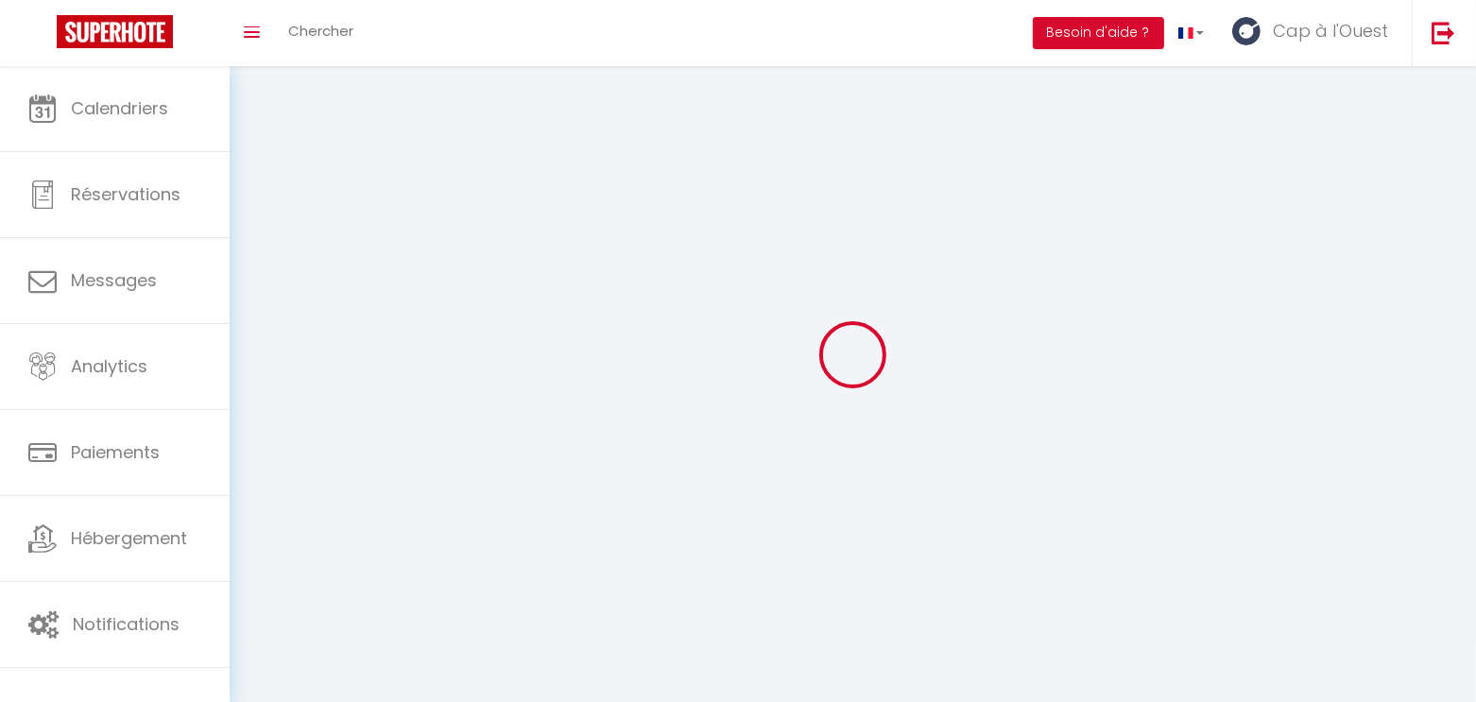
type input "Les Sables d'Olonne"
type input "xL9Q0eQkaNrlx1cE6aFM50Xi4"
type input "W76zGdaxtCtxM4QbU5KWu6pov"
type input "[URL][DOMAIN_NAME]"
select select "28"
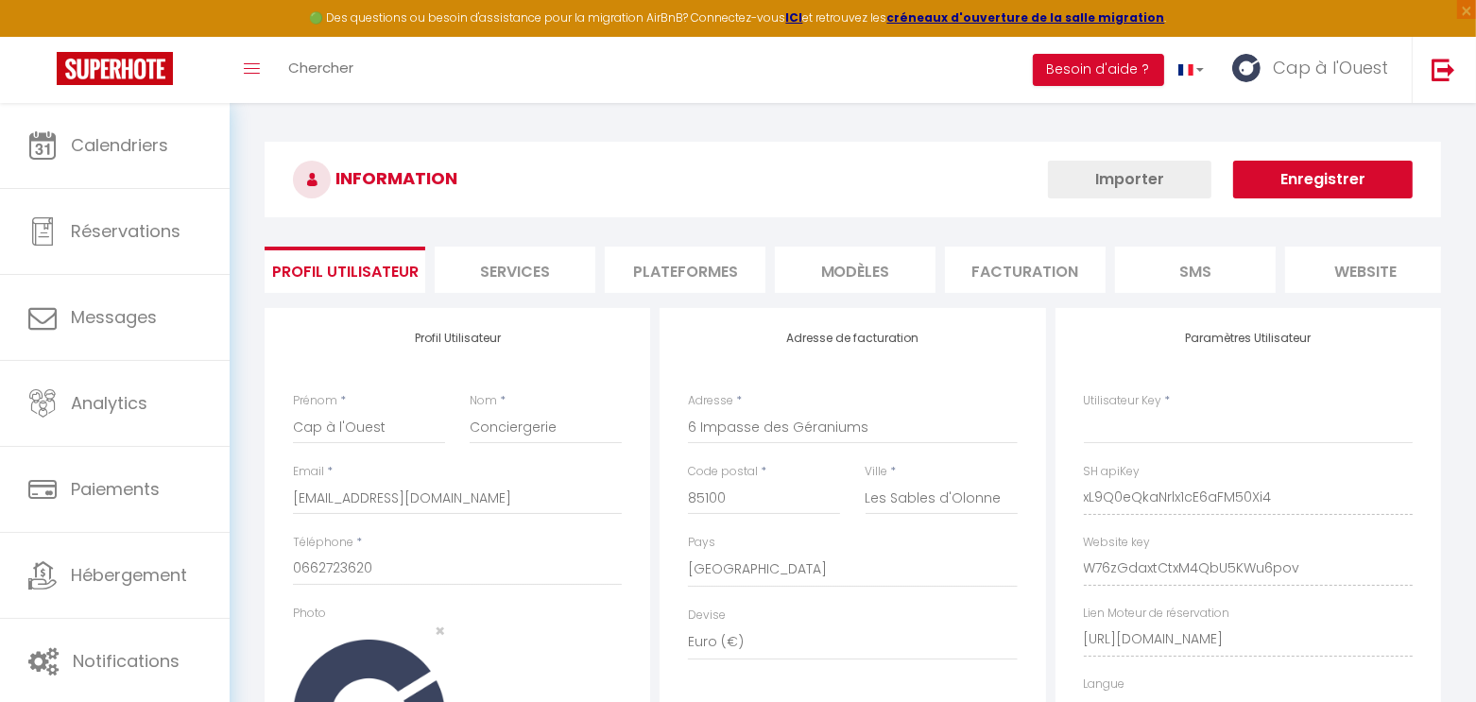
type input "xL9Q0eQkaNrlx1cE6aFM50Xi4"
type input "W76zGdaxtCtxM4QbU5KWu6pov"
type input "[URL][DOMAIN_NAME]"
select select "fr"
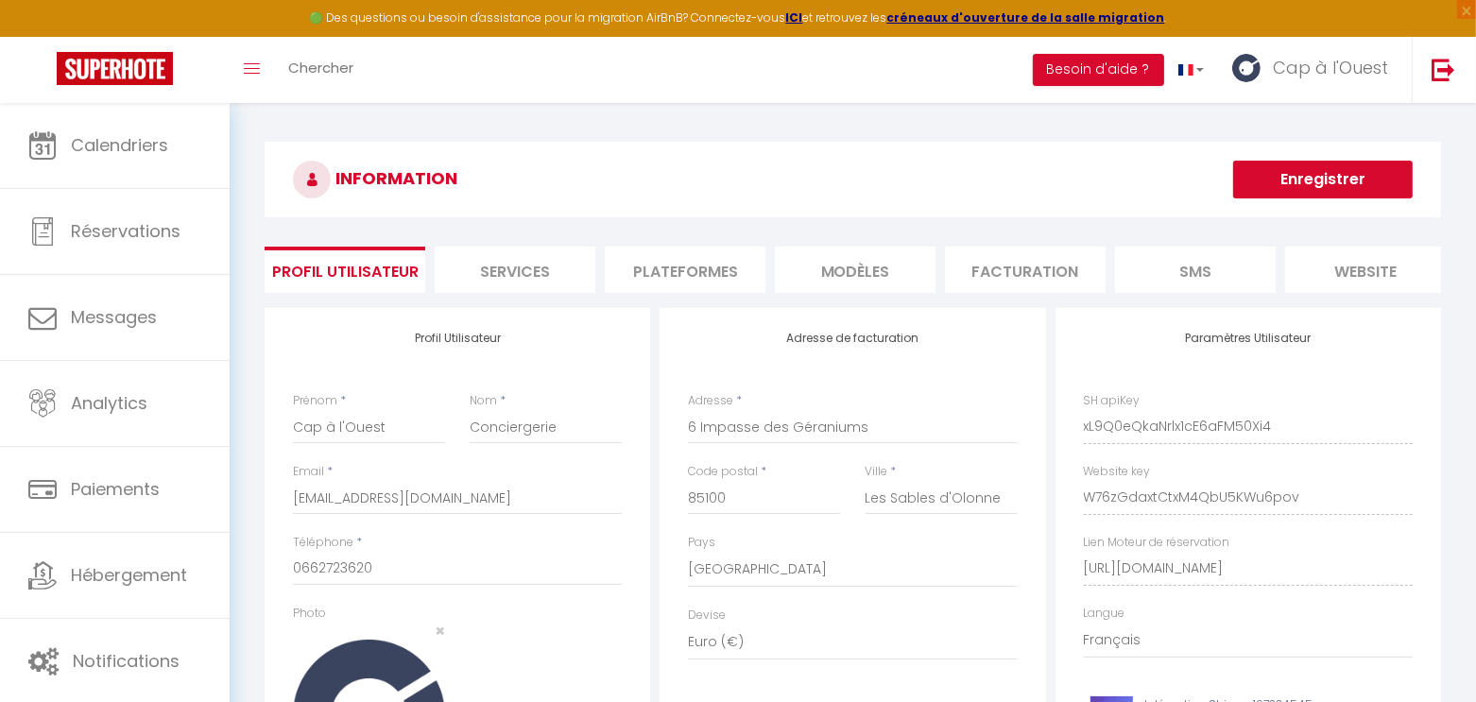
click at [698, 281] on li "Plateformes" at bounding box center [685, 270] width 161 height 46
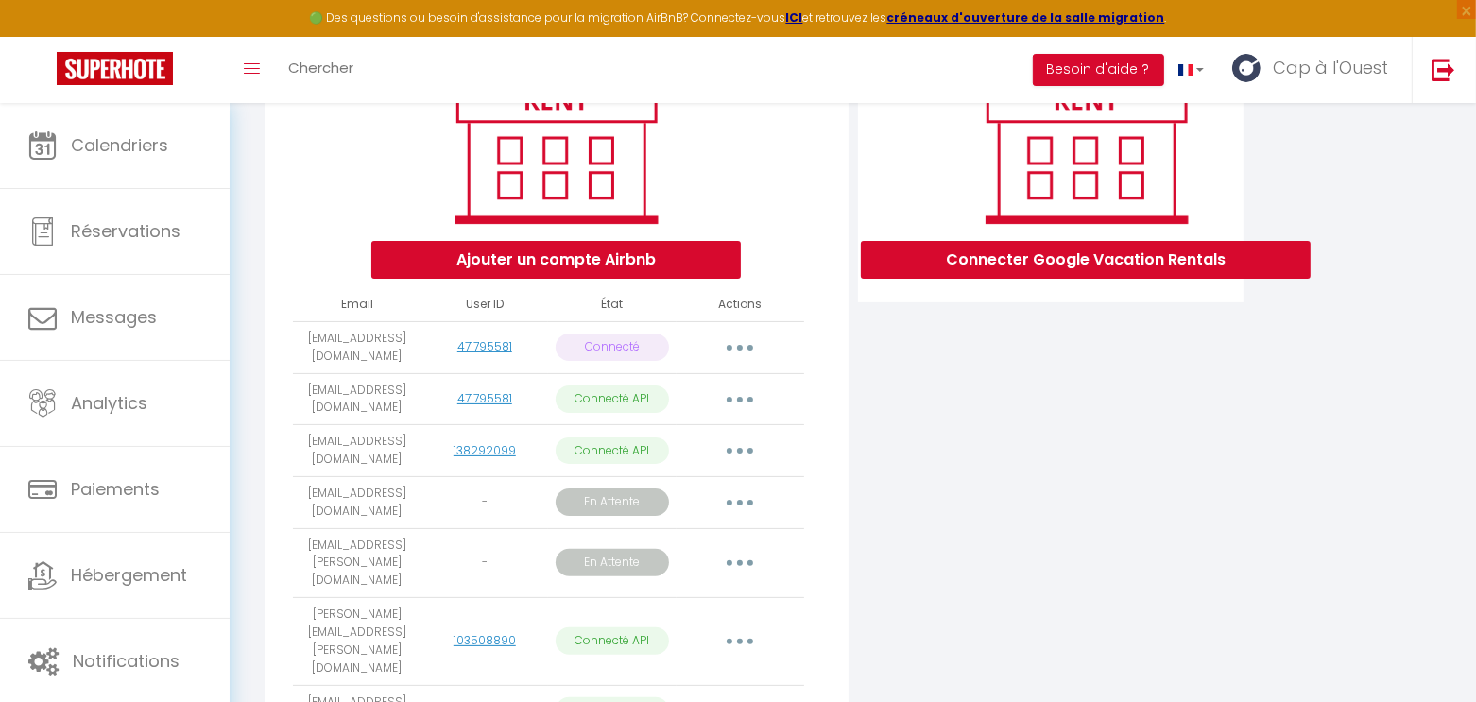
scroll to position [289, 0]
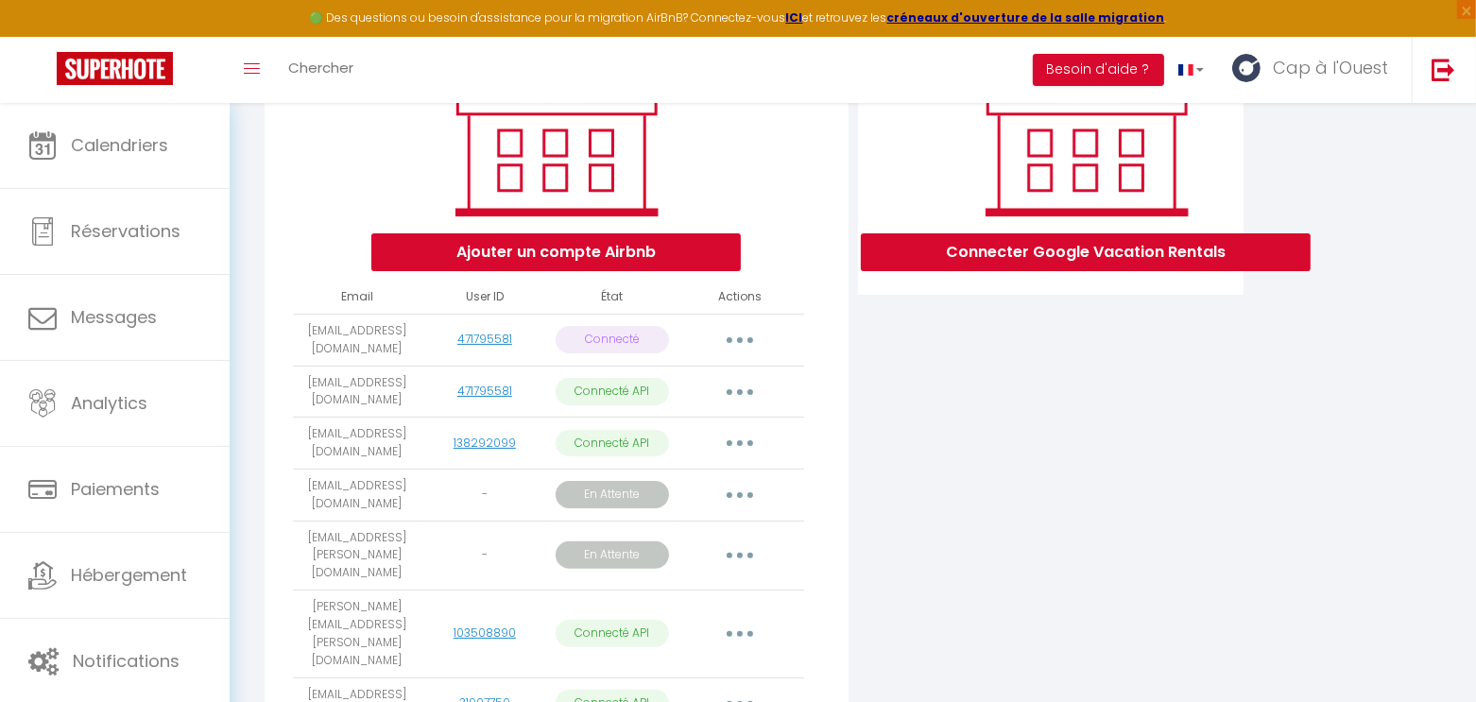
click at [749, 407] on button "button" at bounding box center [740, 392] width 53 height 30
click at [935, 428] on div "Connecter Google Vacation Rentals" at bounding box center [1051, 459] width 395 height 880
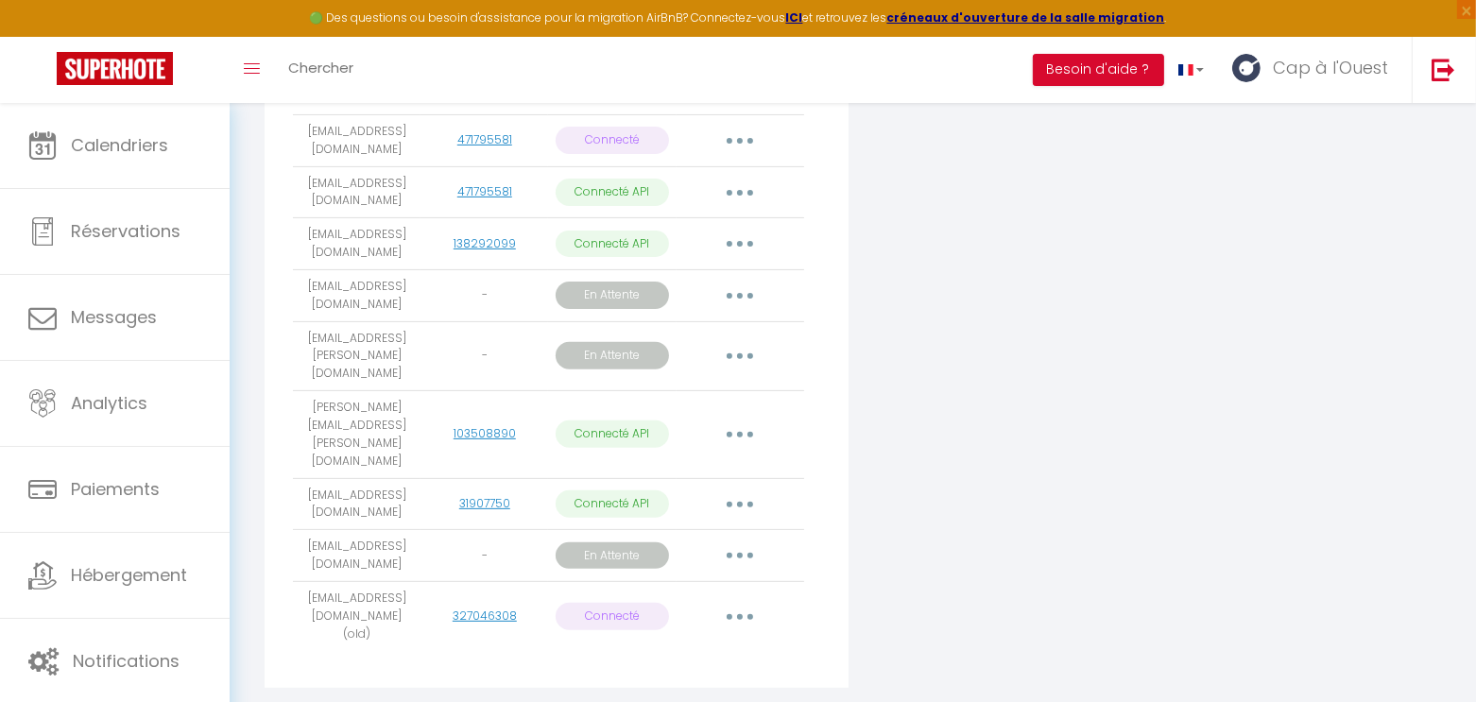
scroll to position [445, 0]
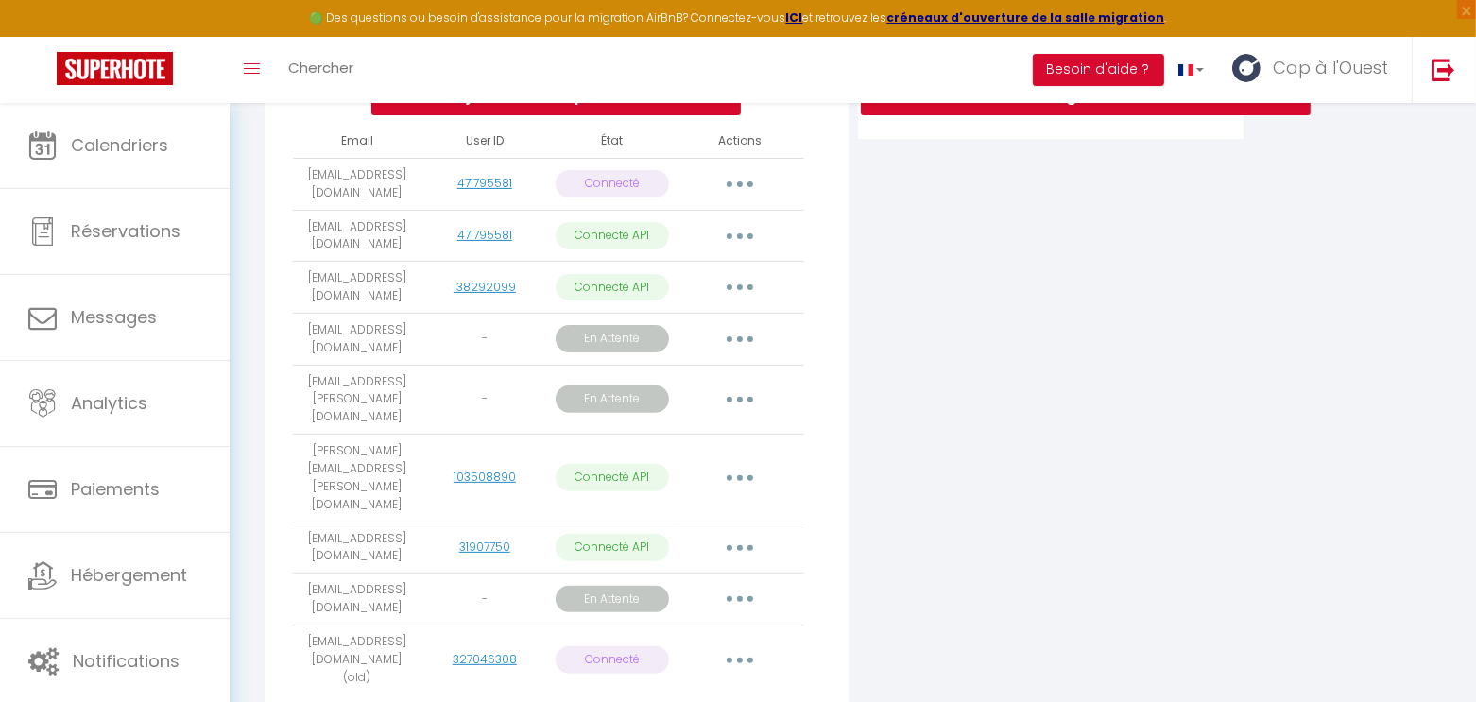
click at [367, 239] on td "[EMAIL_ADDRESS][DOMAIN_NAME]" at bounding box center [357, 236] width 128 height 52
drag, startPoint x: 352, startPoint y: 239, endPoint x: 407, endPoint y: 248, distance: 56.4
click at [406, 248] on td "[EMAIL_ADDRESS][DOMAIN_NAME]" at bounding box center [357, 236] width 128 height 52
click at [360, 210] on td "[EMAIL_ADDRESS][DOMAIN_NAME]" at bounding box center [357, 184] width 128 height 52
click at [746, 250] on button "button" at bounding box center [740, 236] width 53 height 30
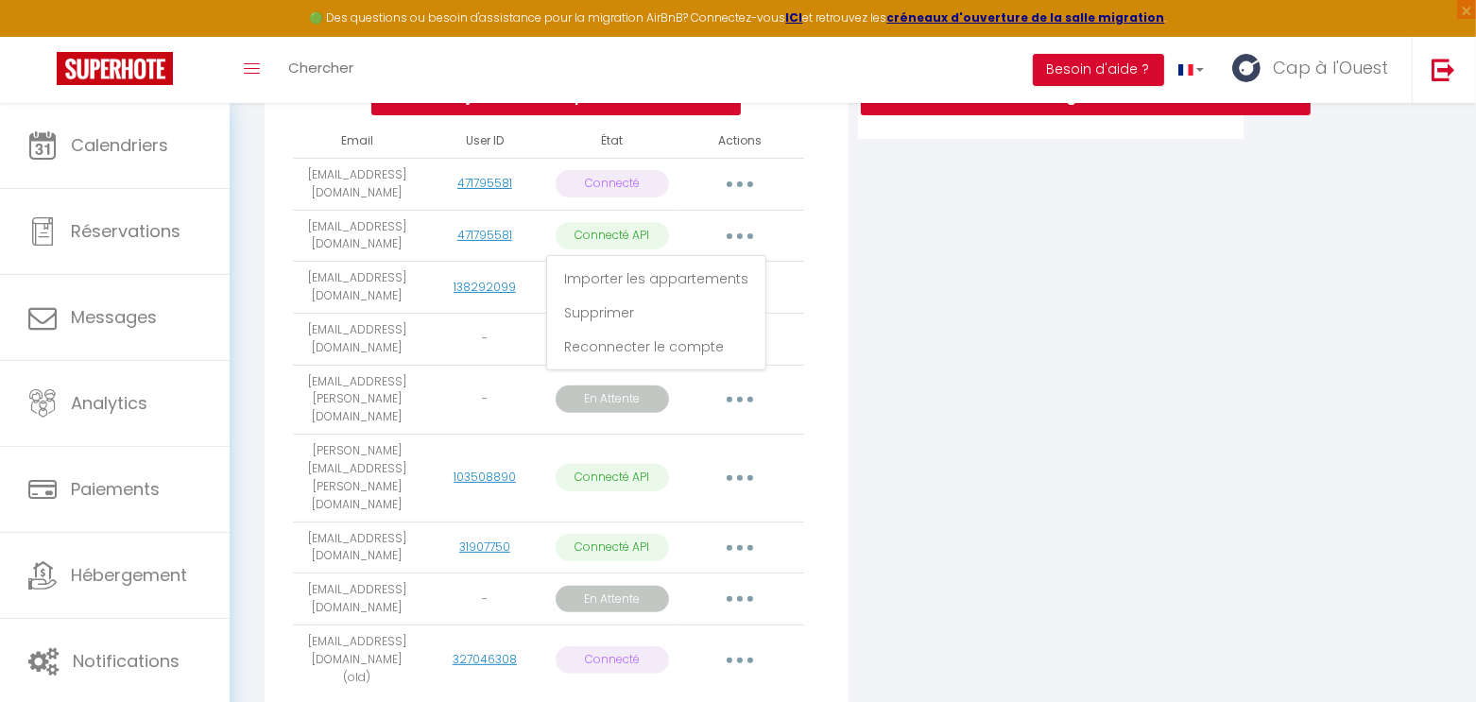
click at [878, 276] on div "Connecter Google Vacation Rentals" at bounding box center [1051, 303] width 395 height 880
click at [748, 246] on button "button" at bounding box center [740, 236] width 53 height 30
click at [642, 359] on link "Reconnecter le compte" at bounding box center [656, 347] width 209 height 32
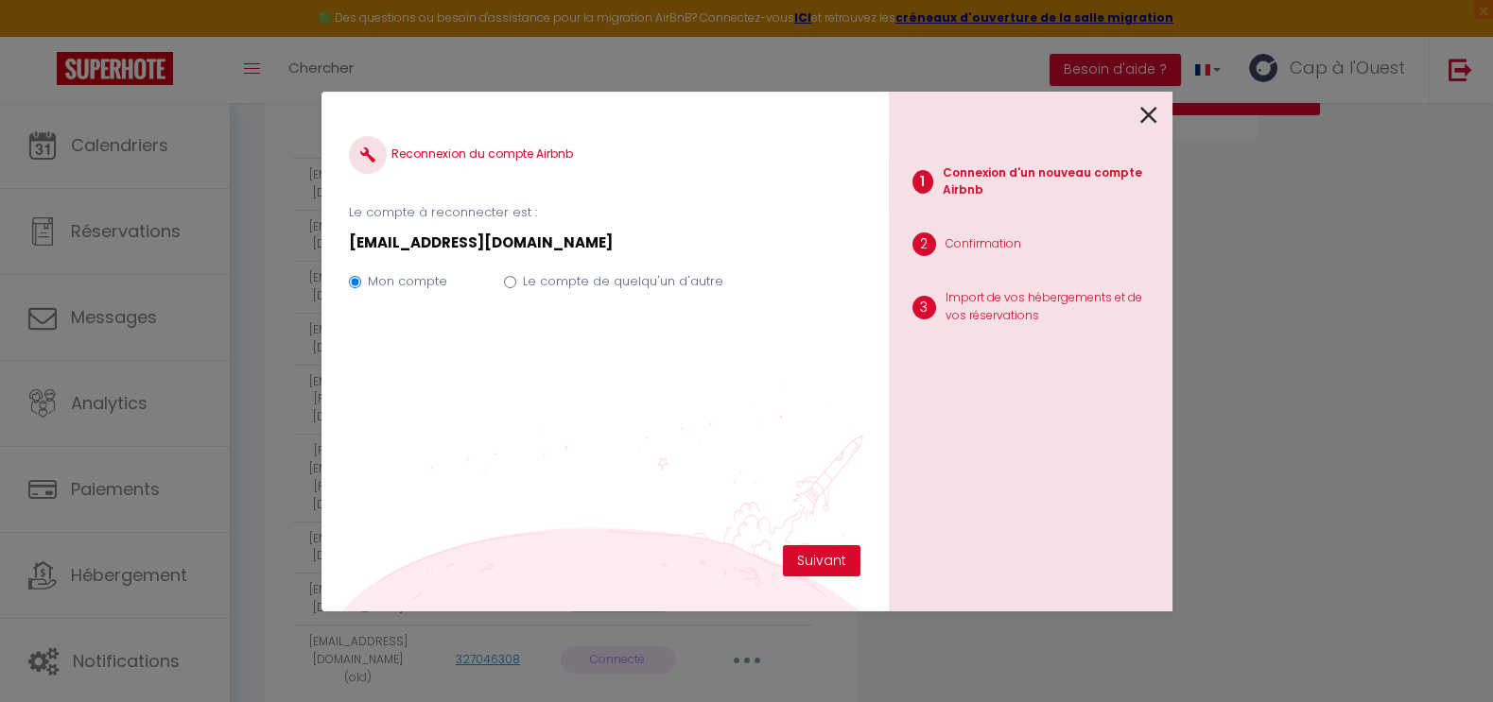
click at [1157, 118] on div "1 Connexion d'un nouveau compte Airbnb 2 Confirmation 3 Import de vos hébergeme…" at bounding box center [1031, 352] width 284 height 520
click at [1155, 118] on icon at bounding box center [1148, 115] width 17 height 28
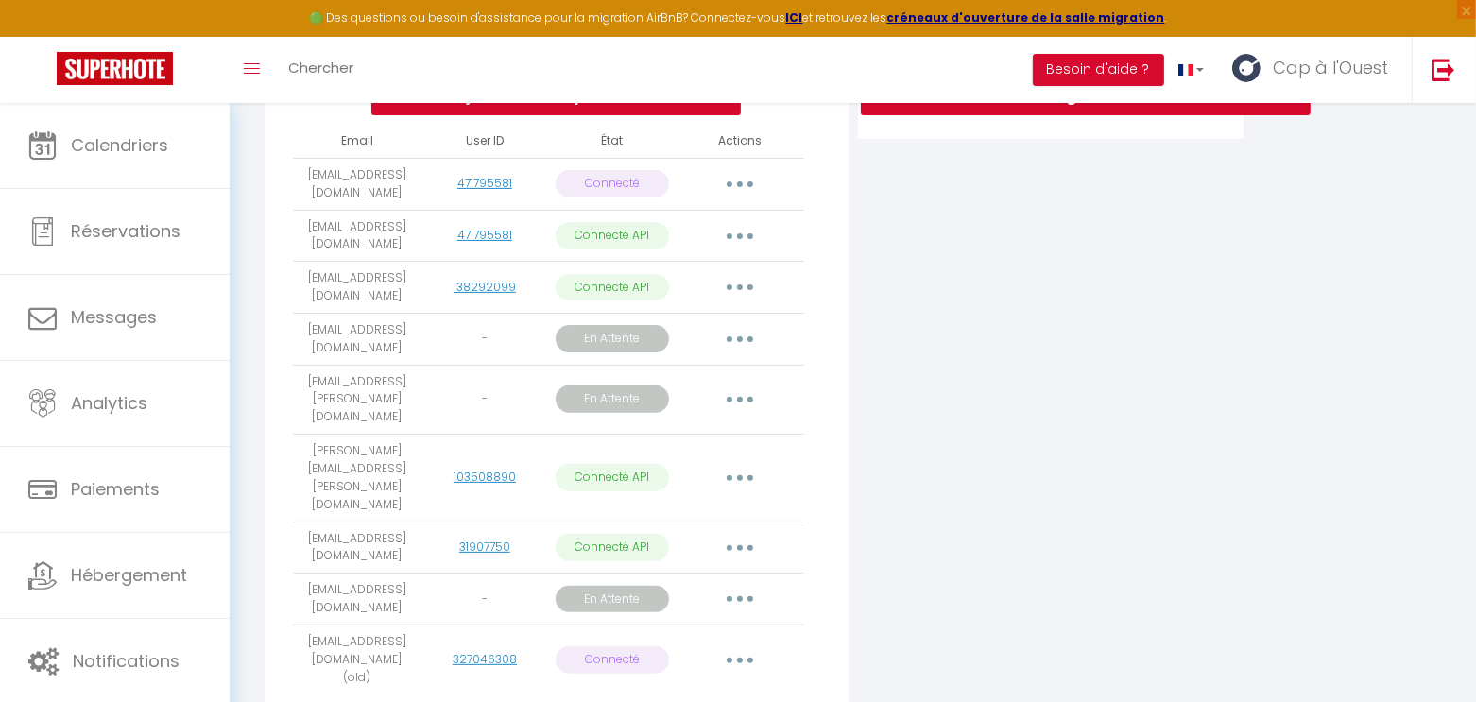
click at [965, 320] on div "Connecter Google Vacation Rentals" at bounding box center [1051, 303] width 395 height 880
click at [1141, 254] on div "Connecter Google Vacation Rentals" at bounding box center [1051, 303] width 395 height 880
click at [733, 251] on button "button" at bounding box center [740, 236] width 53 height 30
click at [991, 286] on div "Connecter Google Vacation Rentals" at bounding box center [1051, 303] width 395 height 880
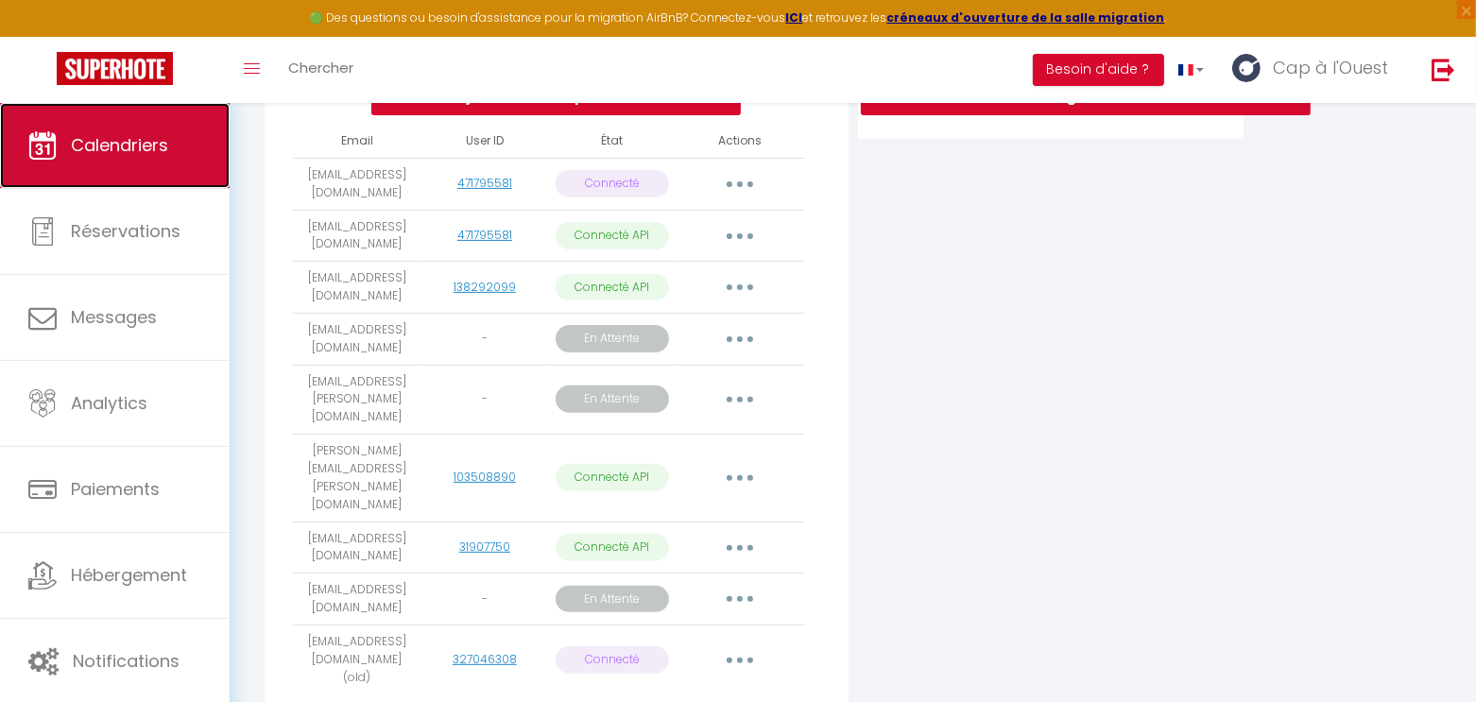
click at [127, 142] on span "Calendriers" at bounding box center [119, 145] width 97 height 24
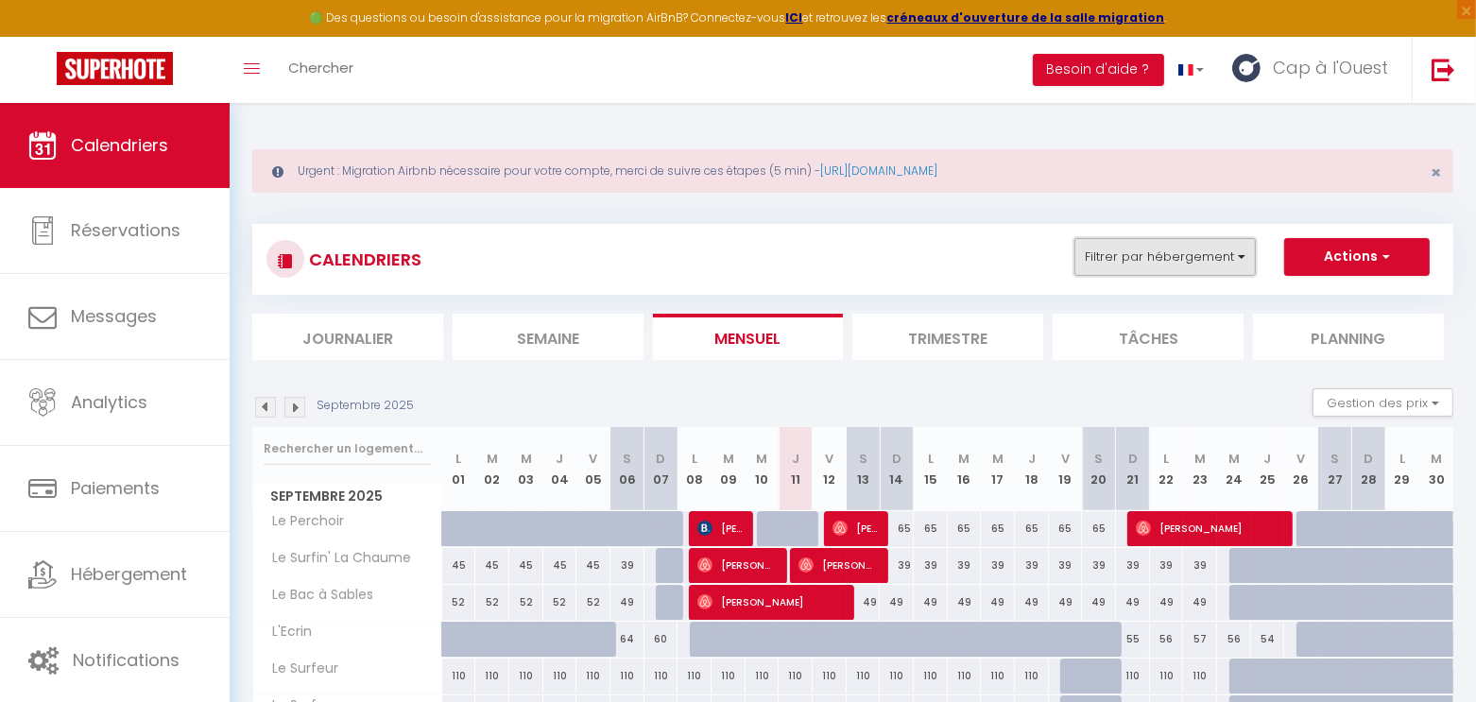
click at [1200, 267] on button "Filtrer par hébergement" at bounding box center [1165, 257] width 181 height 38
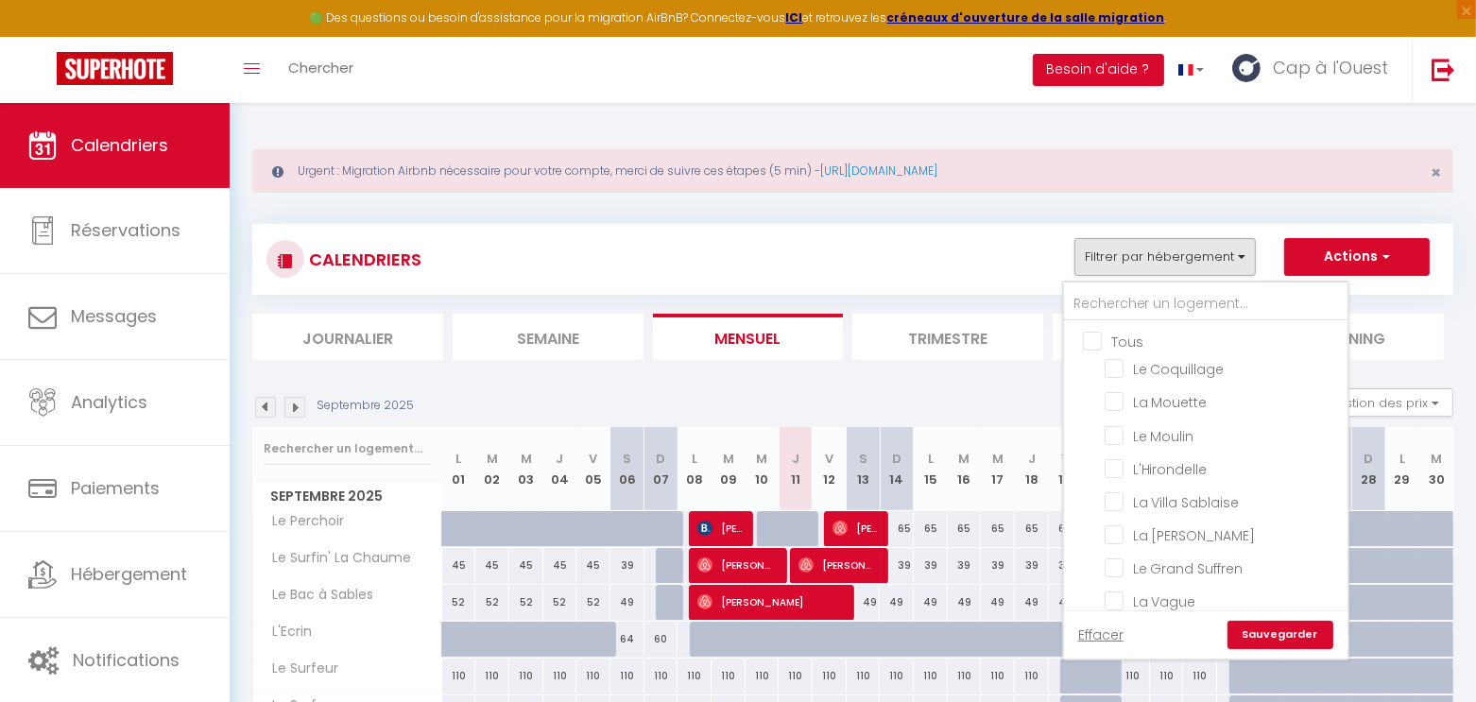
click at [1122, 337] on input "Tous" at bounding box center [1225, 340] width 284 height 19
checkbox input "true"
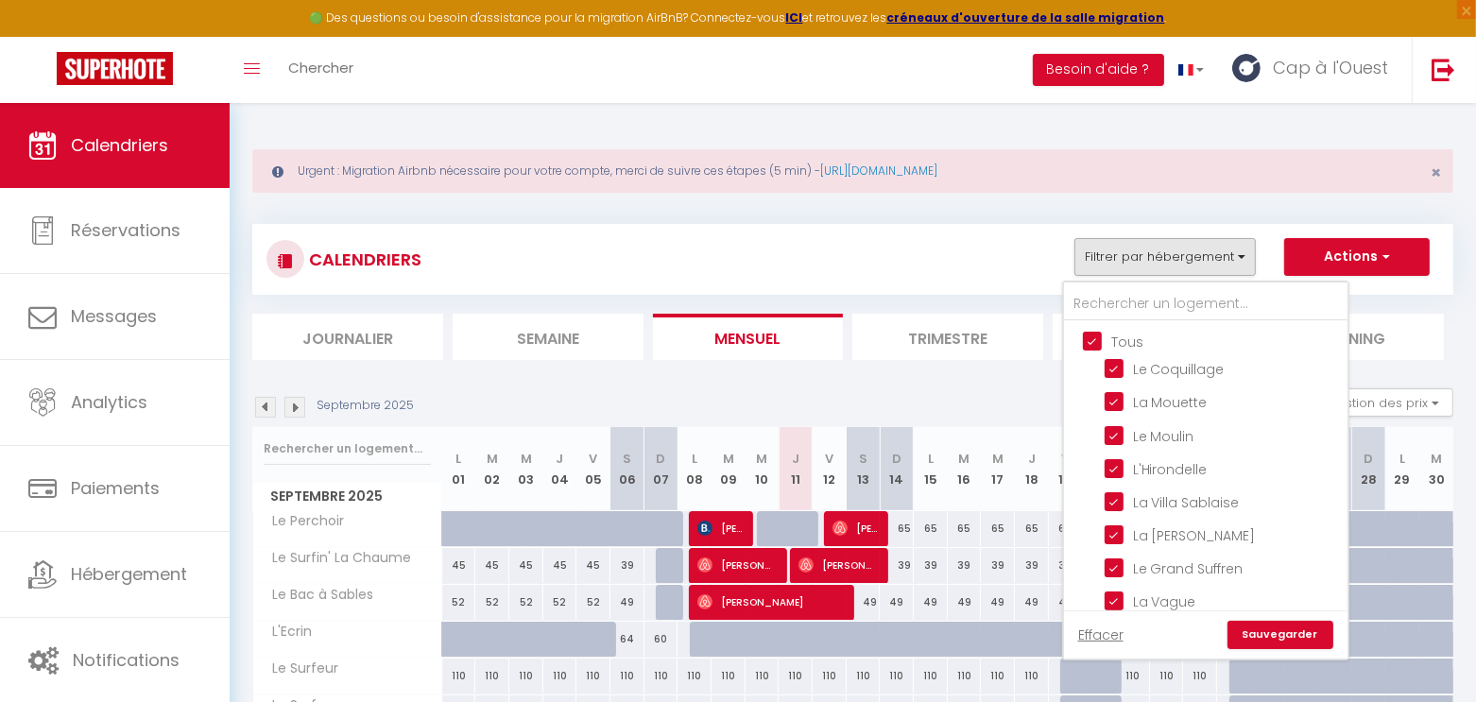
checkbox input "true"
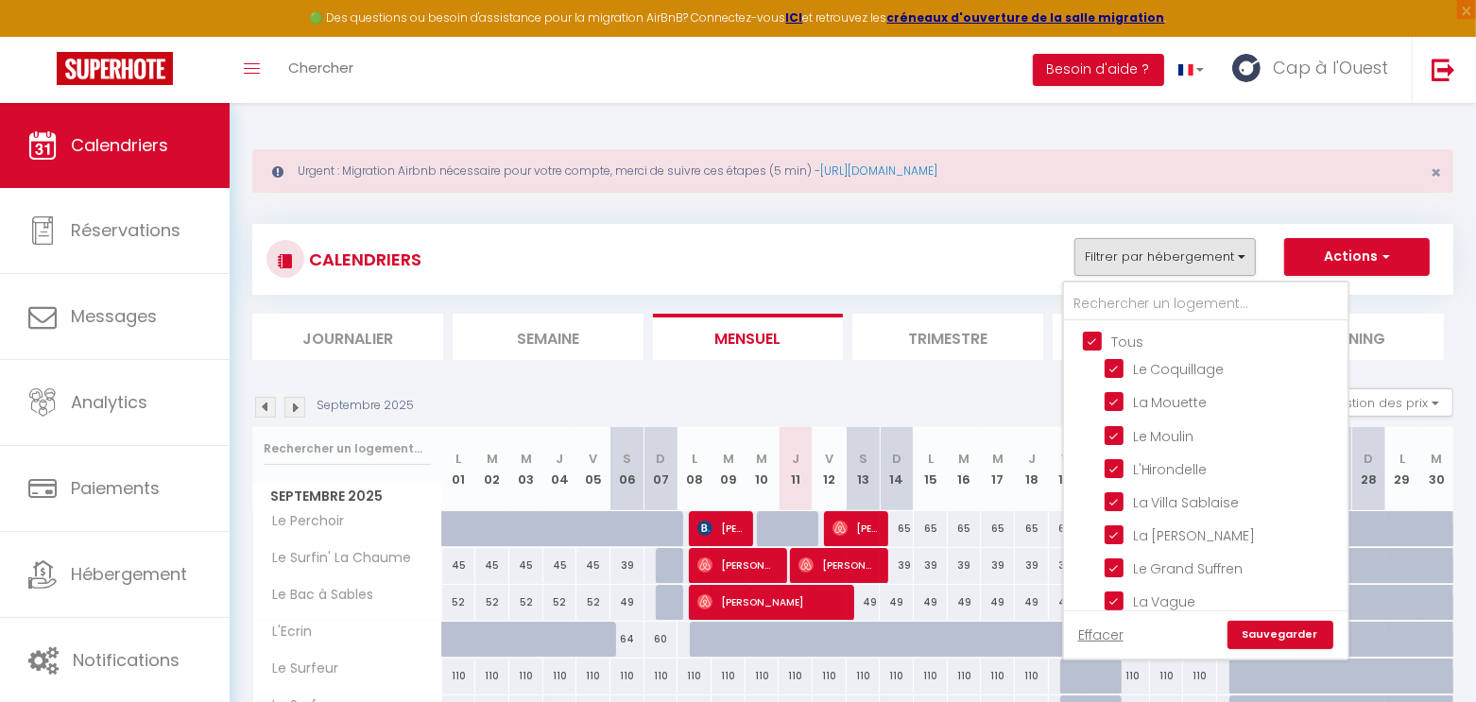
checkbox input "true"
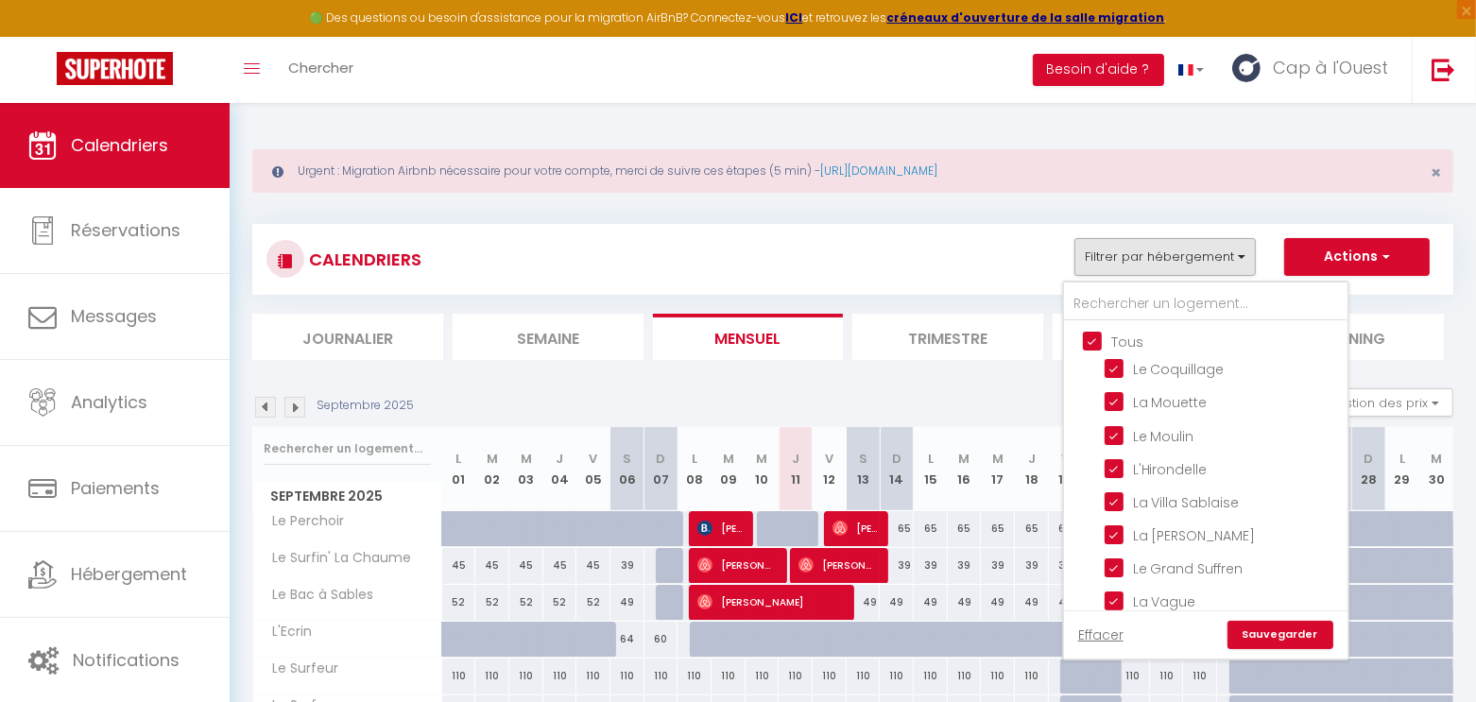
checkbox input "true"
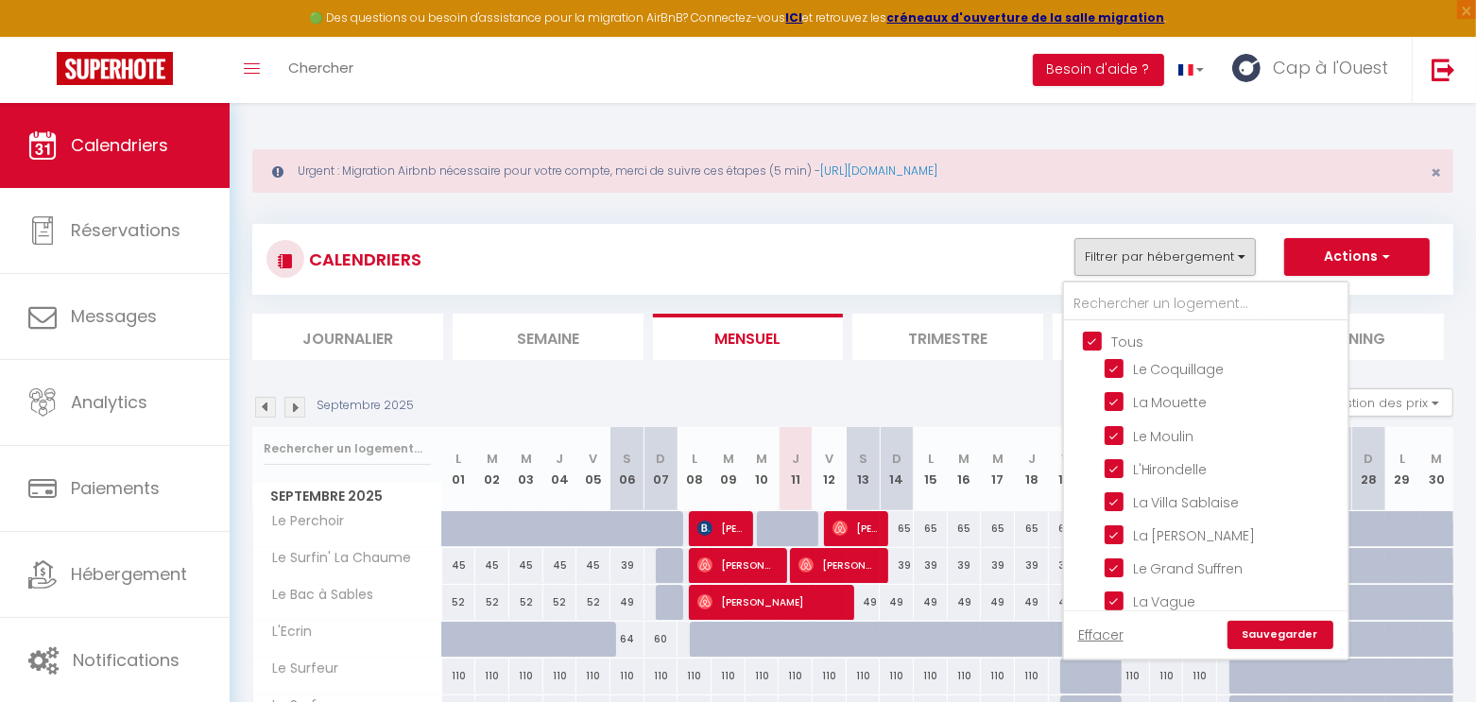
checkbox input "true"
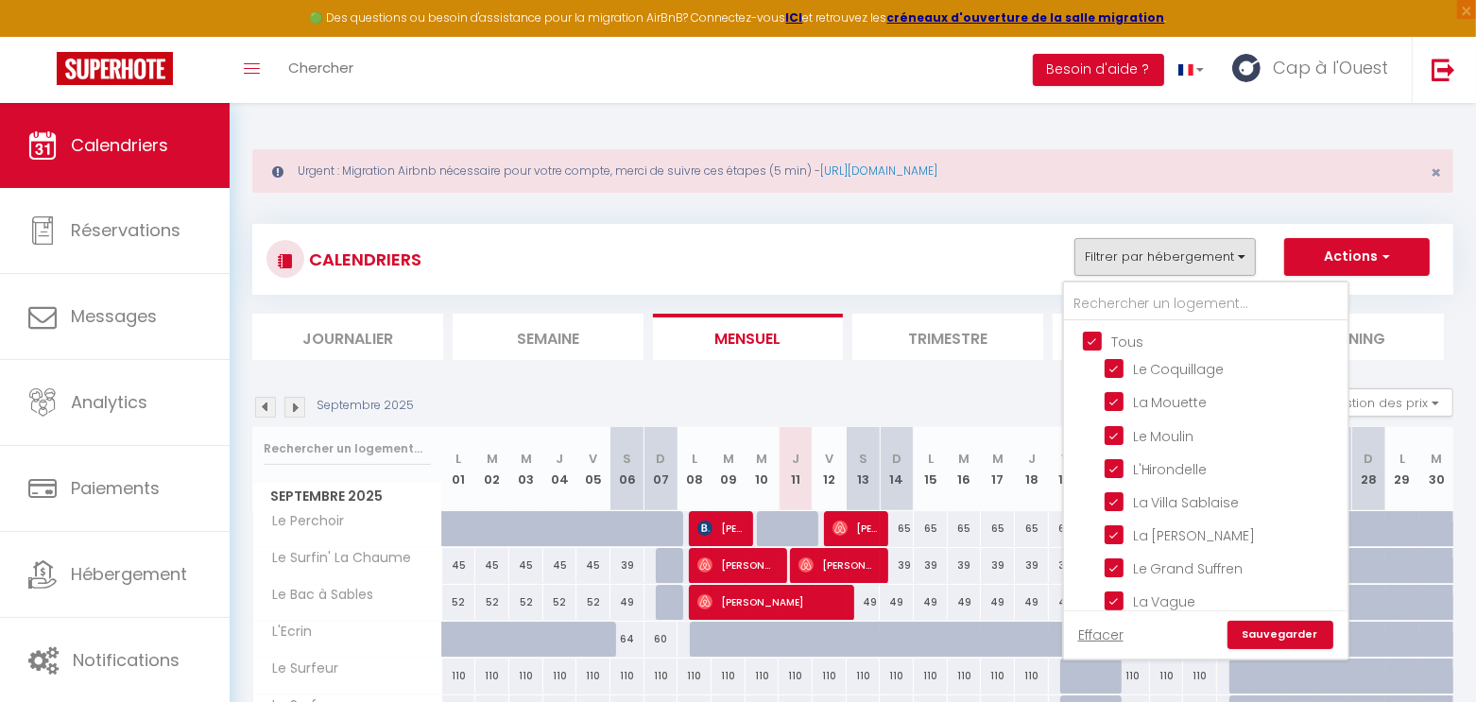
checkbox input "true"
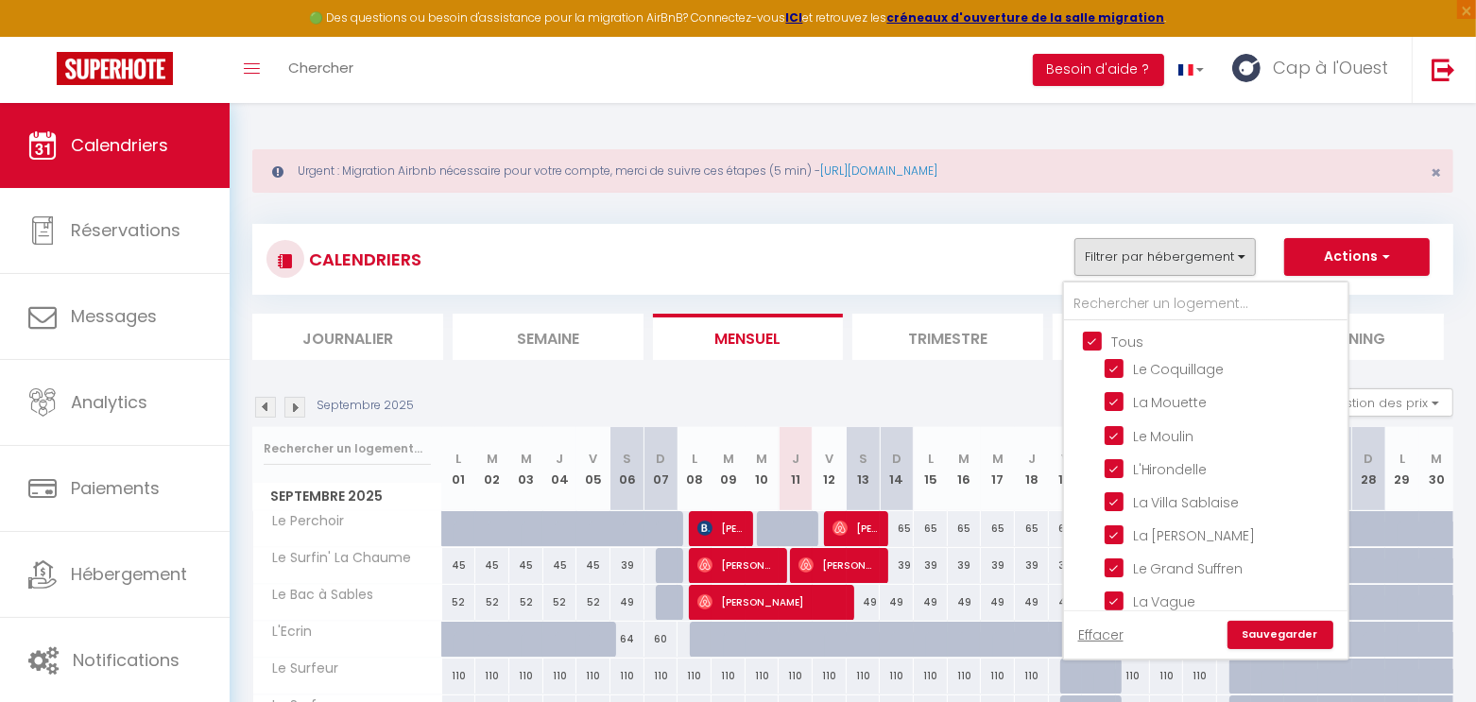
checkbox input "true"
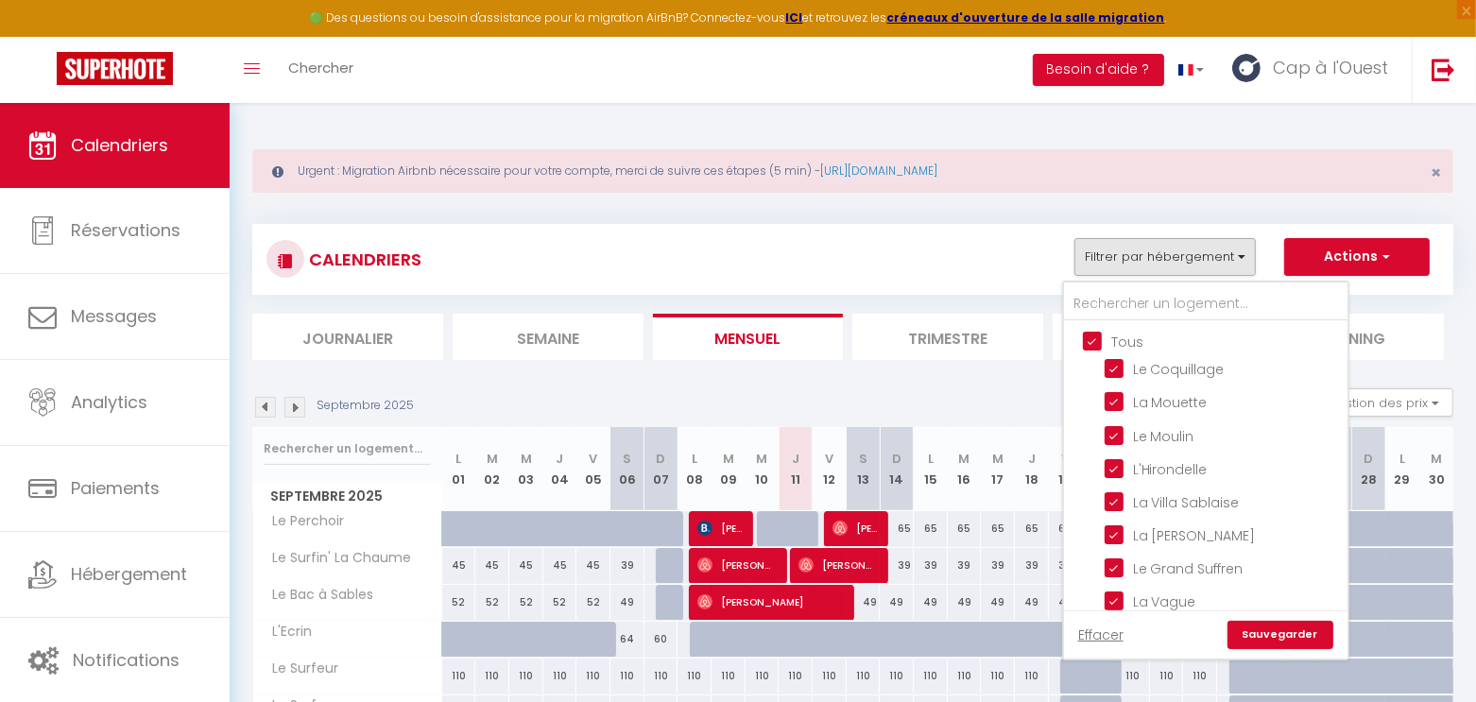
checkbox input "true"
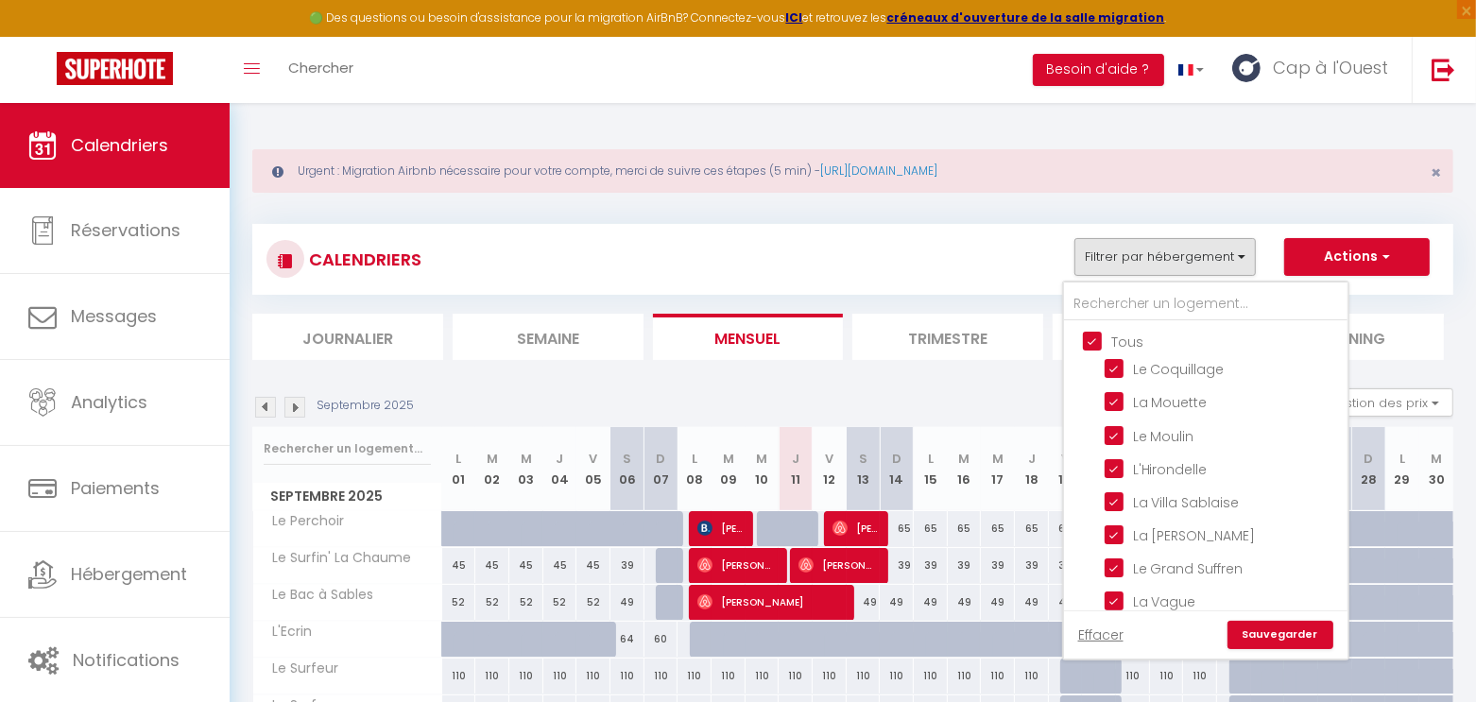
checkbox input "true"
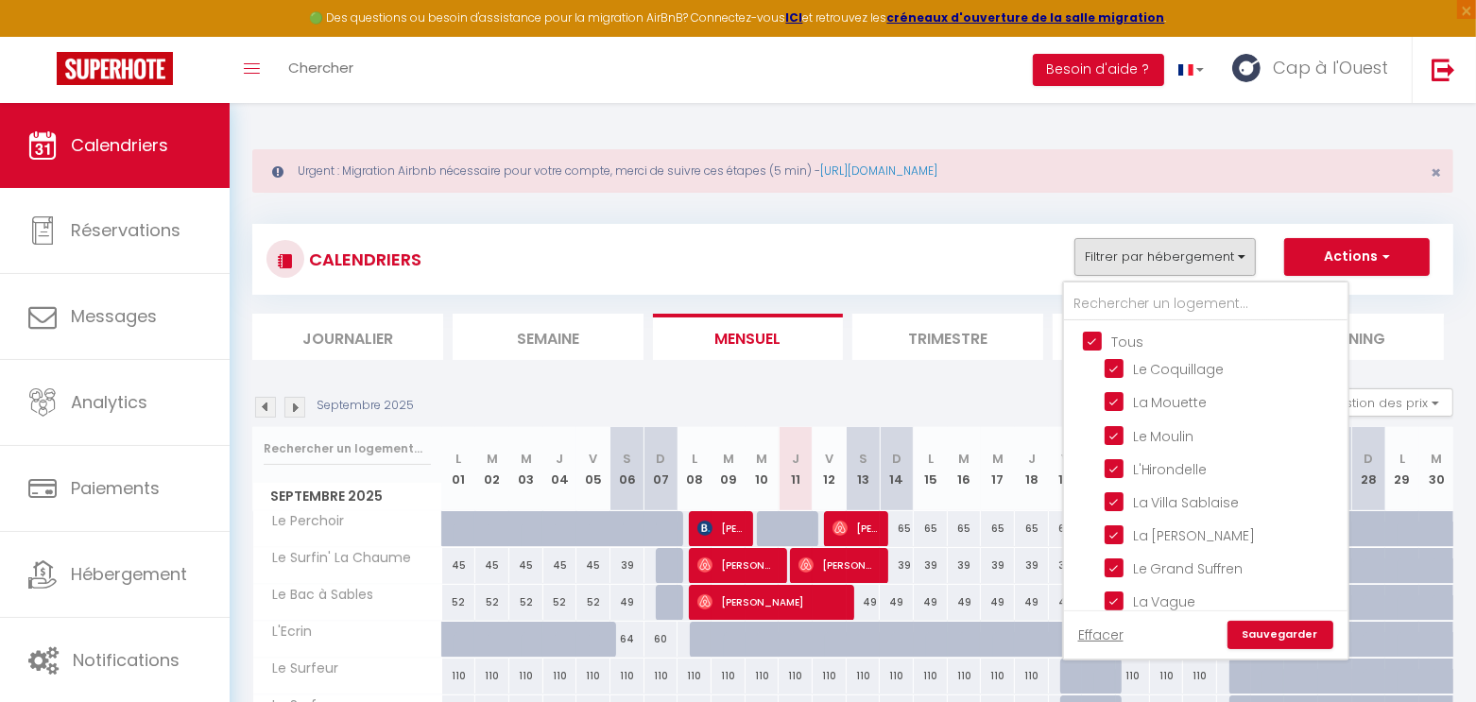
checkbox input "true"
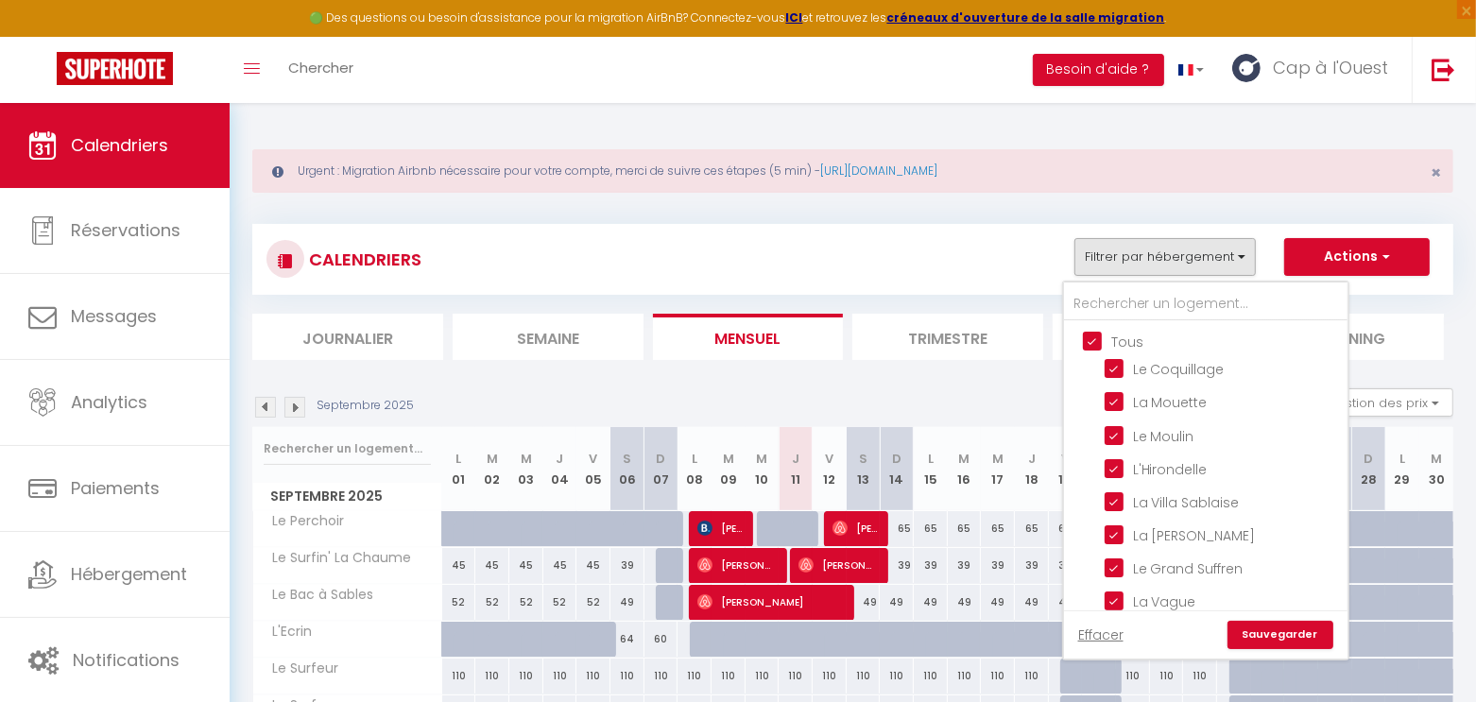
checkbox input "true"
click at [1122, 337] on input "Tous" at bounding box center [1225, 340] width 284 height 19
checkbox input "false"
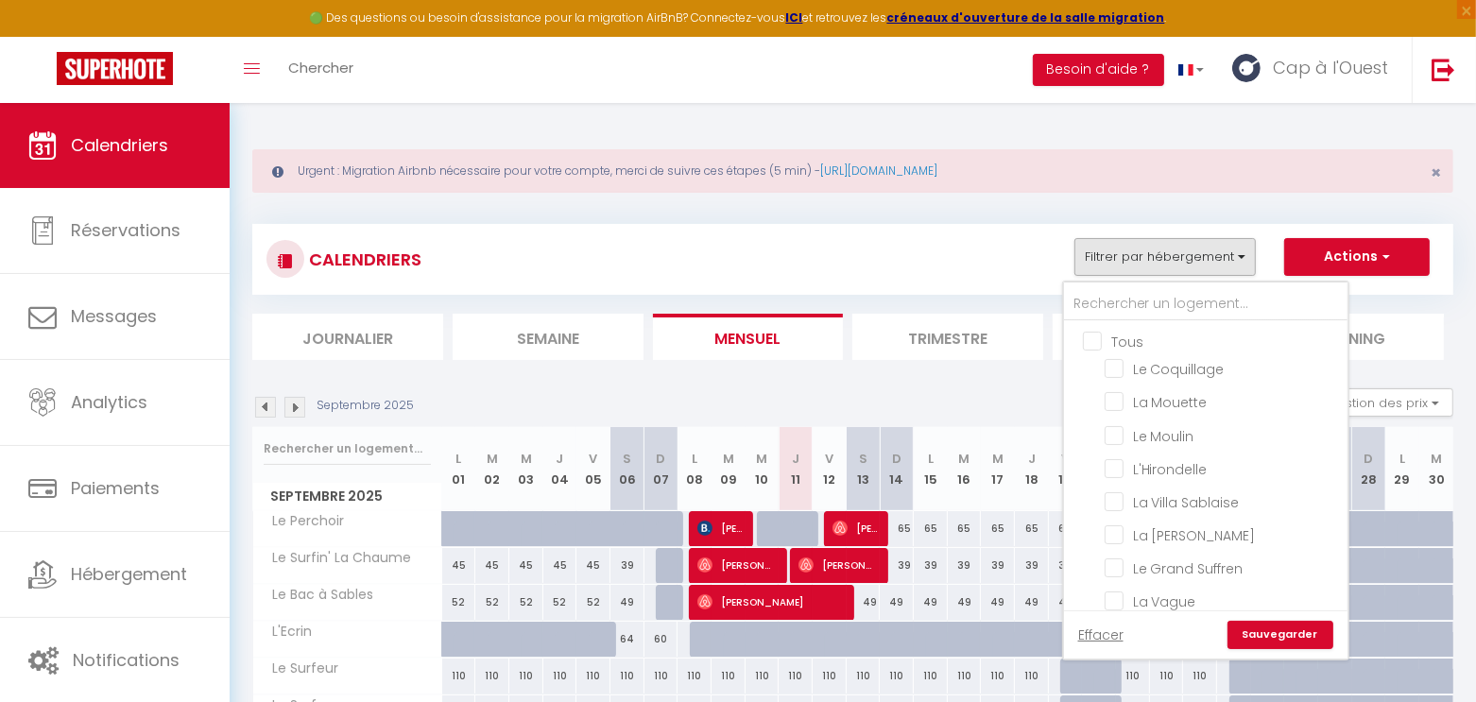
checkbox input "false"
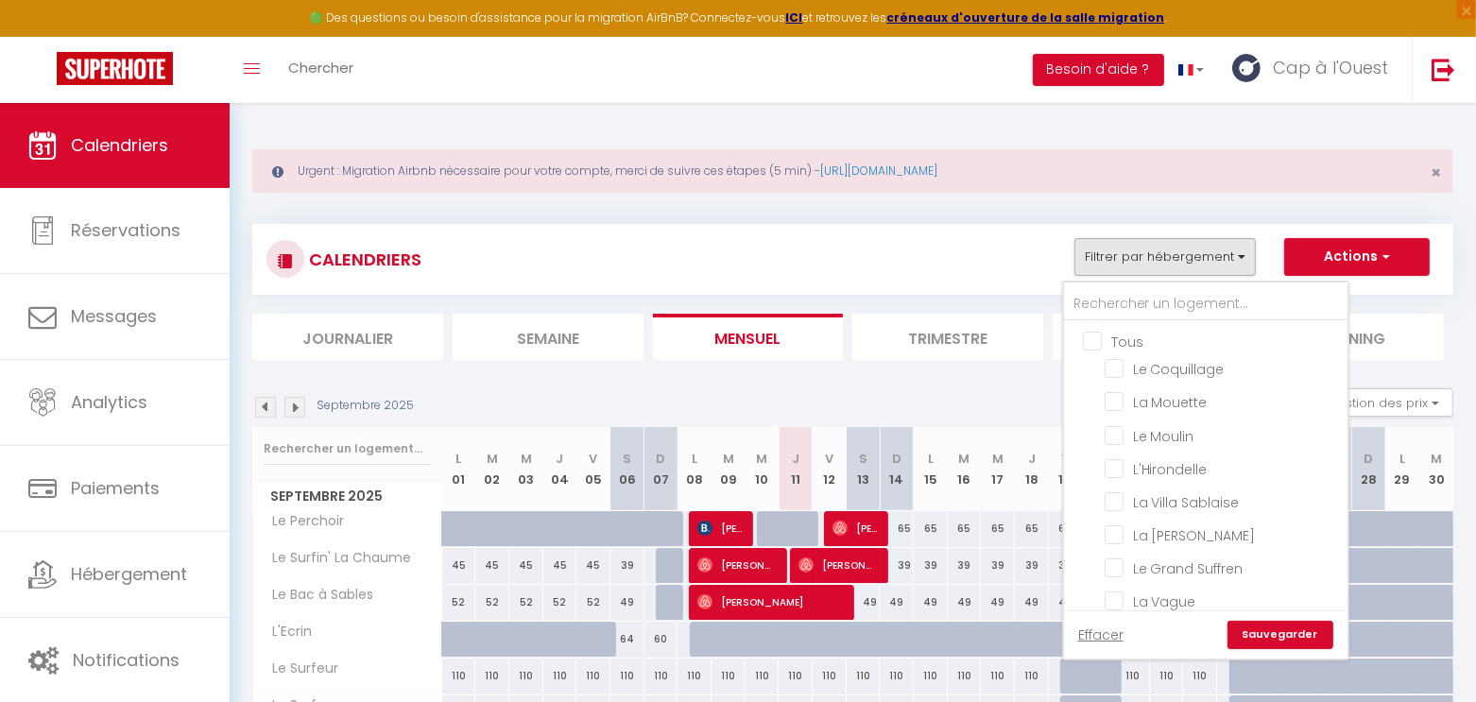
checkbox input "false"
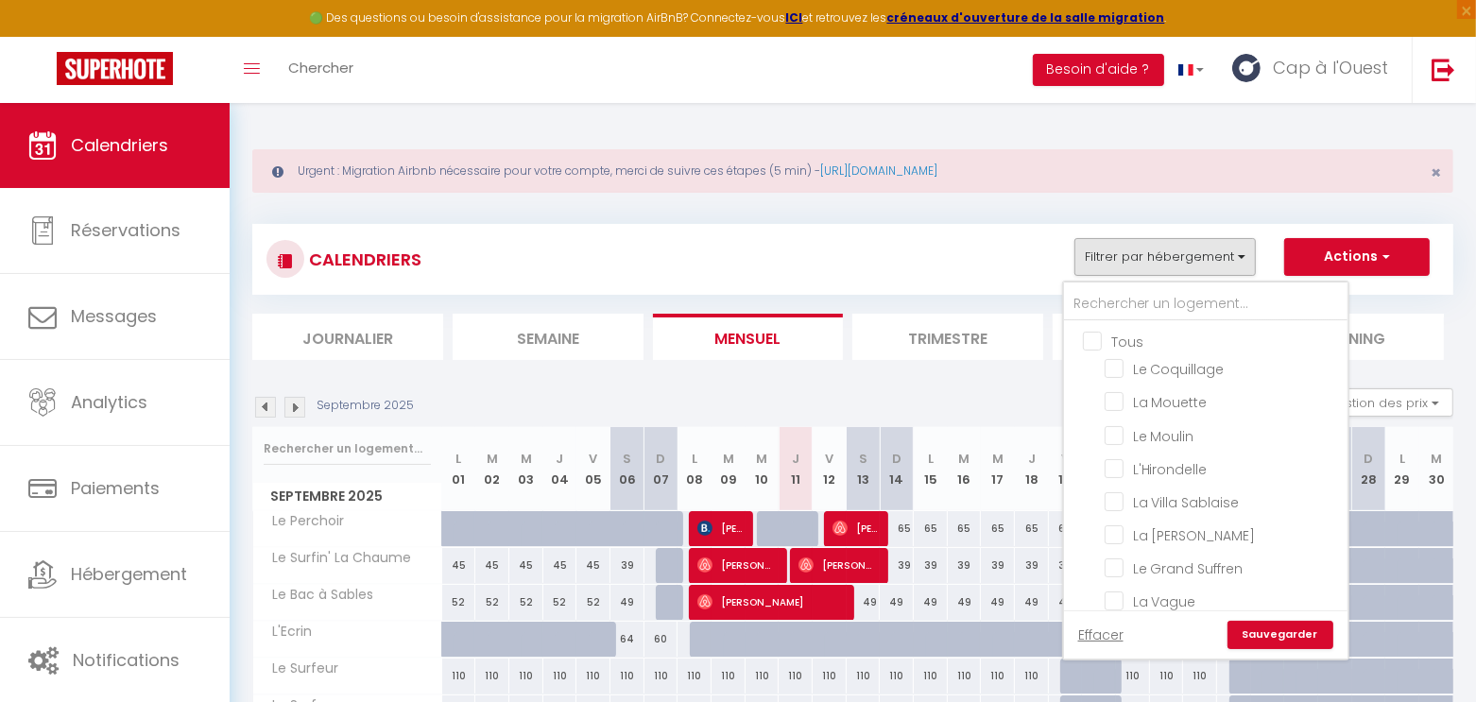
checkbox input "false"
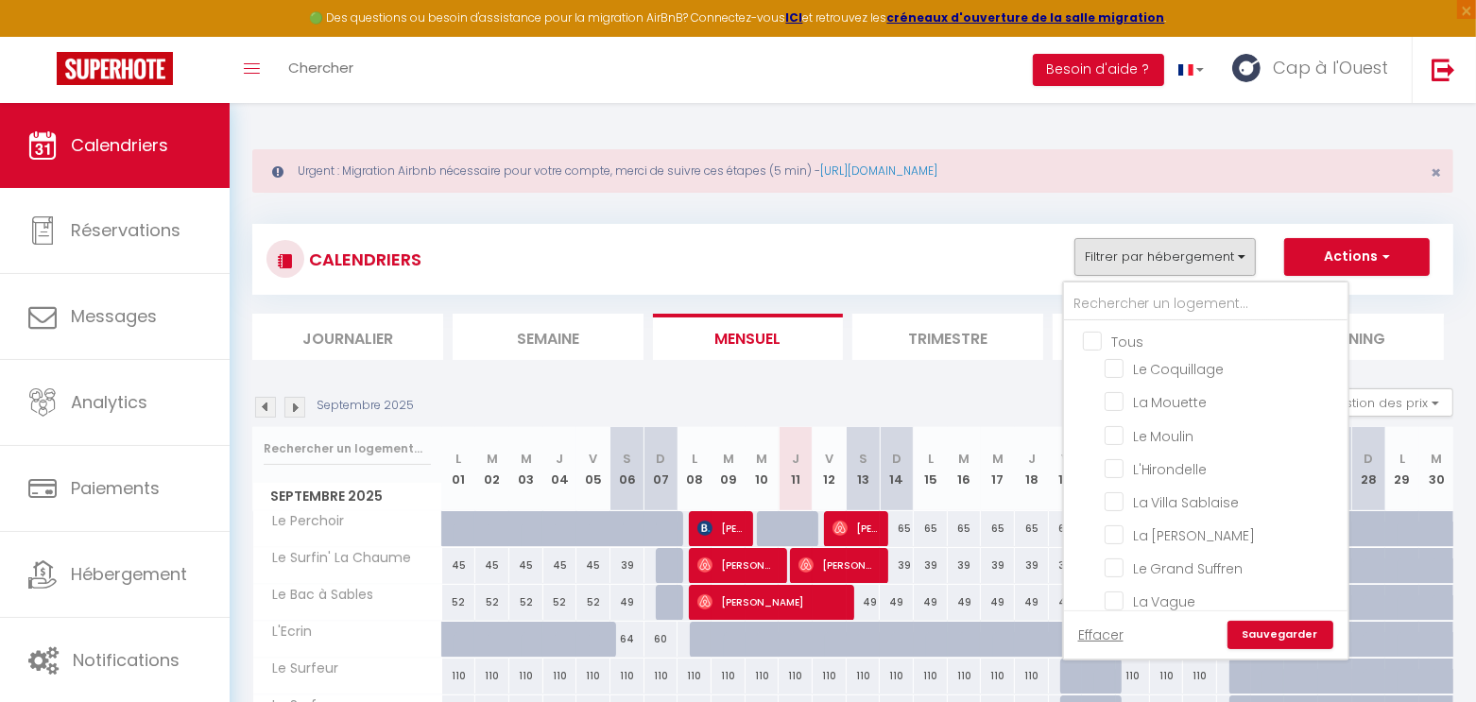
checkbox input "false"
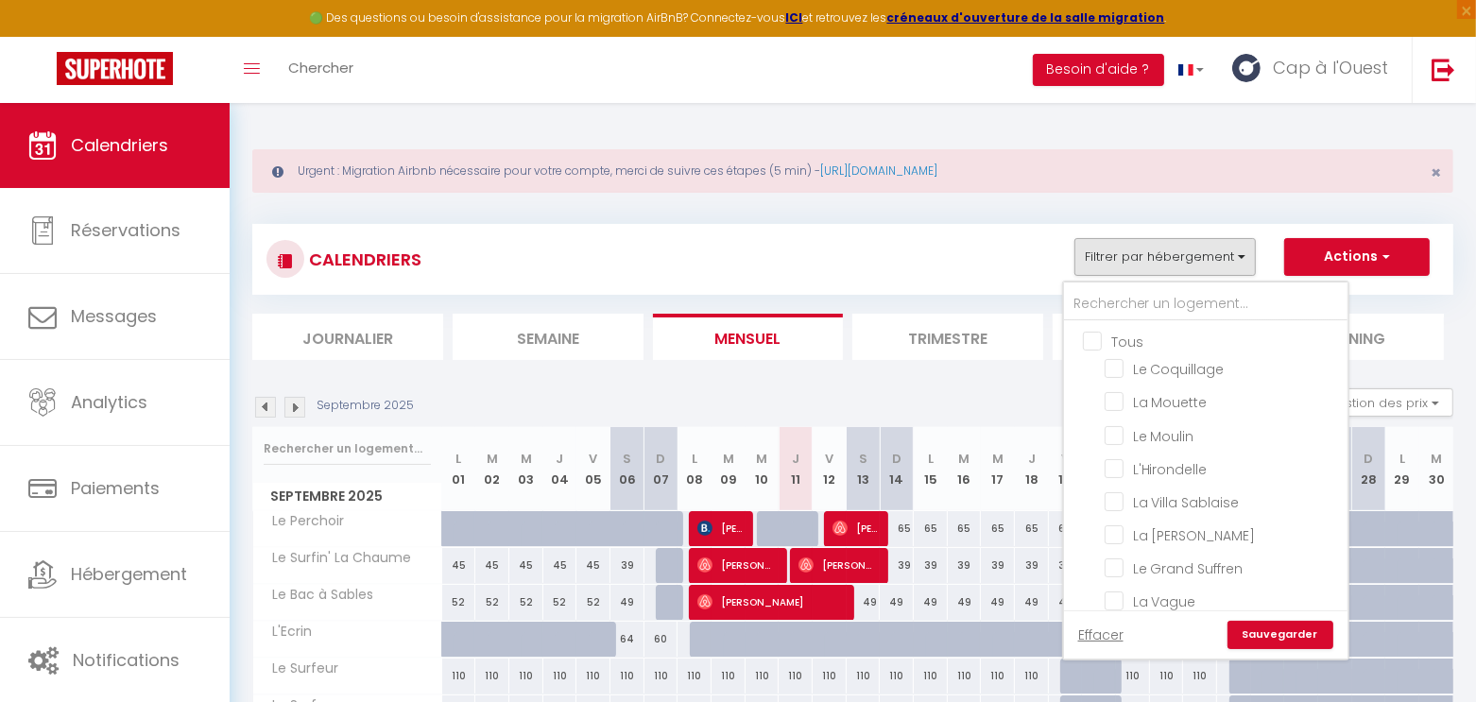
checkbox input "false"
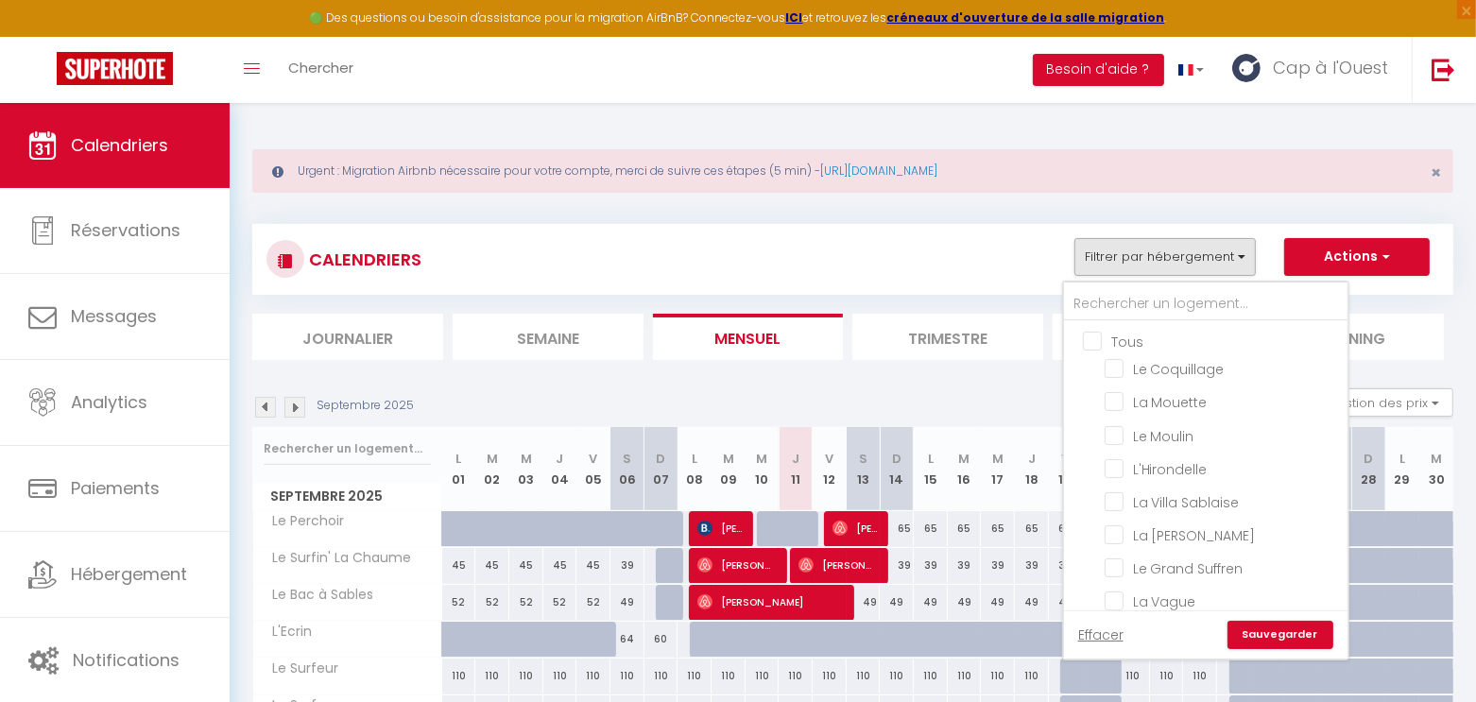
checkbox input "false"
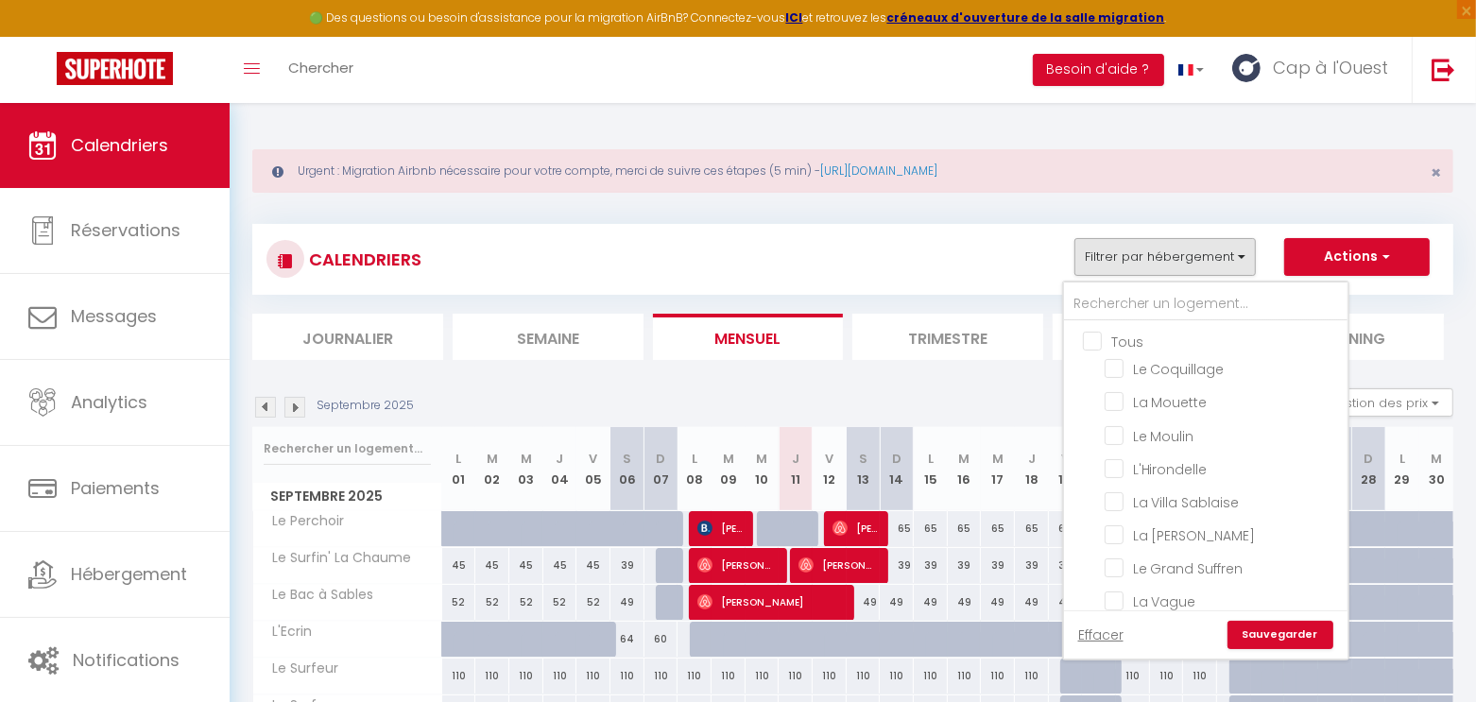
checkbox input "false"
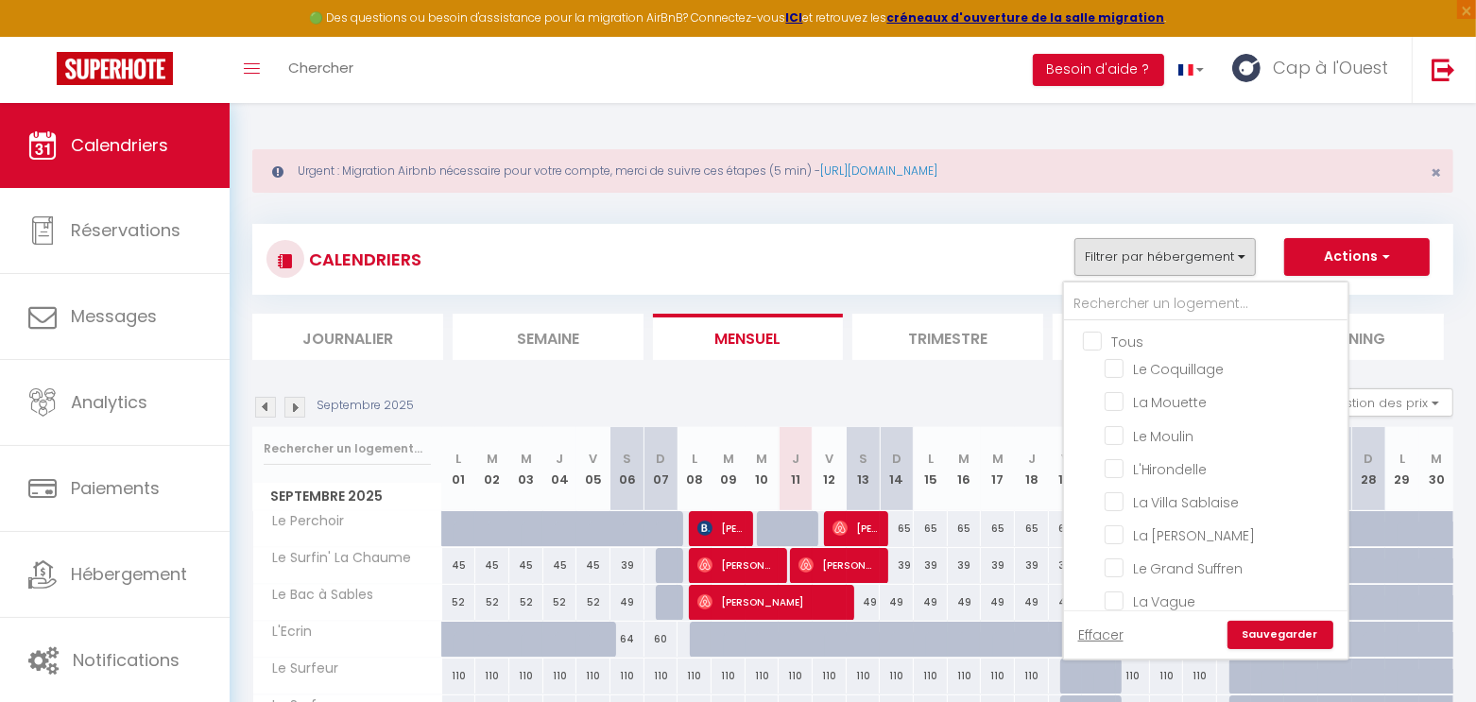
checkbox input "false"
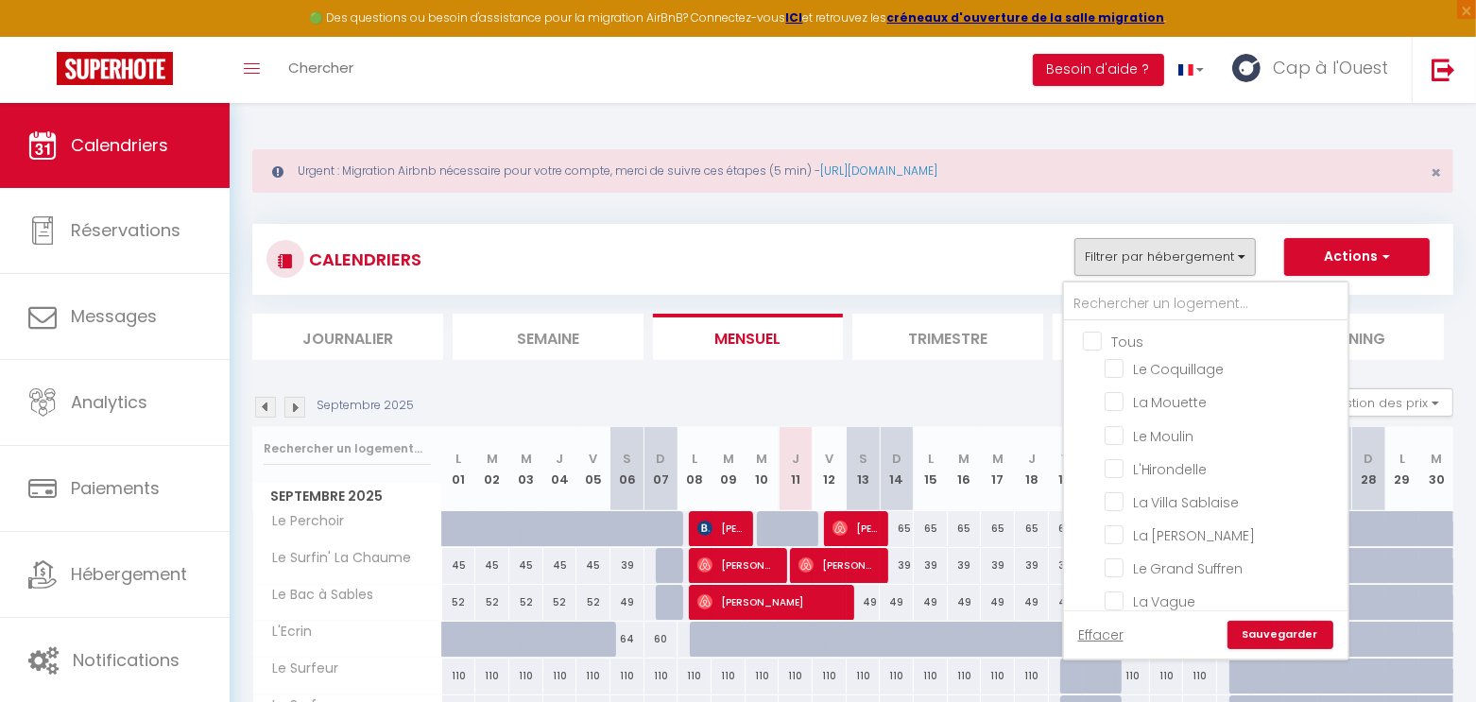
checkbox input "false"
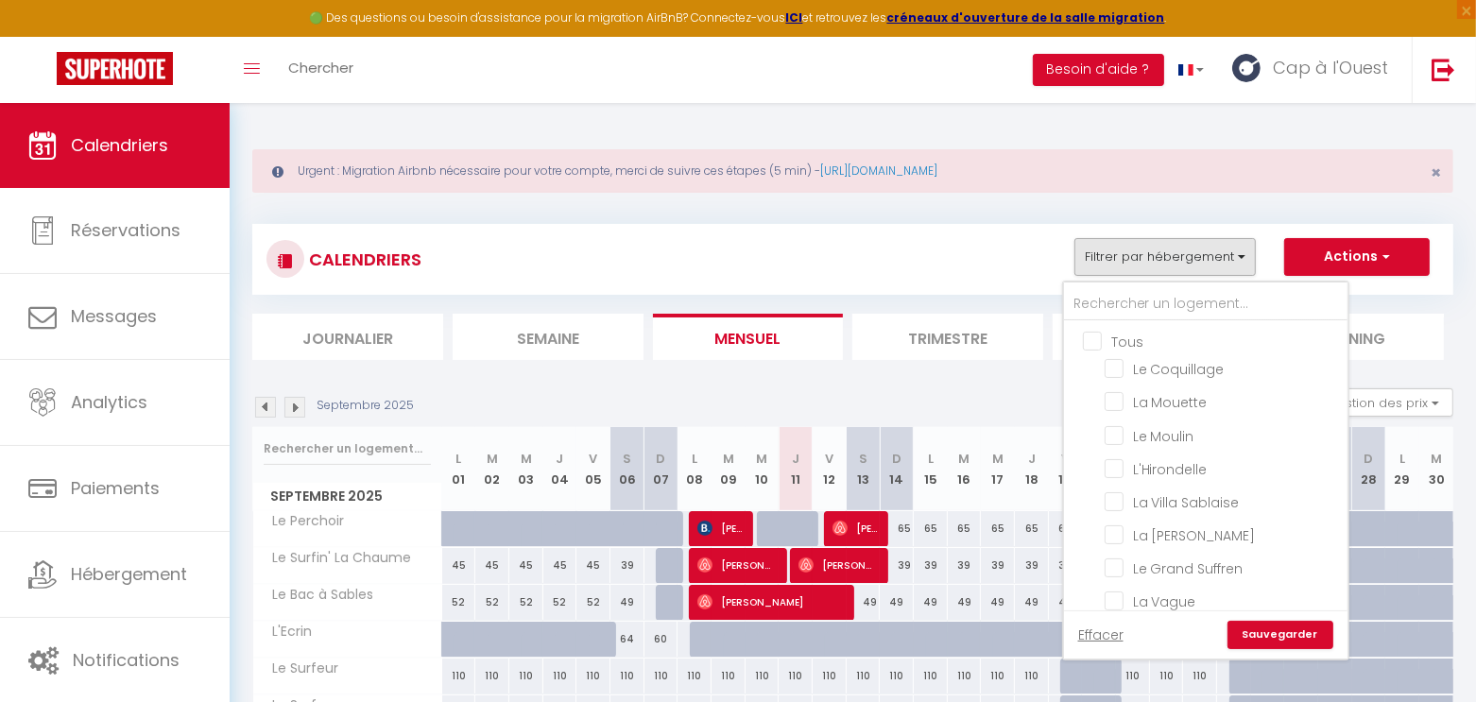
checkbox input "false"
click at [1130, 312] on input "text" at bounding box center [1206, 304] width 284 height 34
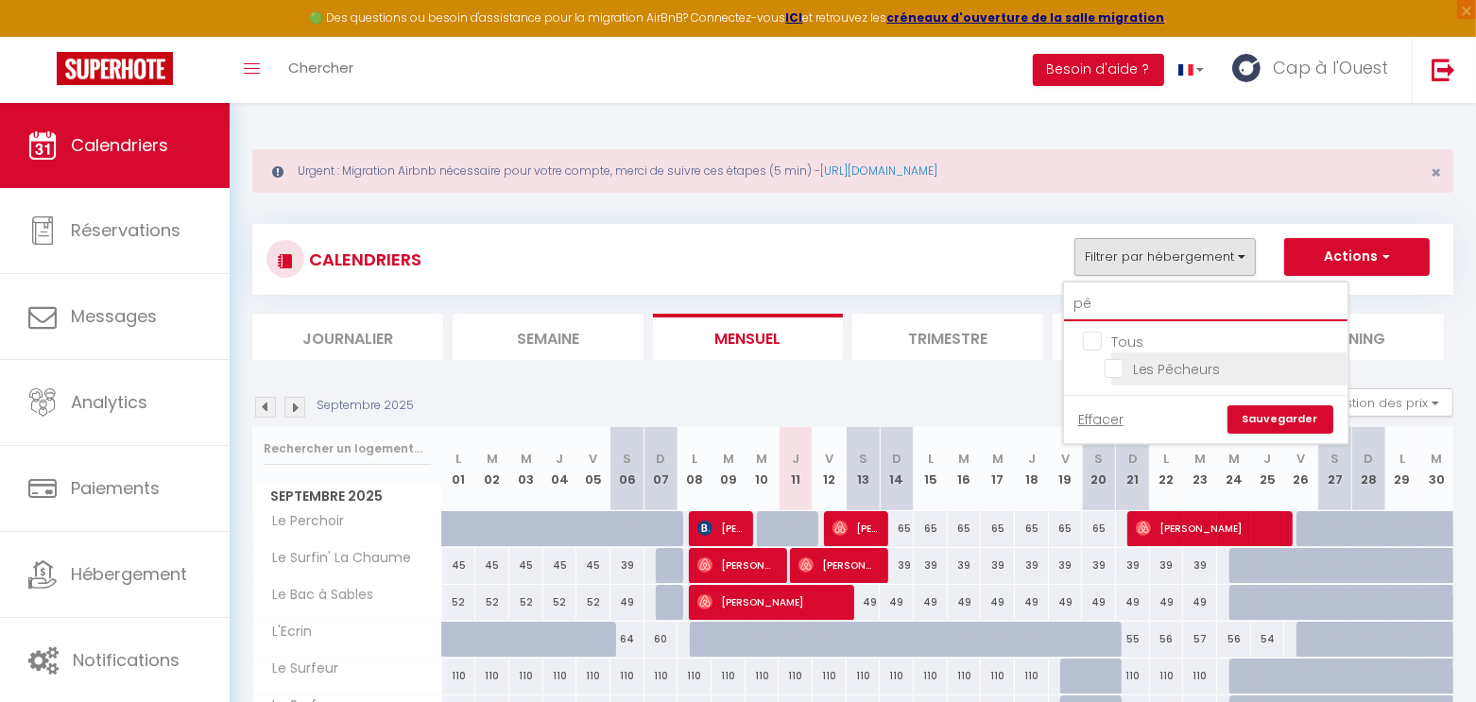
type input "pê"
click at [1136, 372] on input "Les Pêcheurs" at bounding box center [1223, 367] width 236 height 19
checkbox input "true"
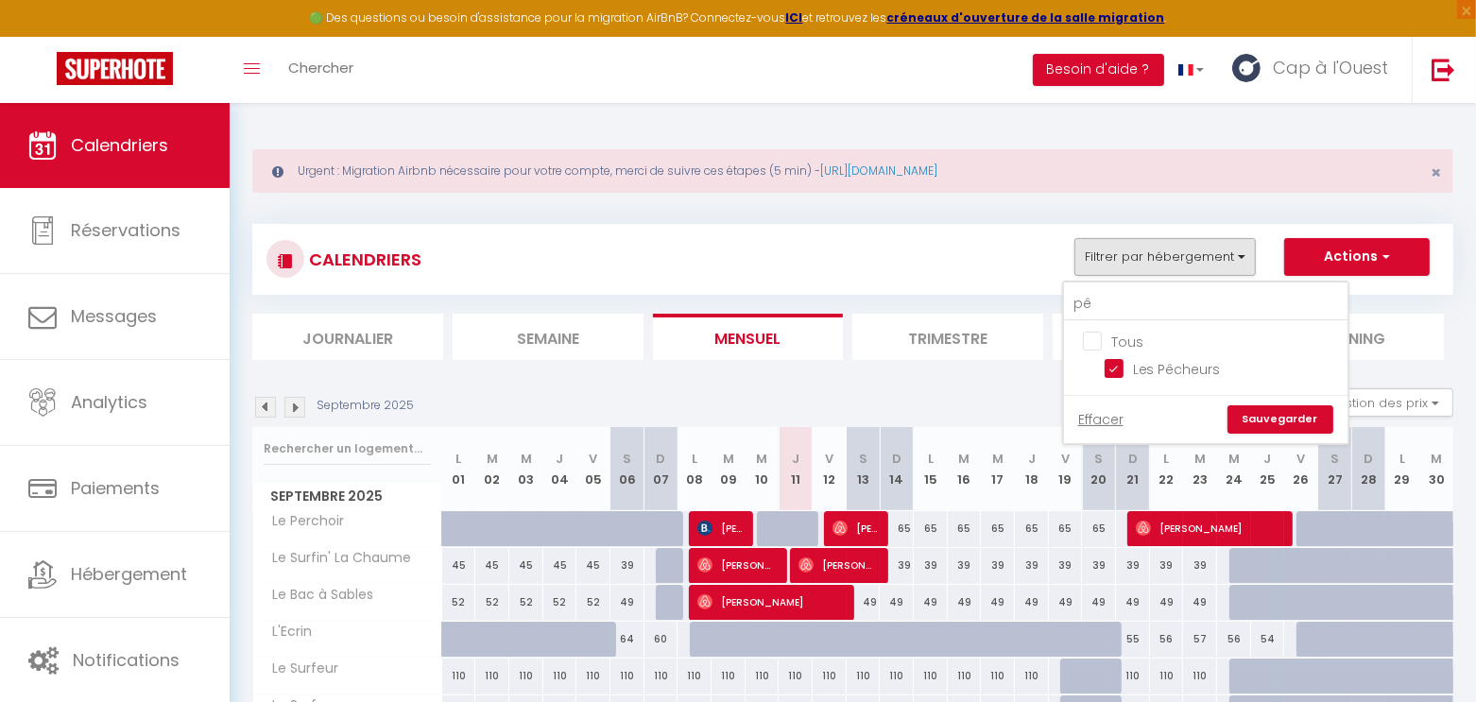
click at [1283, 422] on link "Sauvegarder" at bounding box center [1281, 420] width 106 height 28
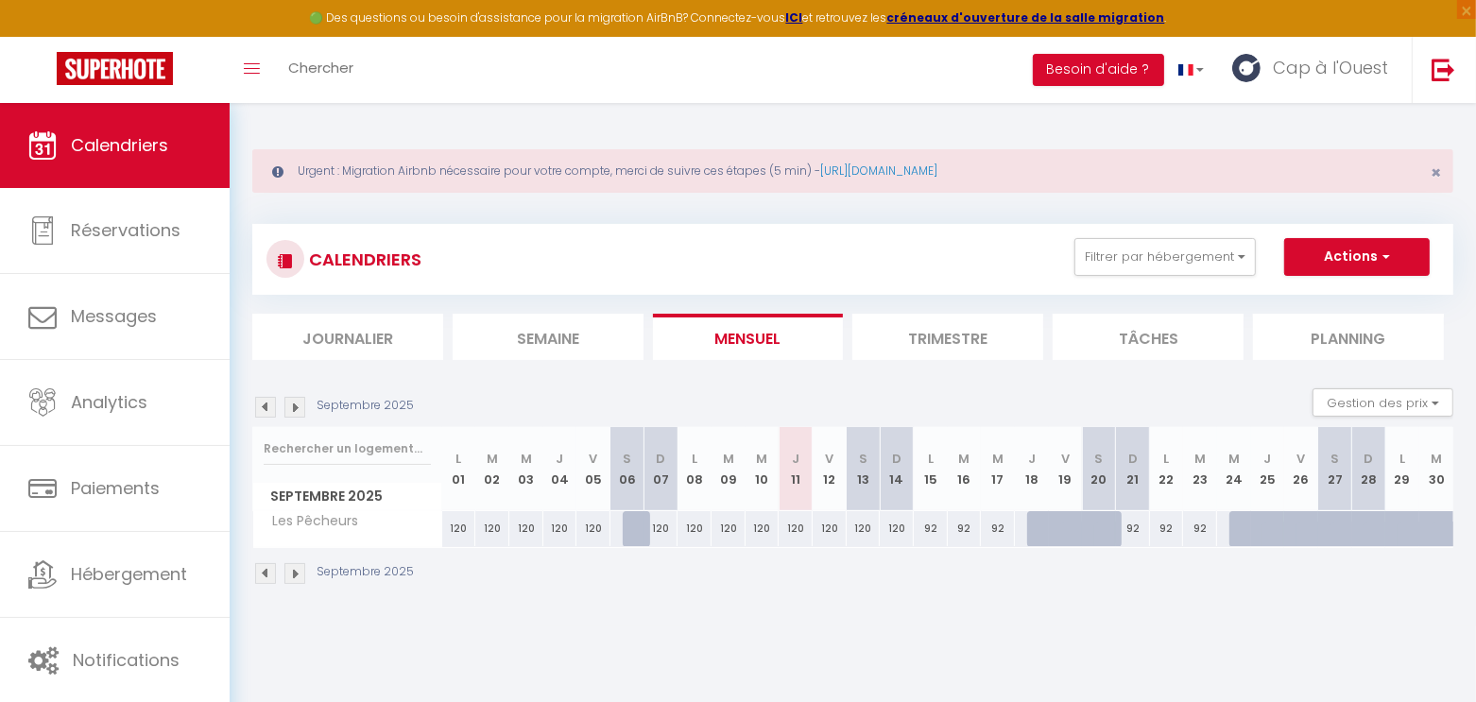
click at [768, 522] on div "120" at bounding box center [763, 528] width 34 height 35
type input "120"
type input "Mer 10 Septembre 2025"
type input "Jeu 11 Septembre 2025"
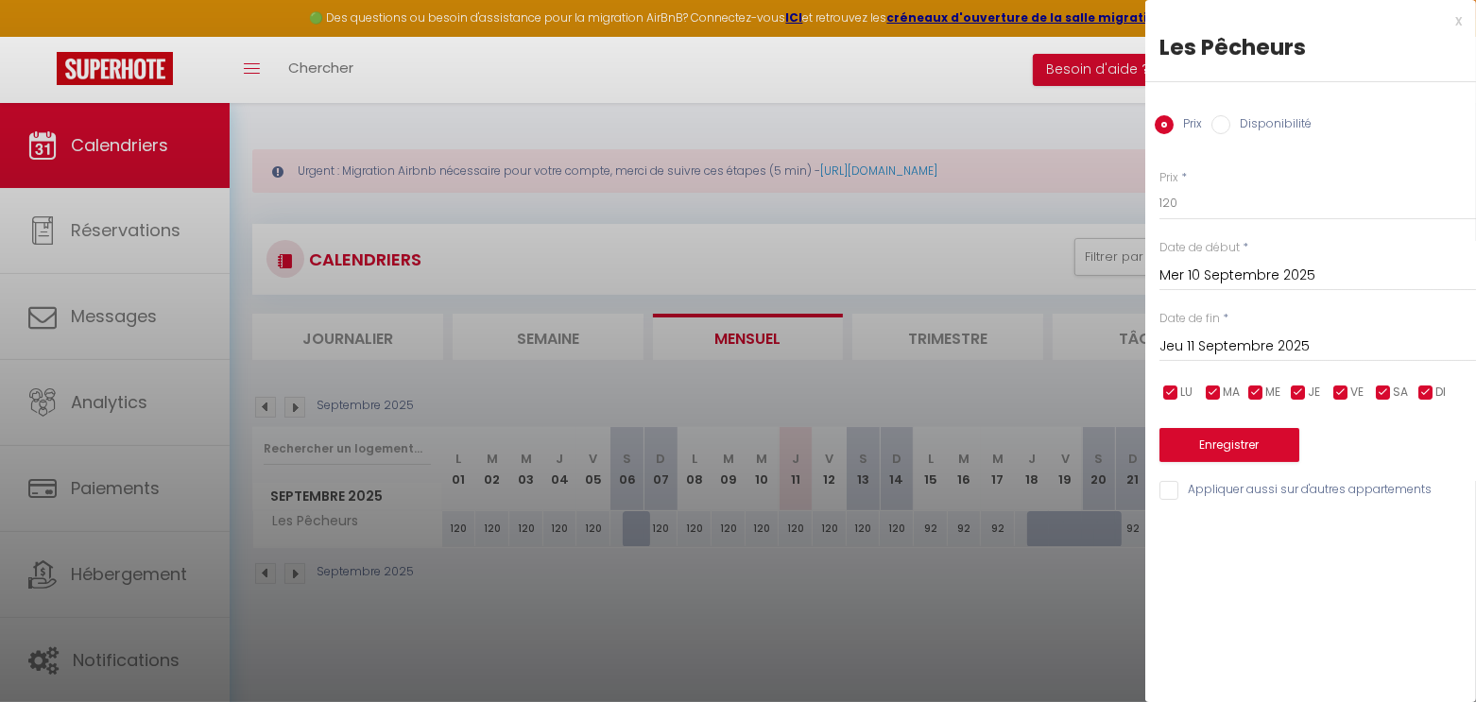
click at [1259, 353] on input "Jeu 11 Septembre 2025" at bounding box center [1318, 347] width 317 height 25
click at [1269, 274] on input "Mer 10 Septembre 2025" at bounding box center [1318, 276] width 317 height 25
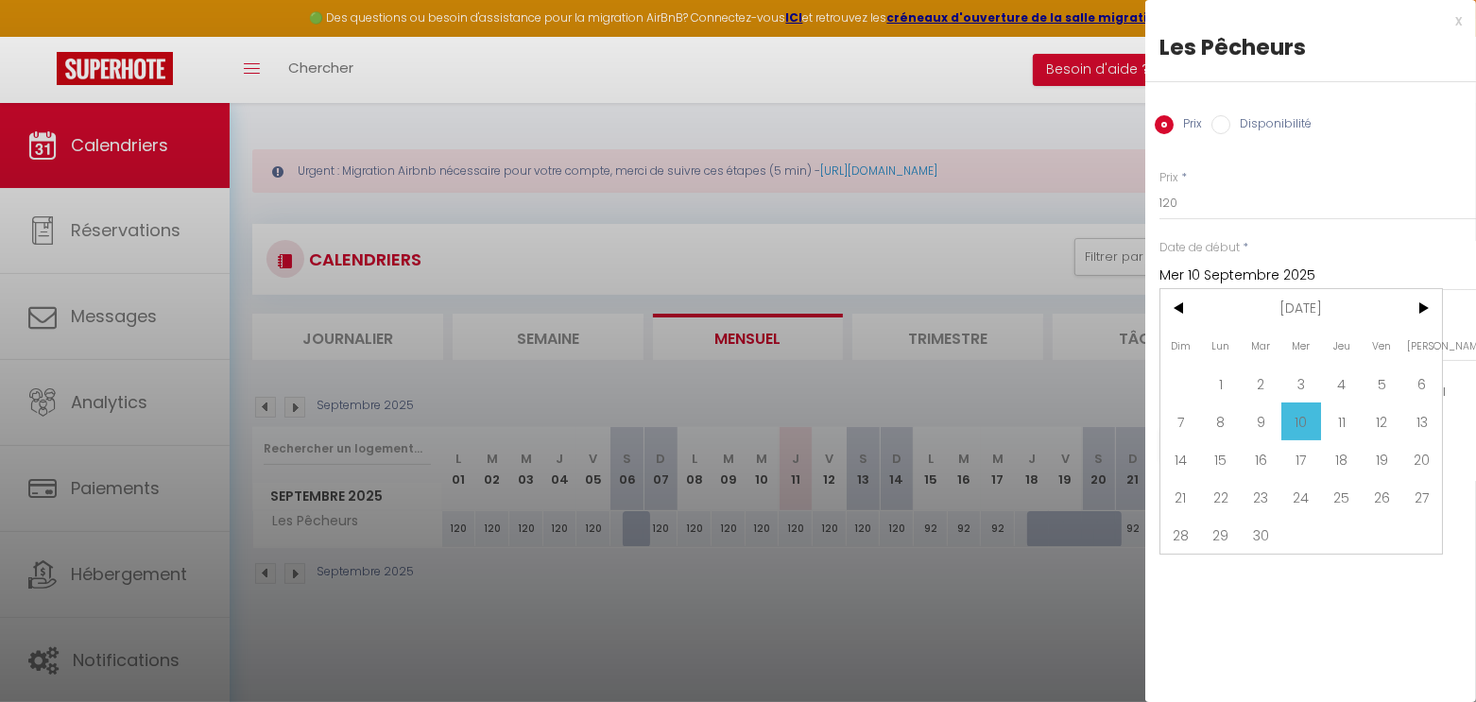
click at [736, 599] on div at bounding box center [738, 351] width 1476 height 702
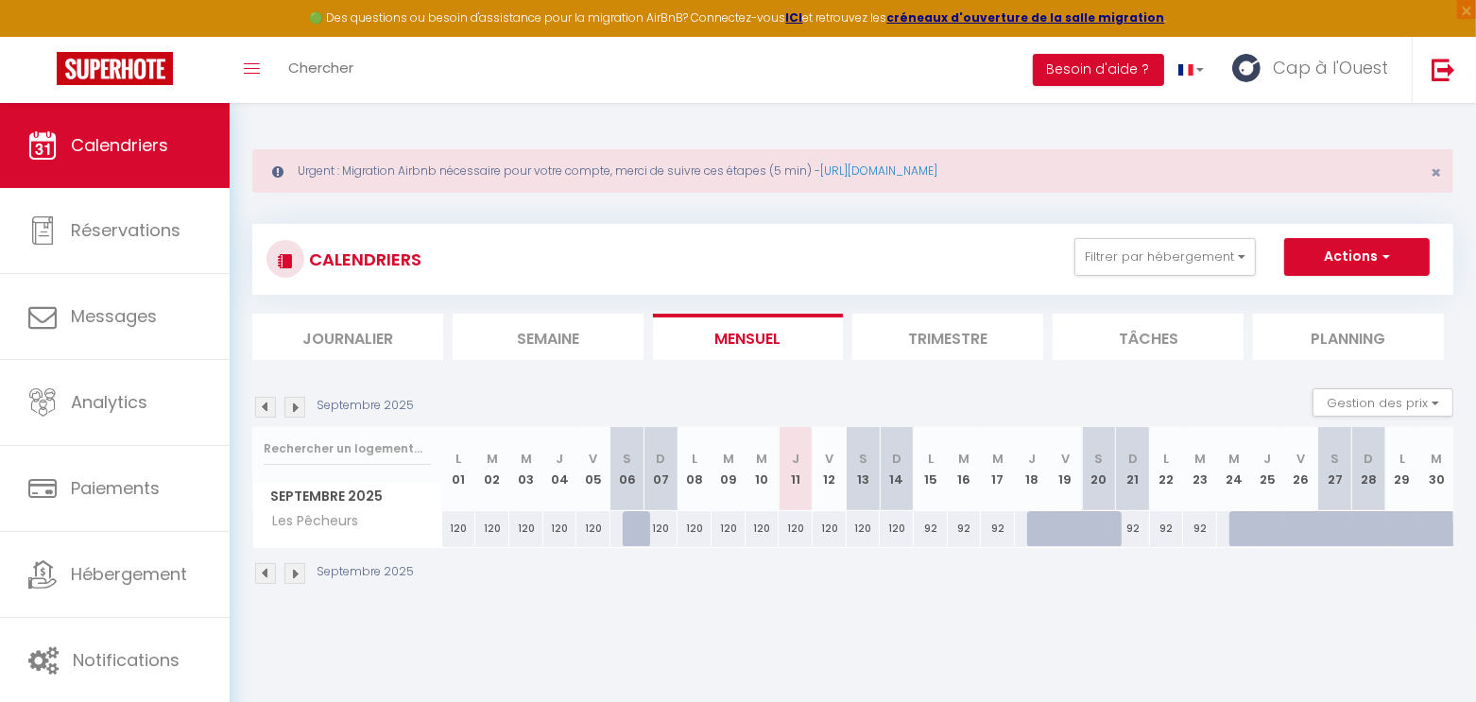
click at [291, 404] on img at bounding box center [295, 407] width 21 height 21
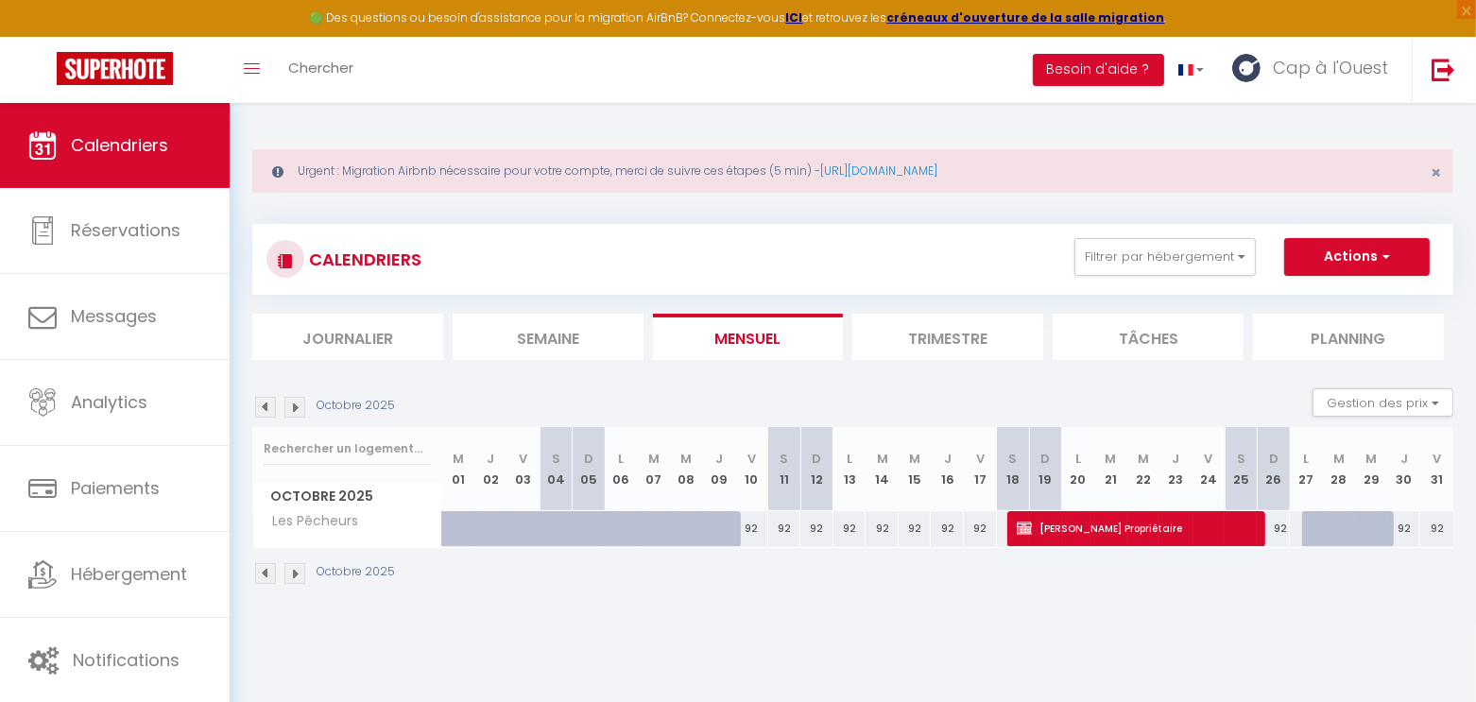
click at [751, 521] on div "92" at bounding box center [751, 528] width 33 height 35
type input "92"
type input "Ven 10 Octobre 2025"
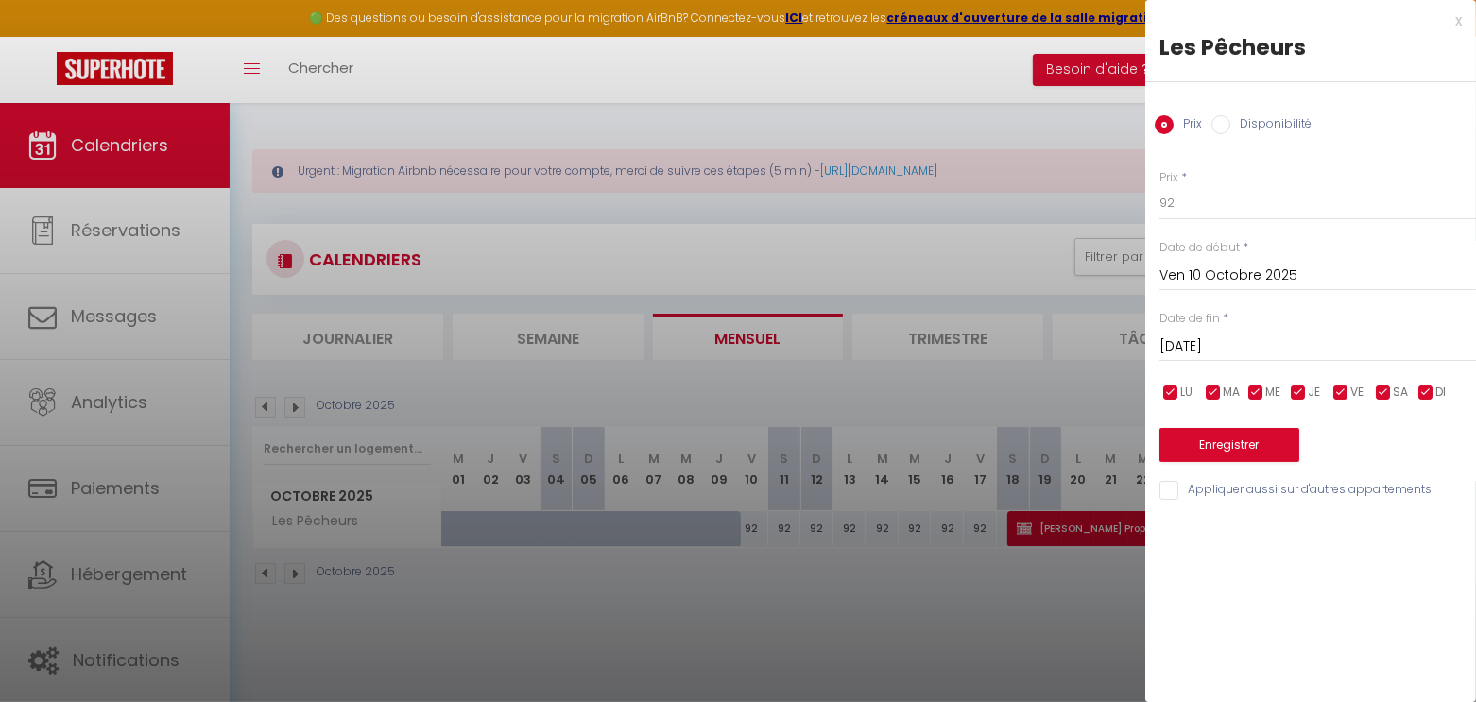
click at [1306, 350] on input "[DATE]" at bounding box center [1318, 347] width 317 height 25
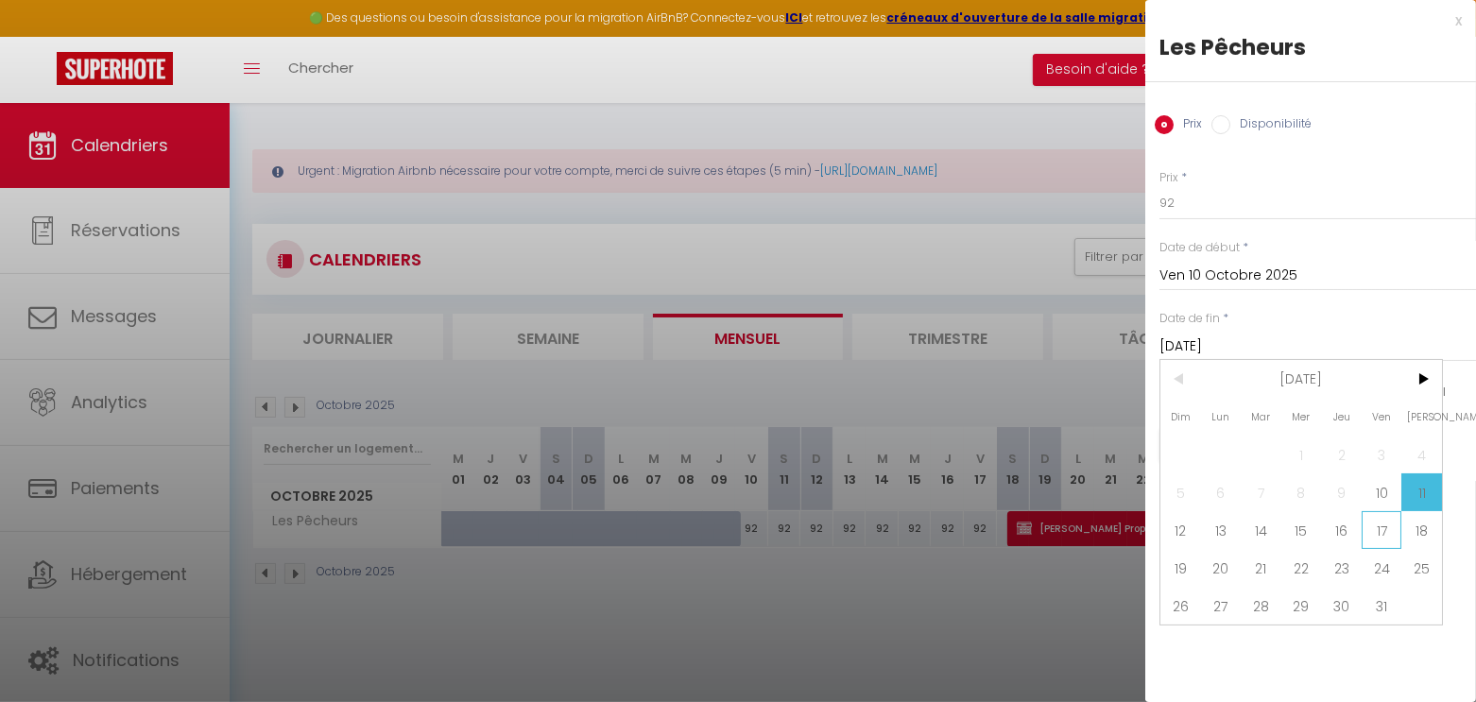
click at [1376, 534] on span "17" at bounding box center [1382, 530] width 41 height 38
type input "Ven 17 Octobre 2025"
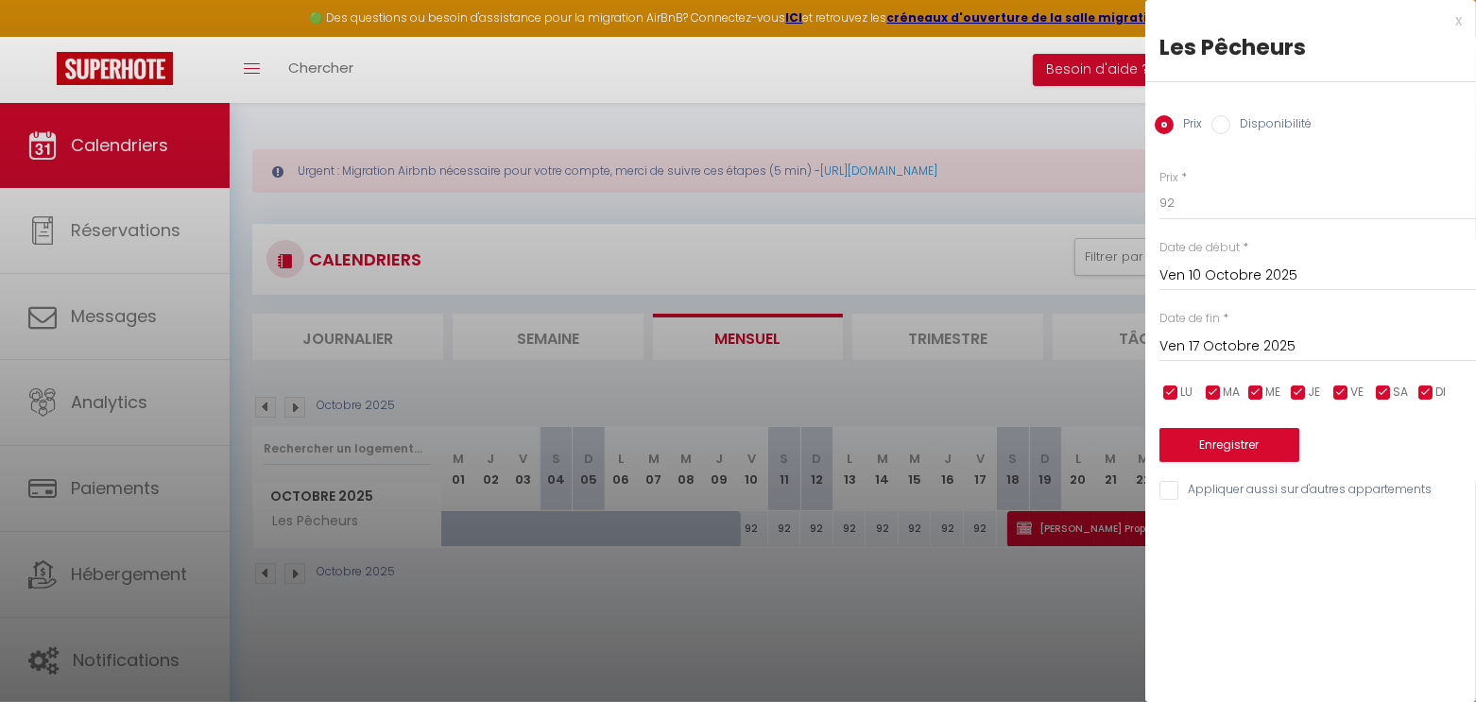
click at [1275, 115] on label "Disponibilité" at bounding box center [1271, 125] width 81 height 21
click at [1231, 115] on input "Disponibilité" at bounding box center [1221, 124] width 19 height 19
radio input "true"
radio input "false"
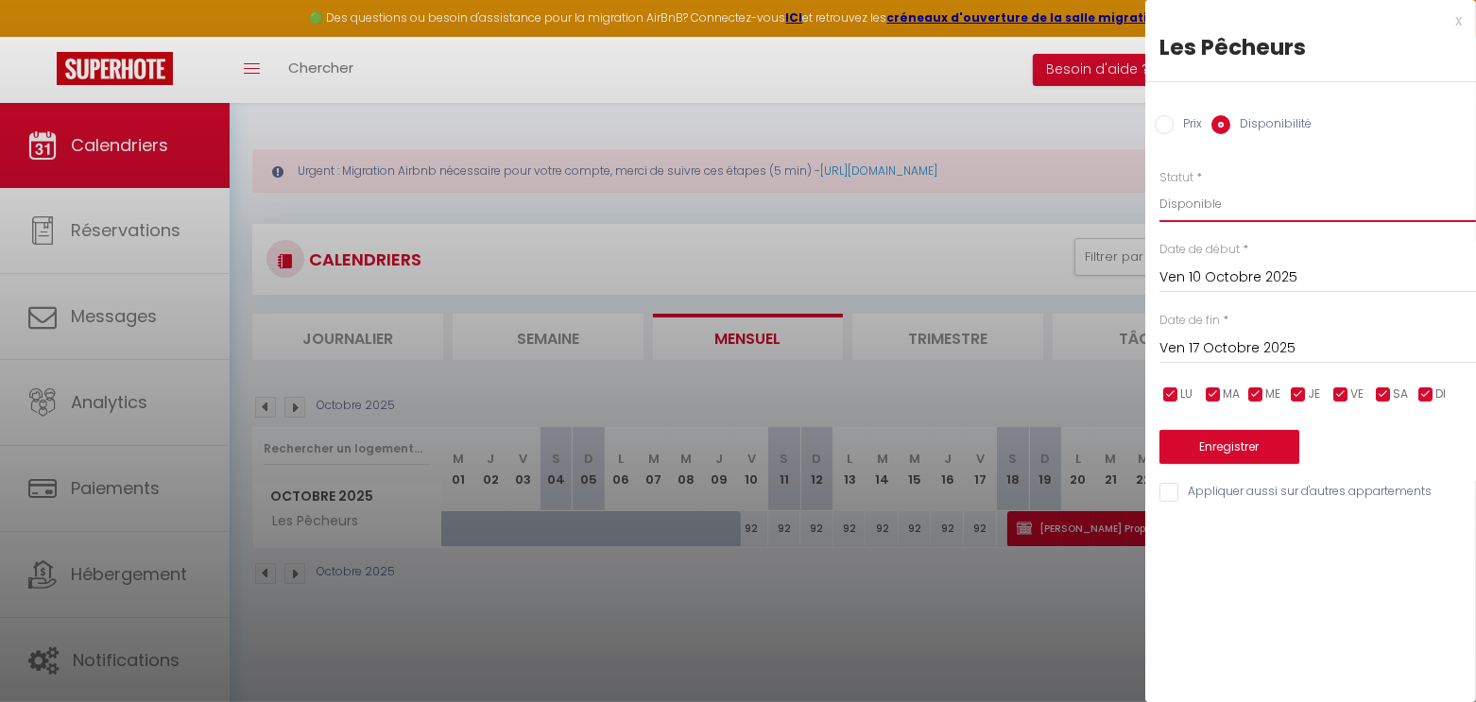
click at [1218, 218] on select "Disponible Indisponible" at bounding box center [1318, 204] width 317 height 36
drag, startPoint x: 1218, startPoint y: 218, endPoint x: 1226, endPoint y: 203, distance: 16.9
click at [1226, 203] on select "Disponible Indisponible" at bounding box center [1318, 204] width 317 height 36
select select "0"
click at [1253, 454] on button "Enregistrer" at bounding box center [1230, 447] width 140 height 34
